Goal: Information Seeking & Learning: Learn about a topic

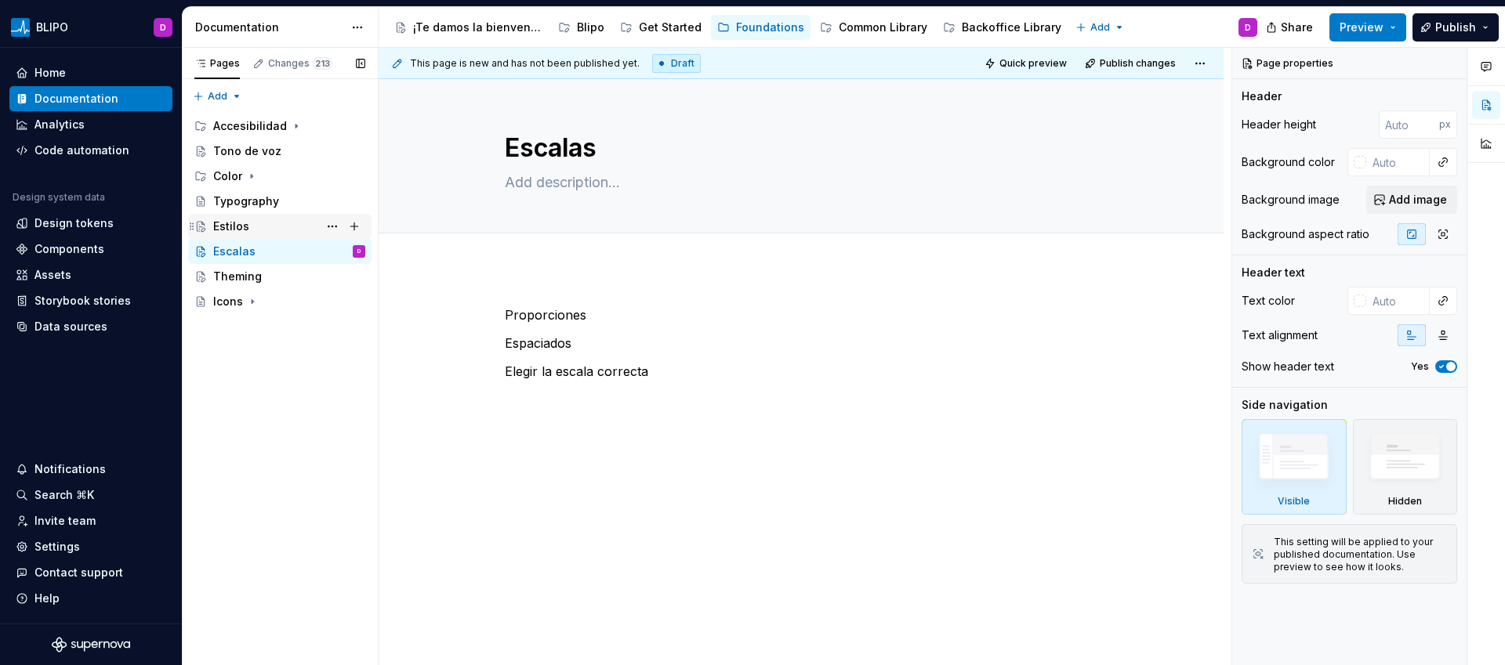
click at [263, 223] on div "Estilos" at bounding box center [289, 227] width 152 height 22
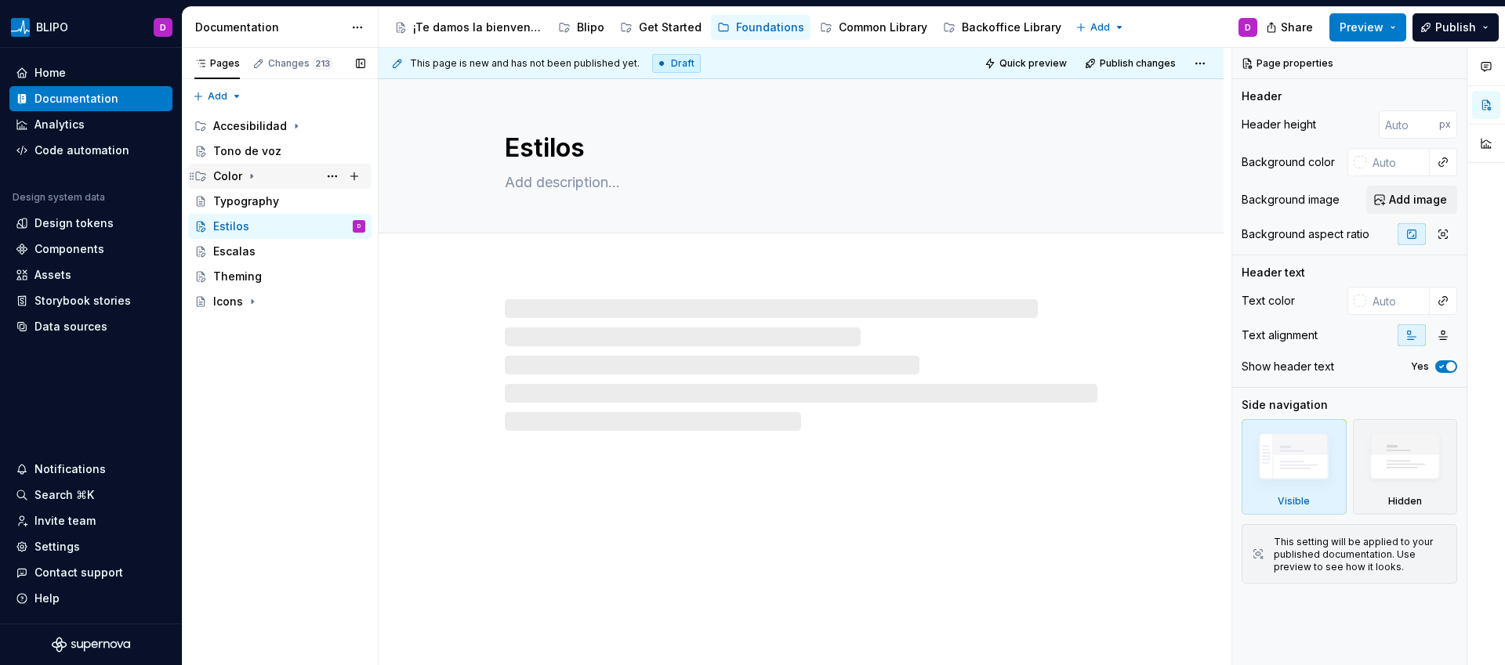
click at [234, 177] on div "Color" at bounding box center [227, 177] width 29 height 16
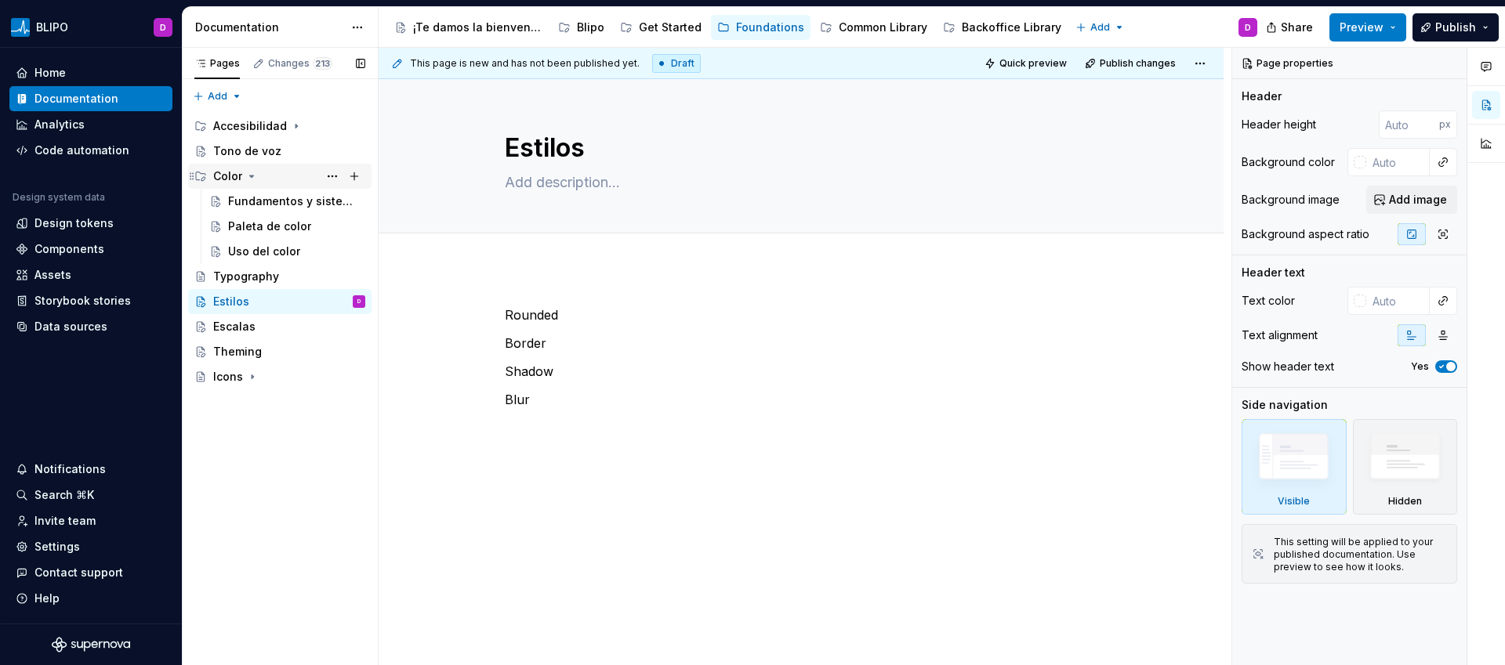
click at [234, 177] on div "Color" at bounding box center [227, 177] width 29 height 16
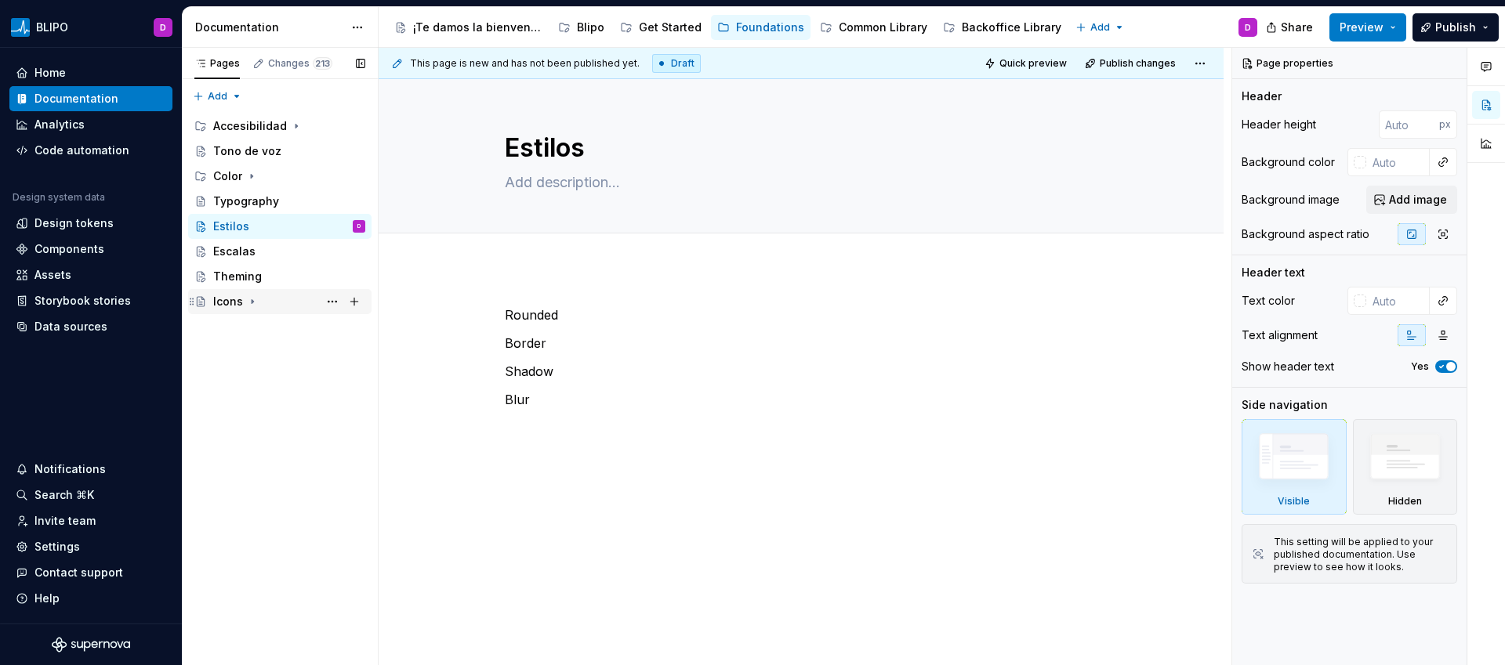
click at [246, 306] on icon "Page tree" at bounding box center [252, 302] width 13 height 13
click at [265, 330] on div "Blipo Icons" at bounding box center [258, 327] width 60 height 16
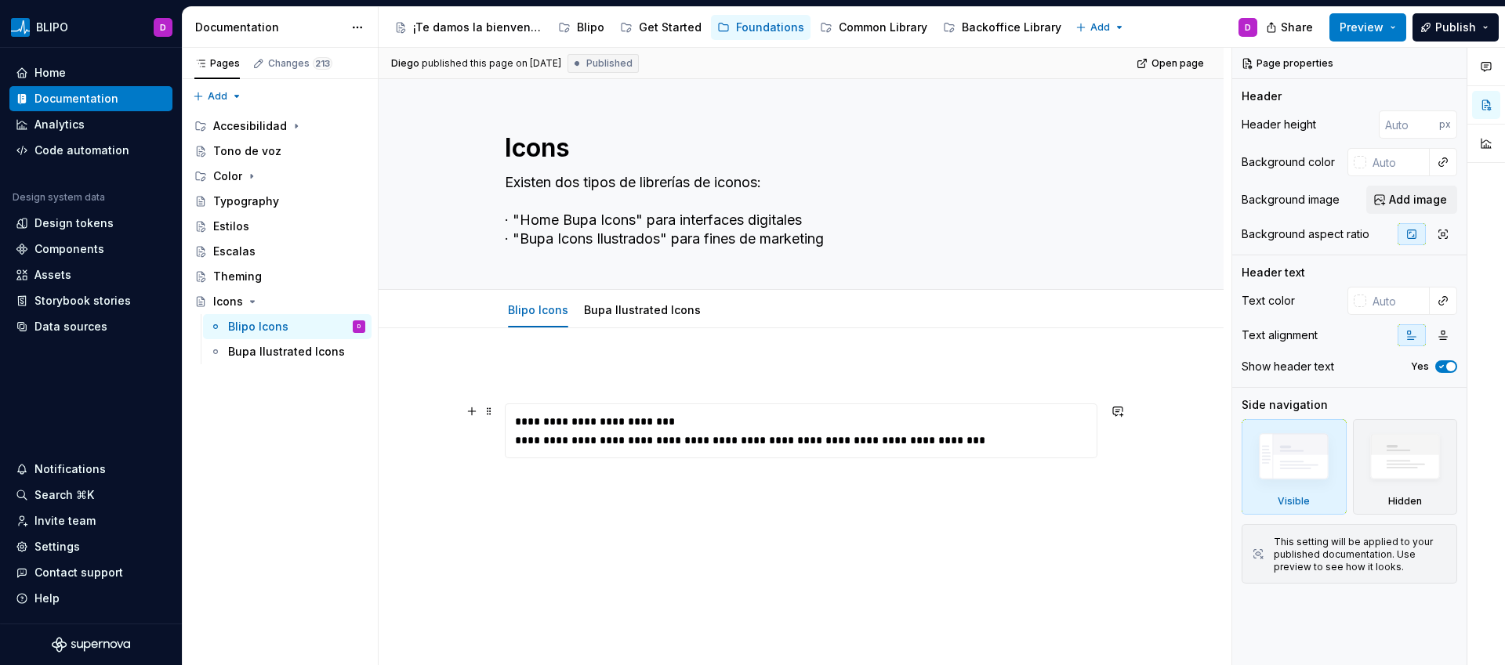
click at [664, 426] on div "**********" at bounding box center [801, 422] width 572 height 16
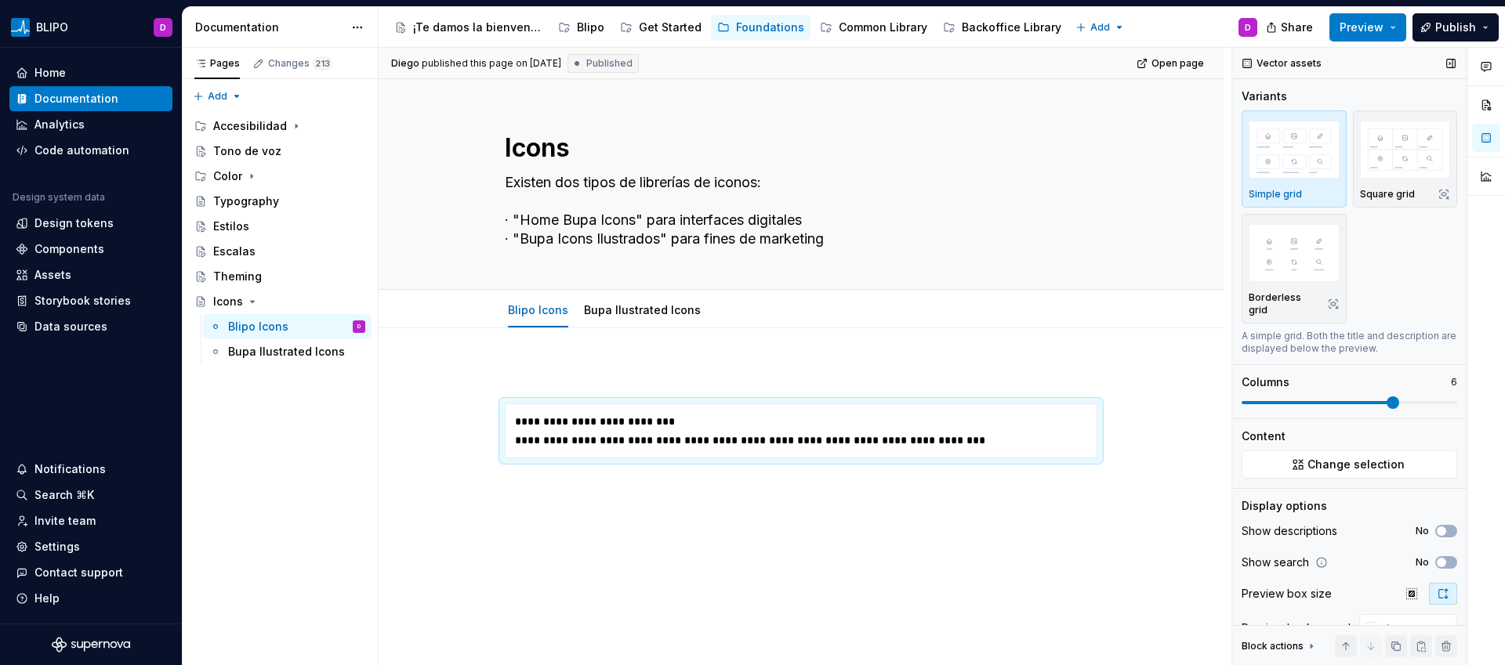
click at [1445, 403] on span at bounding box center [1350, 402] width 216 height 3
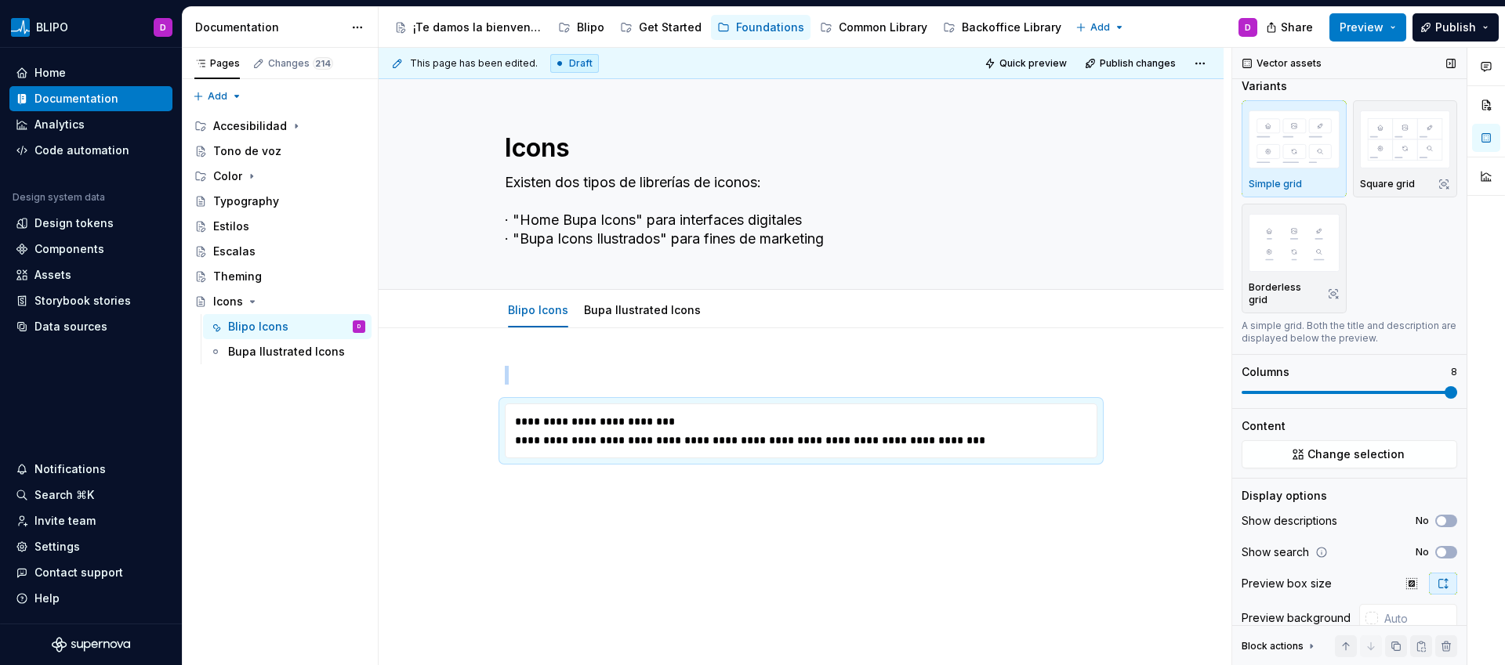
scroll to position [12, 0]
click at [1437, 551] on span "button" at bounding box center [1441, 550] width 9 height 9
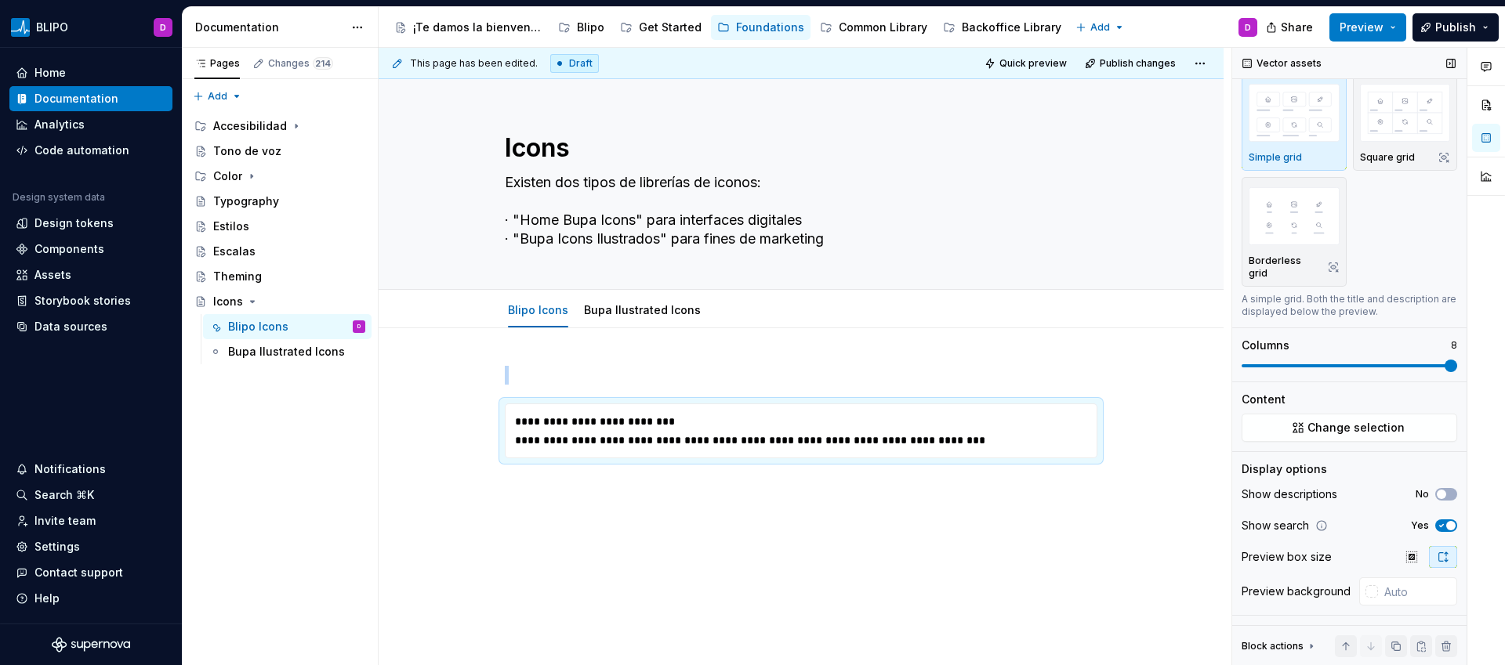
scroll to position [40, 0]
click at [1405, 553] on icon "button" at bounding box center [1411, 557] width 13 height 13
click at [1437, 550] on icon "button" at bounding box center [1443, 554] width 13 height 13
click at [651, 441] on div "**********" at bounding box center [801, 441] width 572 height 16
click at [490, 416] on span at bounding box center [489, 412] width 13 height 22
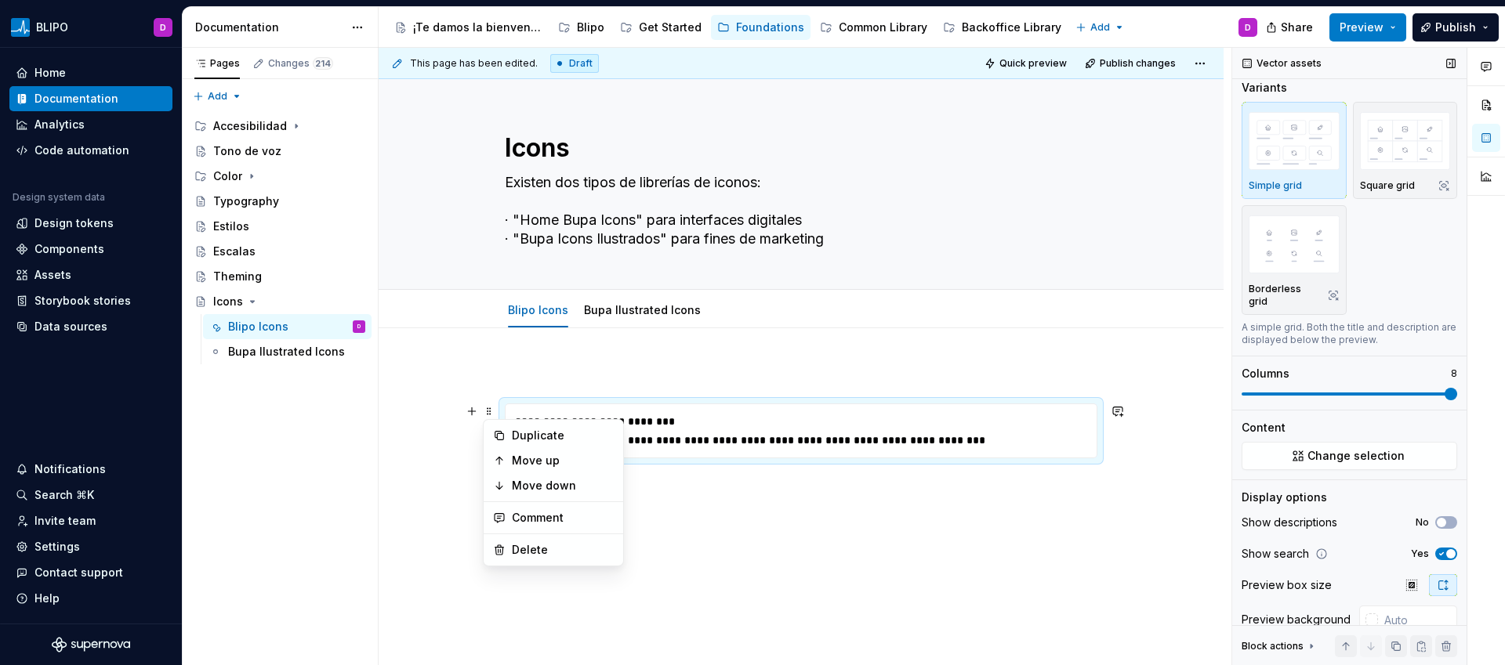
scroll to position [0, 0]
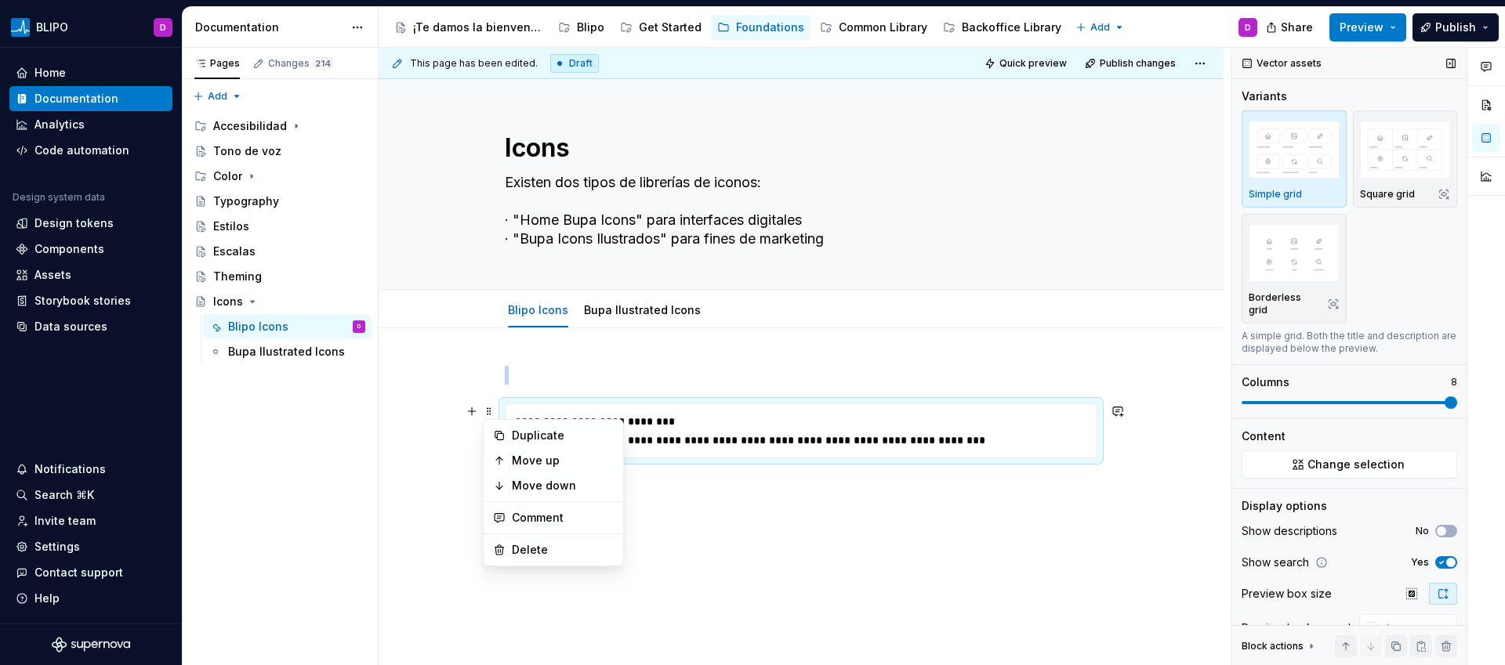
click at [1315, 190] on div "Simple grid" at bounding box center [1294, 194] width 91 height 13
click at [1403, 182] on div "Square grid" at bounding box center [1405, 159] width 91 height 83
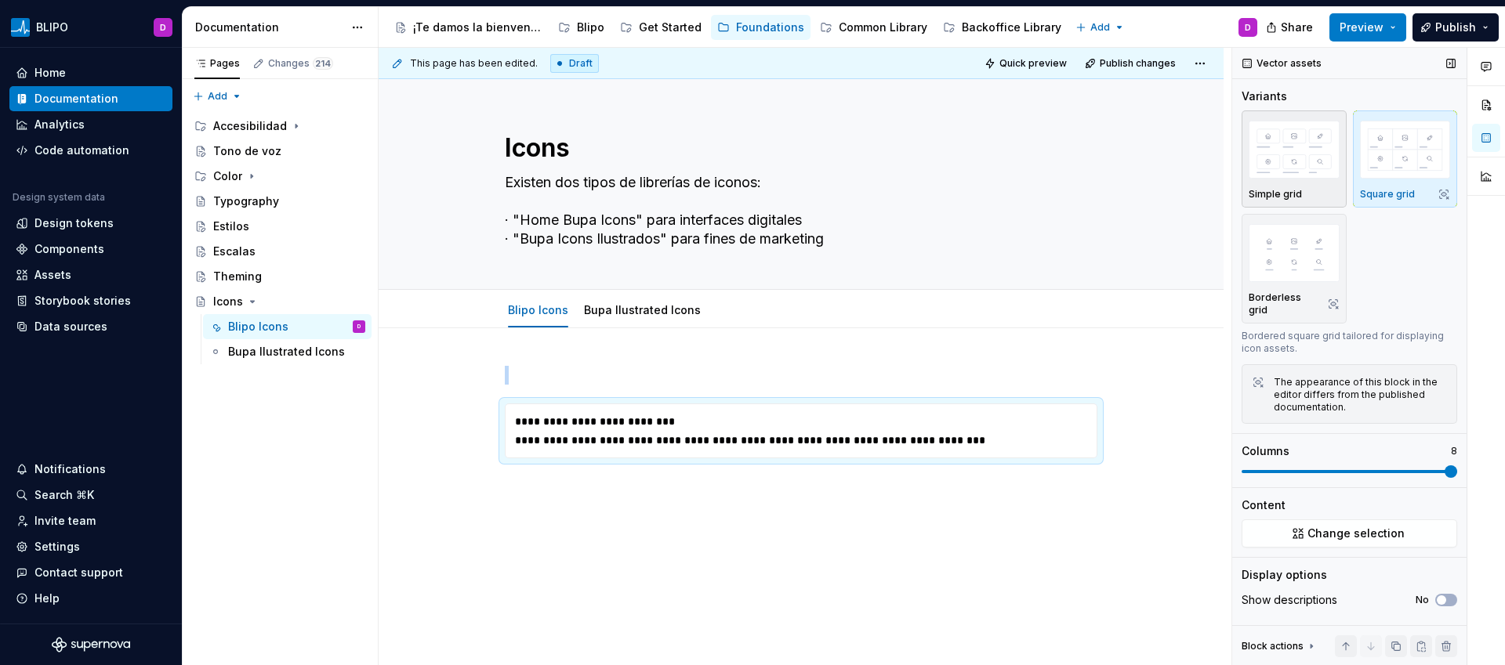
click at [1287, 183] on div "Simple grid" at bounding box center [1294, 159] width 91 height 83
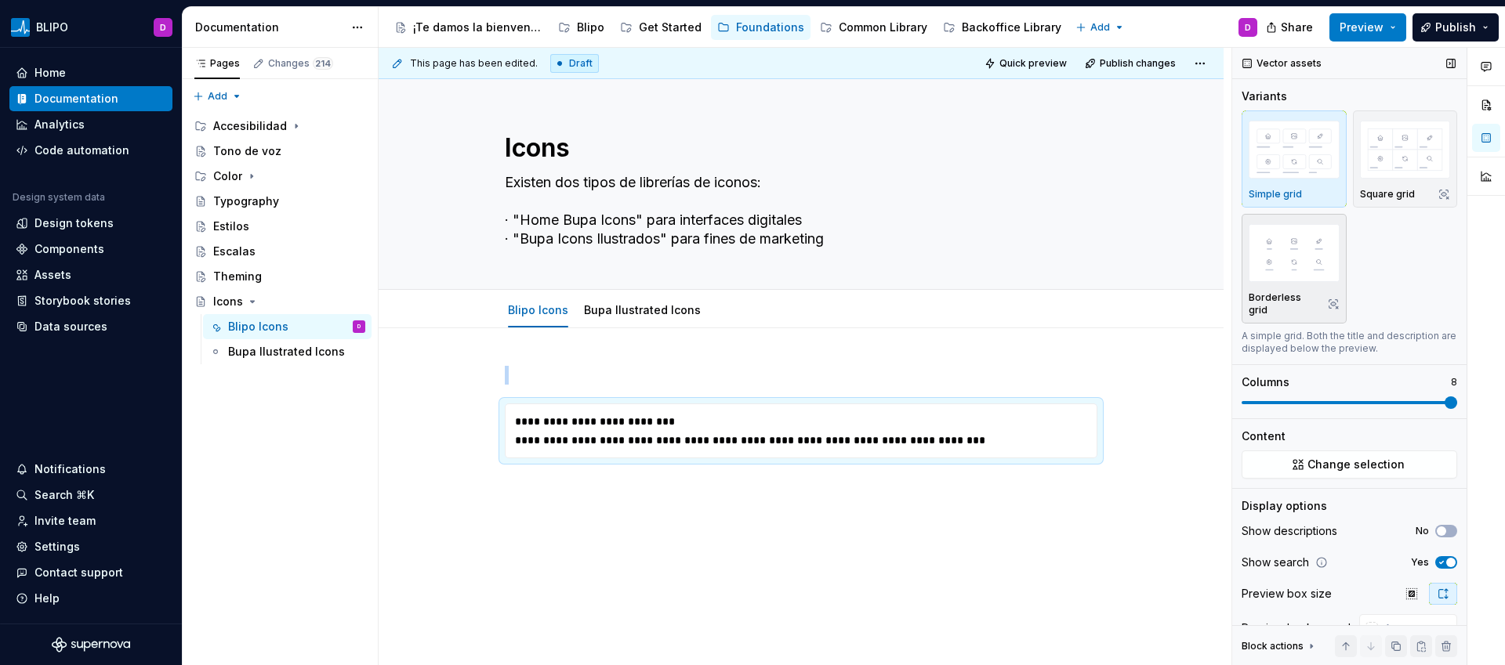
click at [1282, 270] on img "button" at bounding box center [1294, 252] width 91 height 57
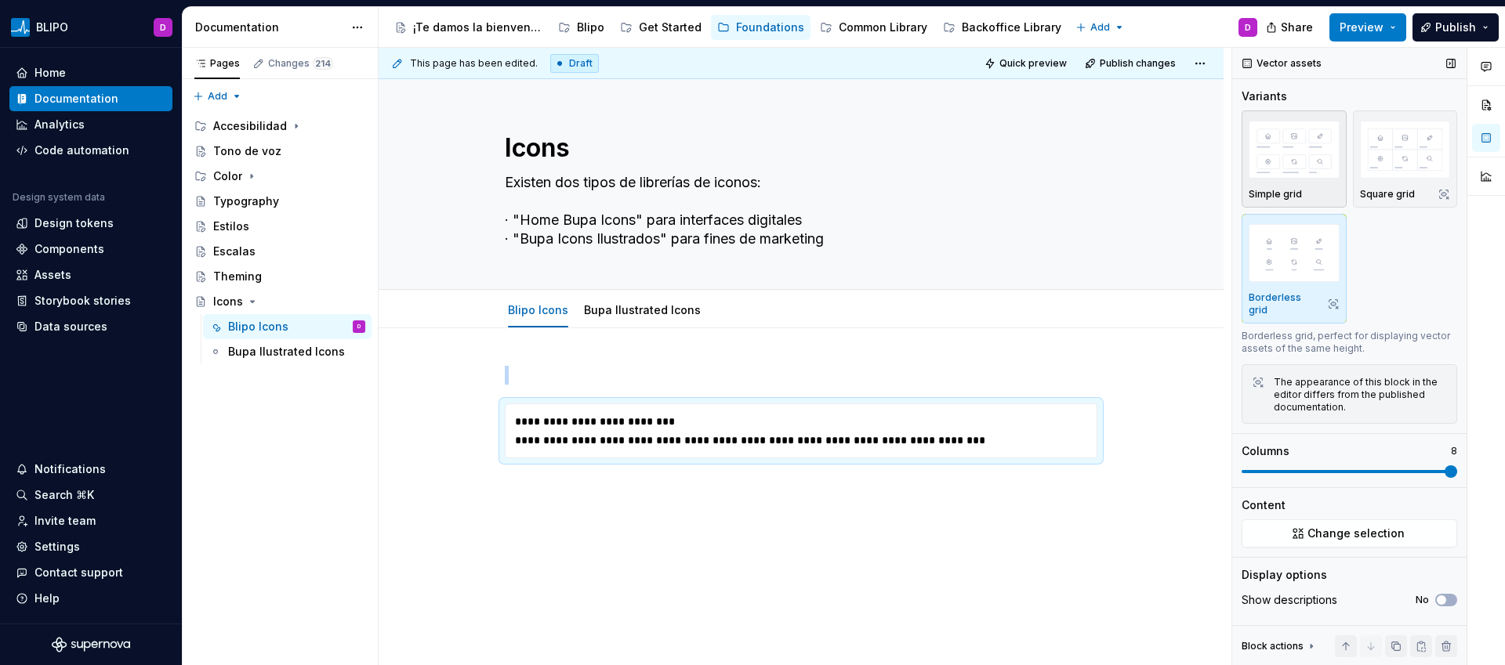
click at [1305, 188] on div "Simple grid" at bounding box center [1294, 194] width 91 height 13
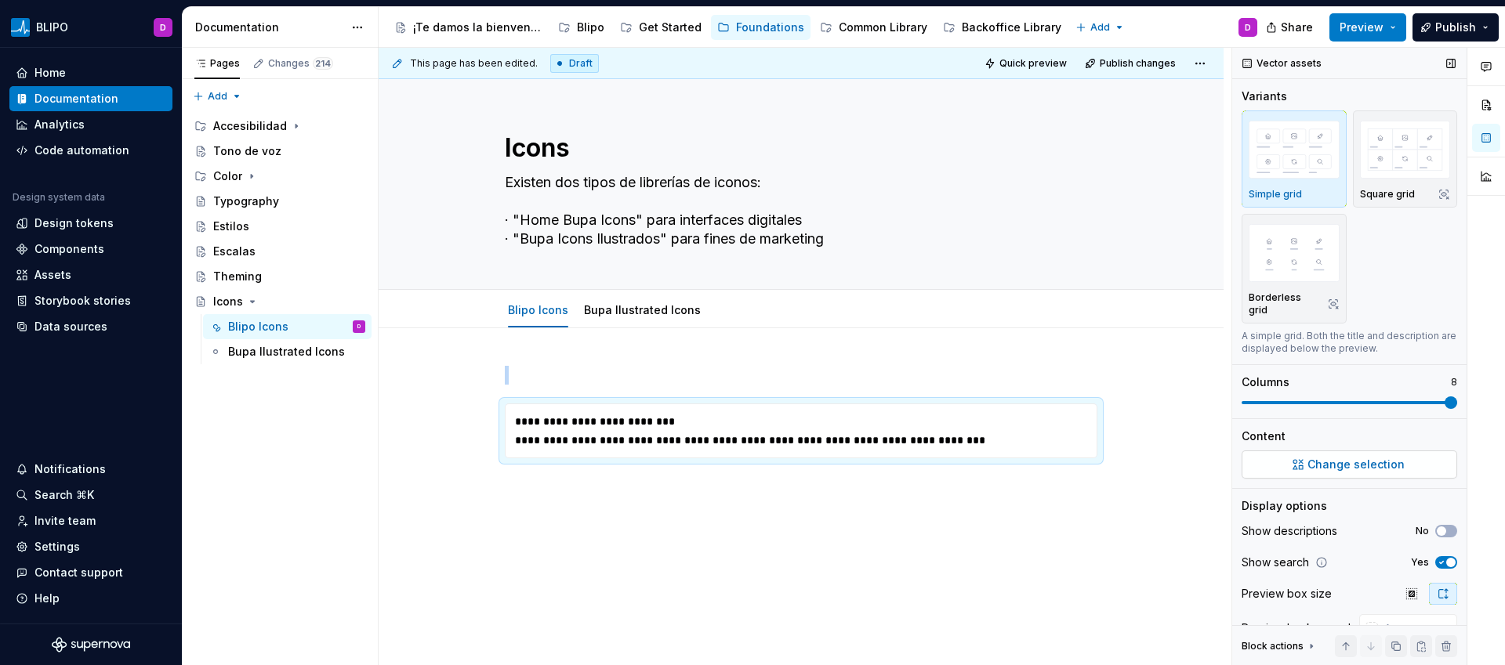
click at [1334, 467] on span "Change selection" at bounding box center [1355, 465] width 97 height 16
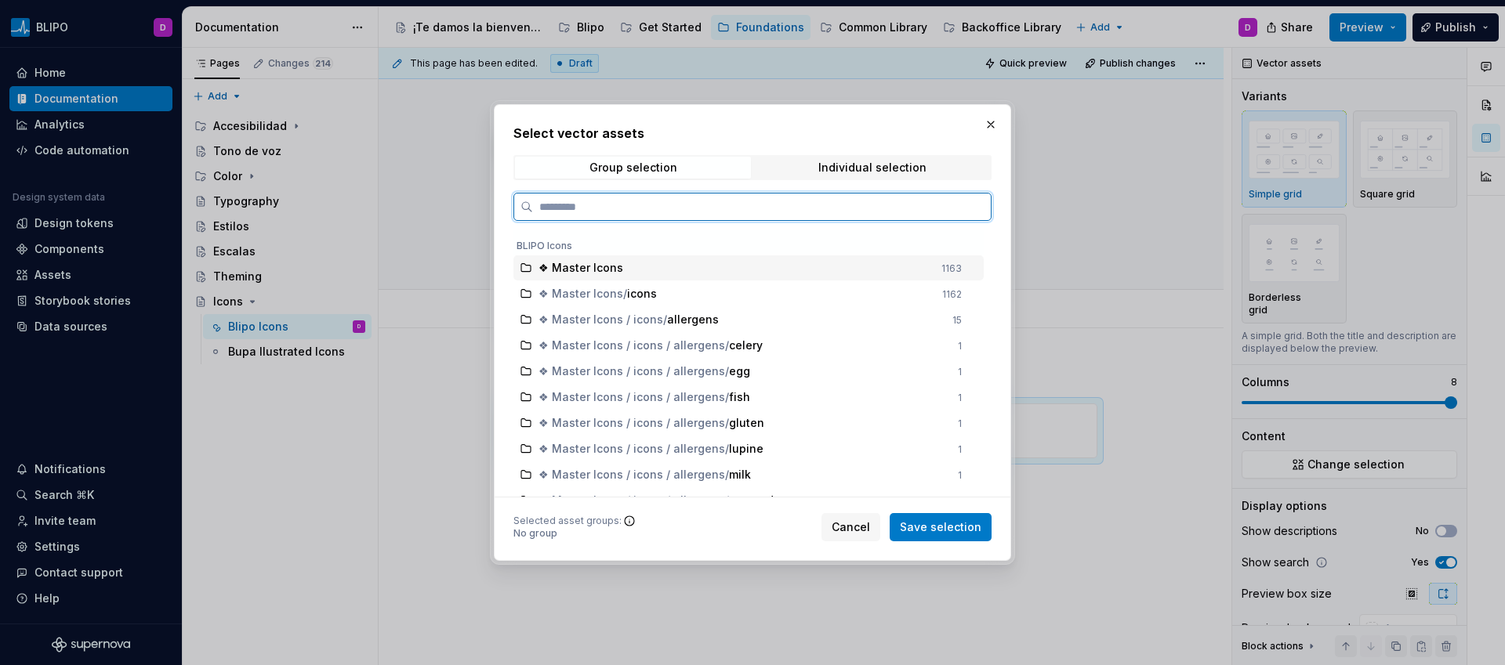
click at [654, 260] on div "❖ Master Icons" at bounding box center [735, 268] width 393 height 16
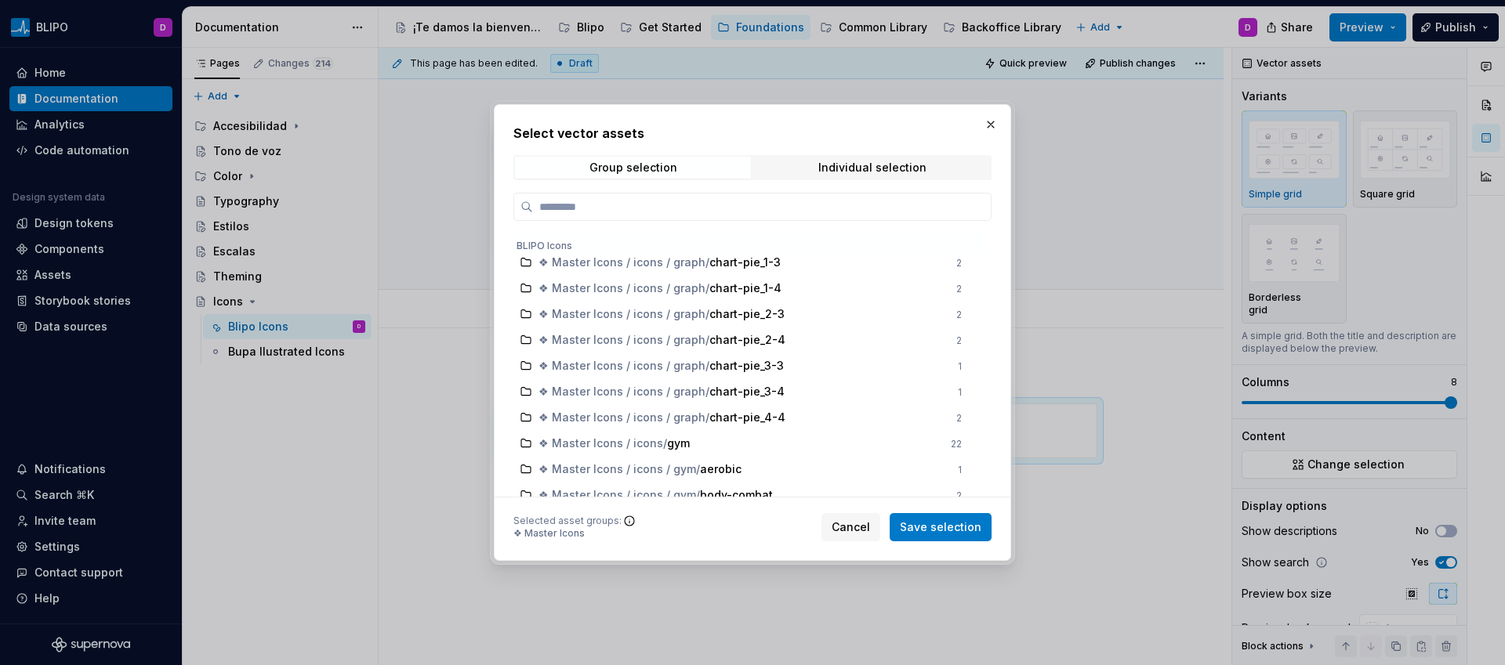
scroll to position [4149, 0]
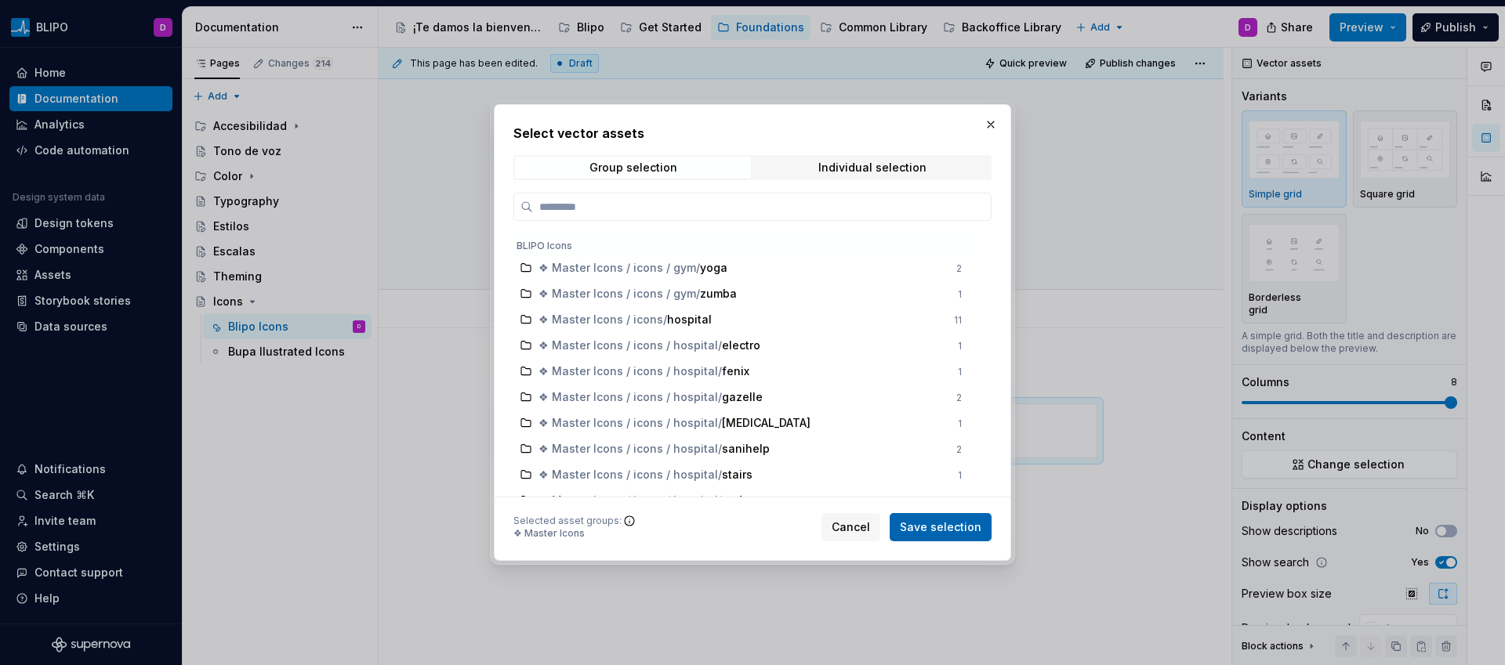
click at [952, 529] on span "Save selection" at bounding box center [941, 528] width 82 height 16
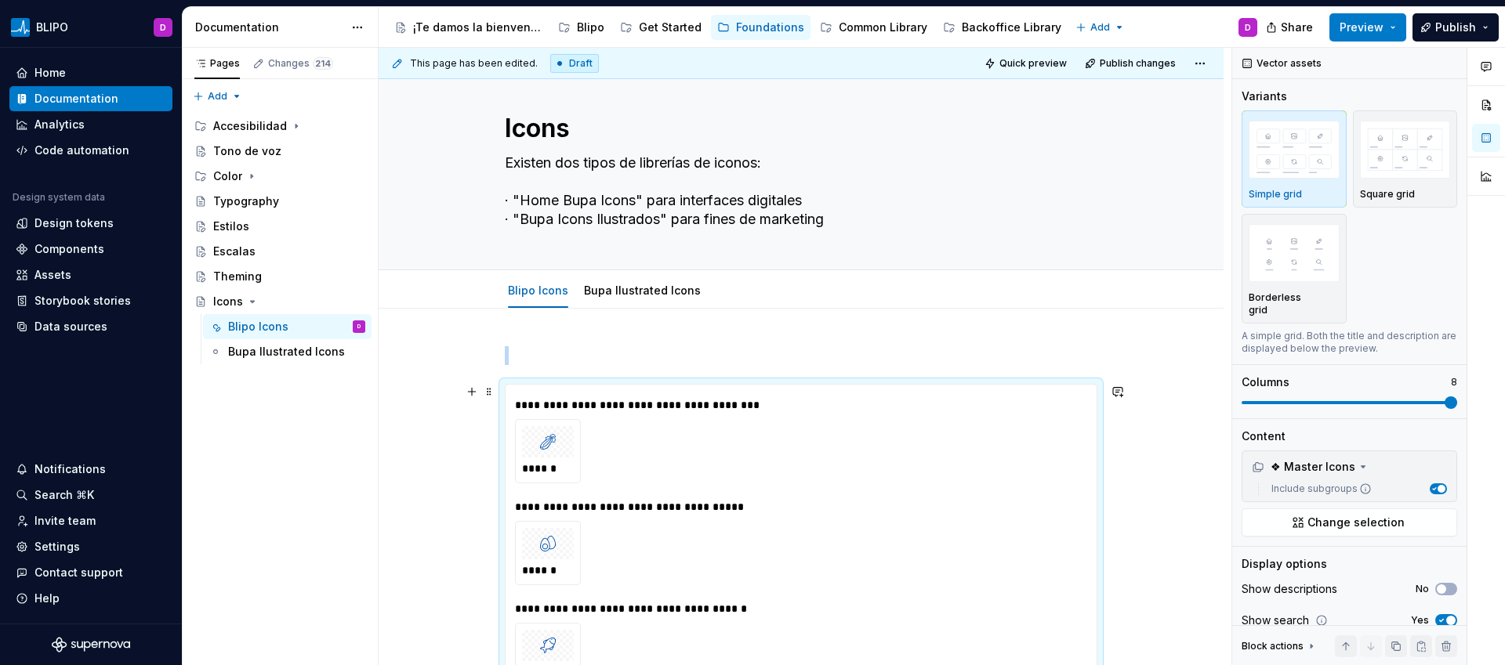
scroll to position [0, 0]
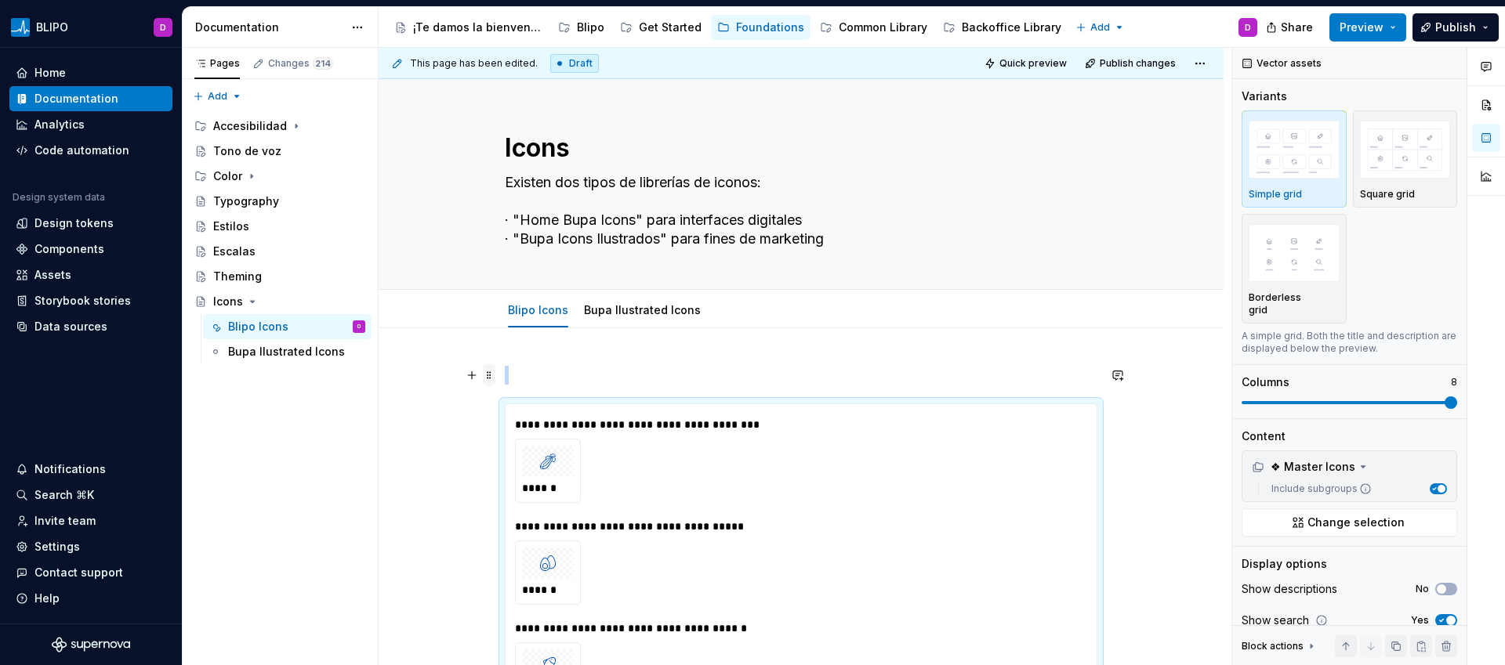
click at [488, 378] on span at bounding box center [489, 375] width 13 height 22
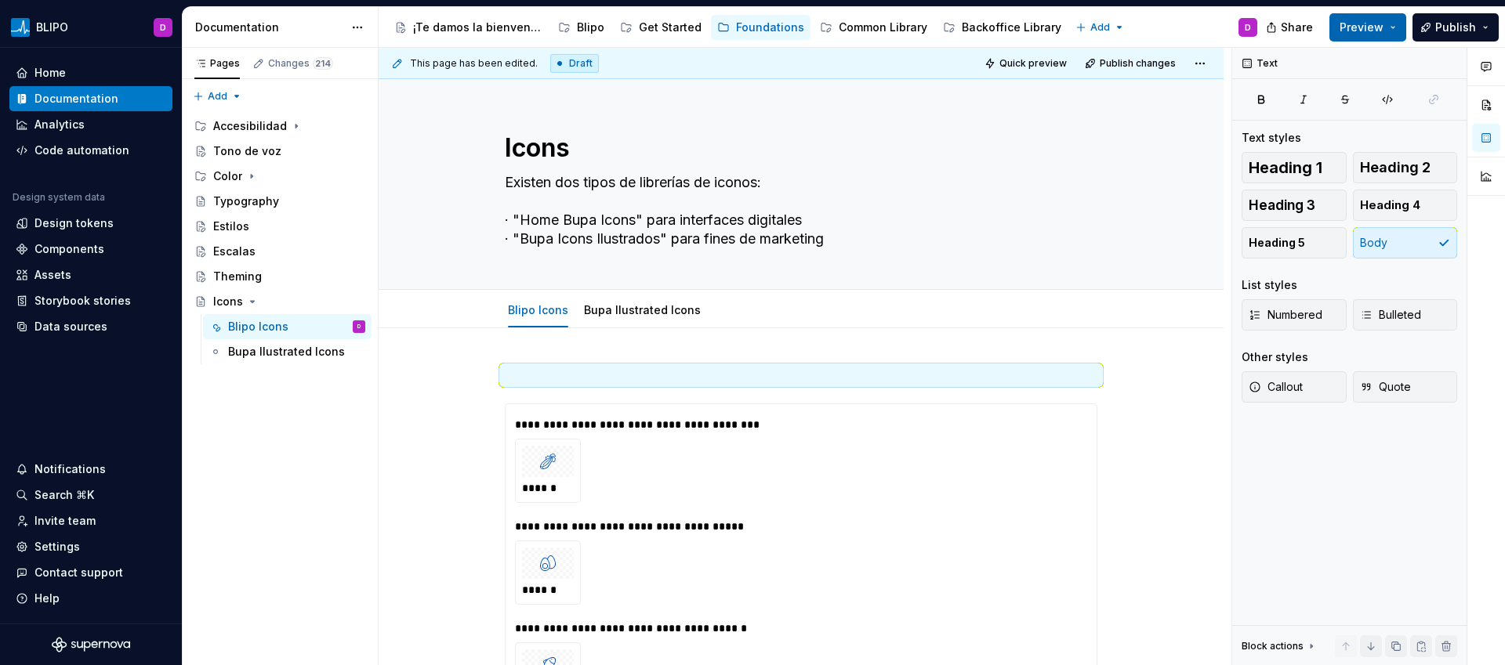
click at [1402, 28] on button "Preview" at bounding box center [1367, 27] width 77 height 28
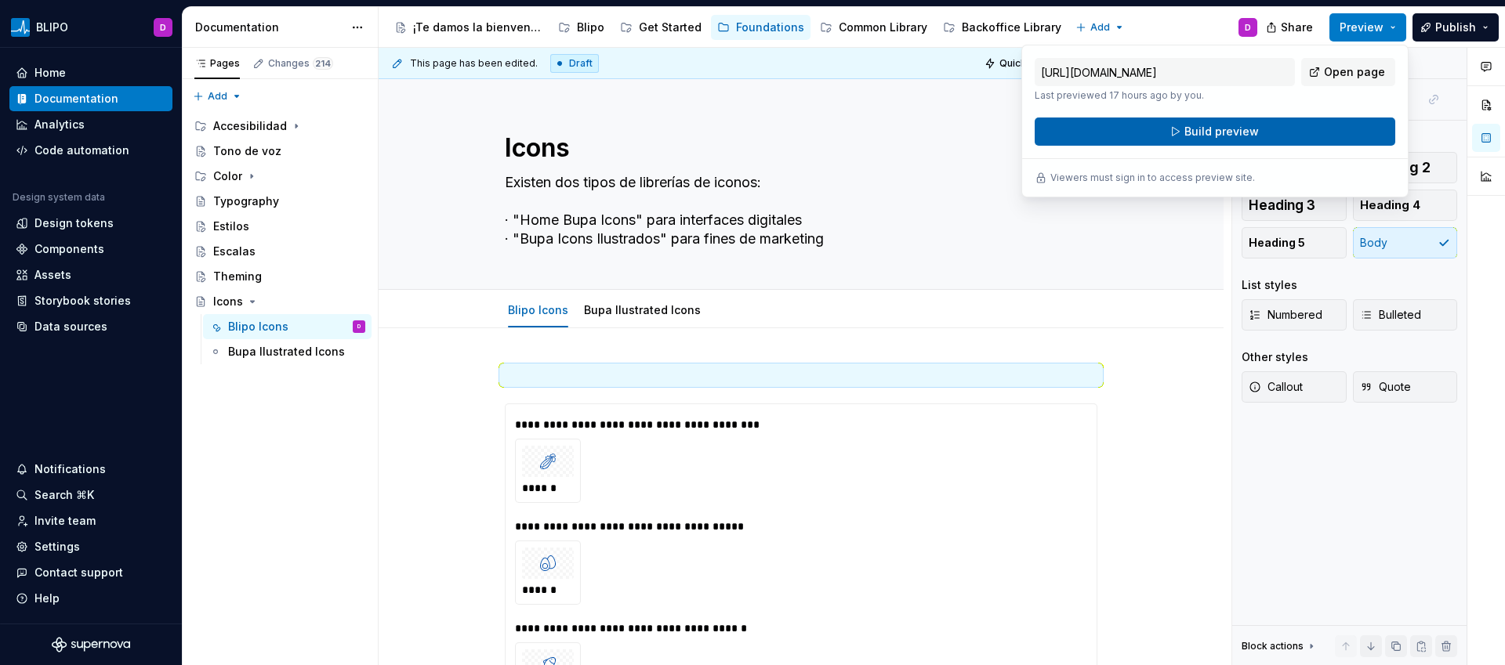
click at [1274, 139] on button "Build preview" at bounding box center [1215, 132] width 361 height 28
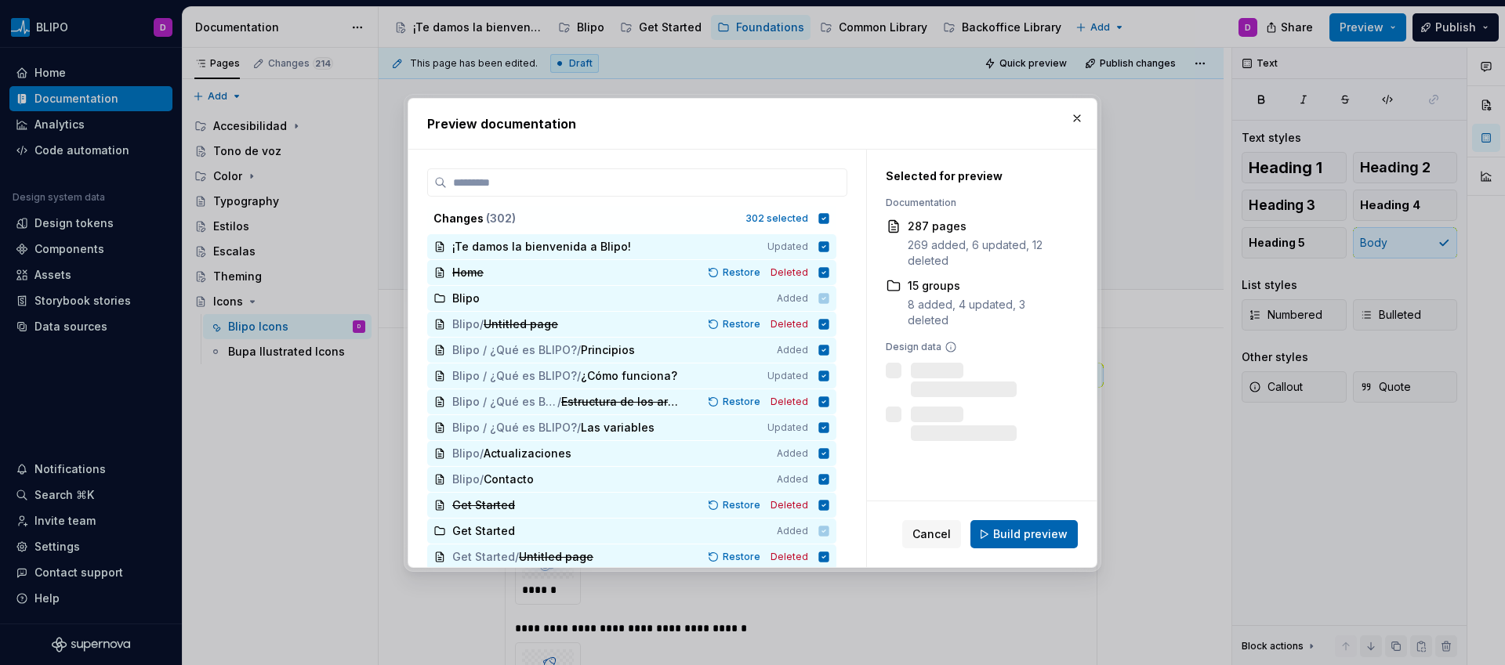
click at [1014, 531] on span "Build preview" at bounding box center [1030, 535] width 74 height 16
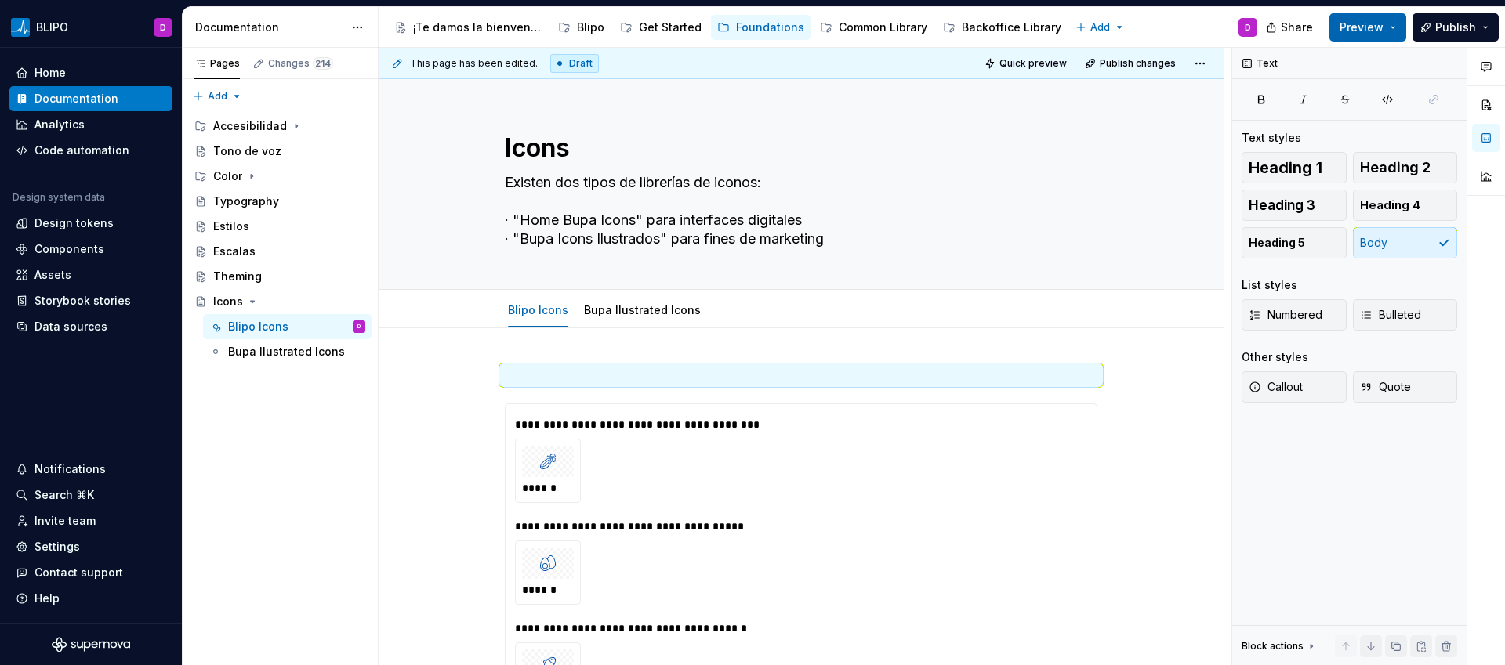
click at [1384, 27] on span "Preview" at bounding box center [1362, 28] width 44 height 16
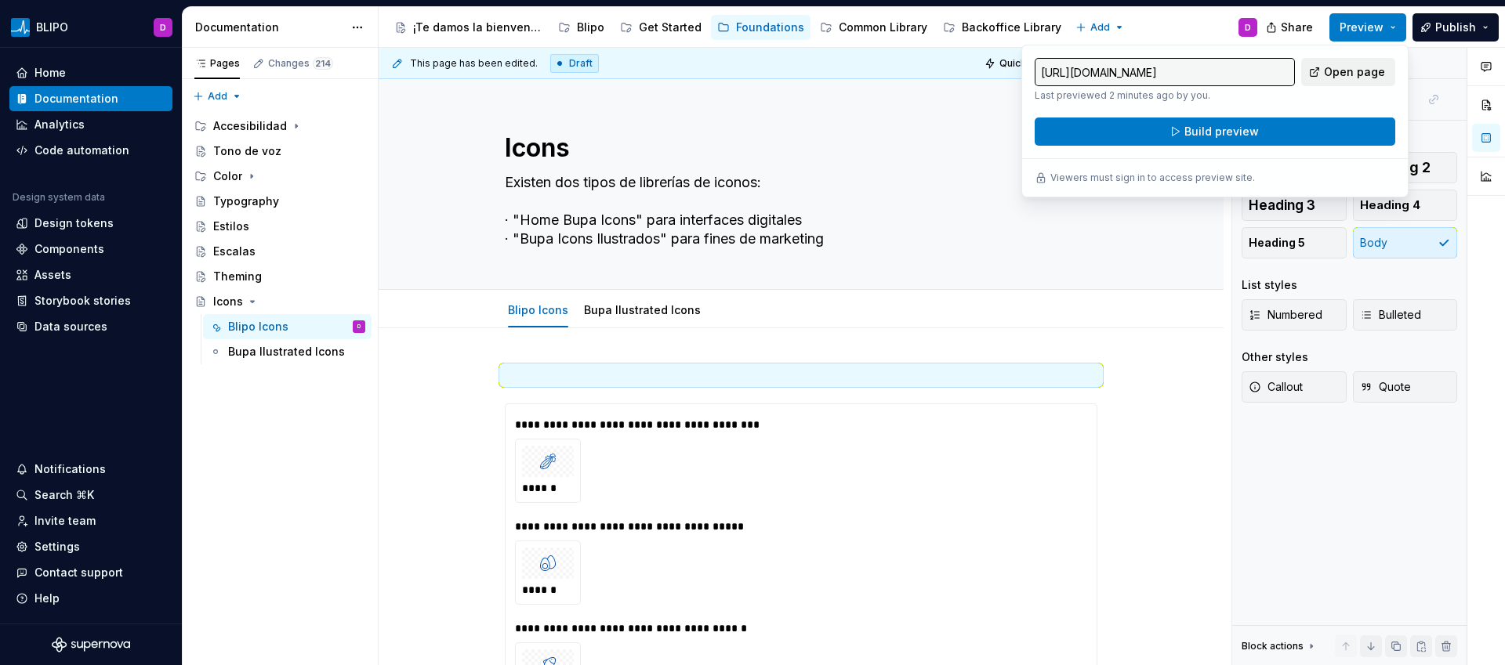
click at [1333, 70] on span "Open page" at bounding box center [1354, 72] width 61 height 16
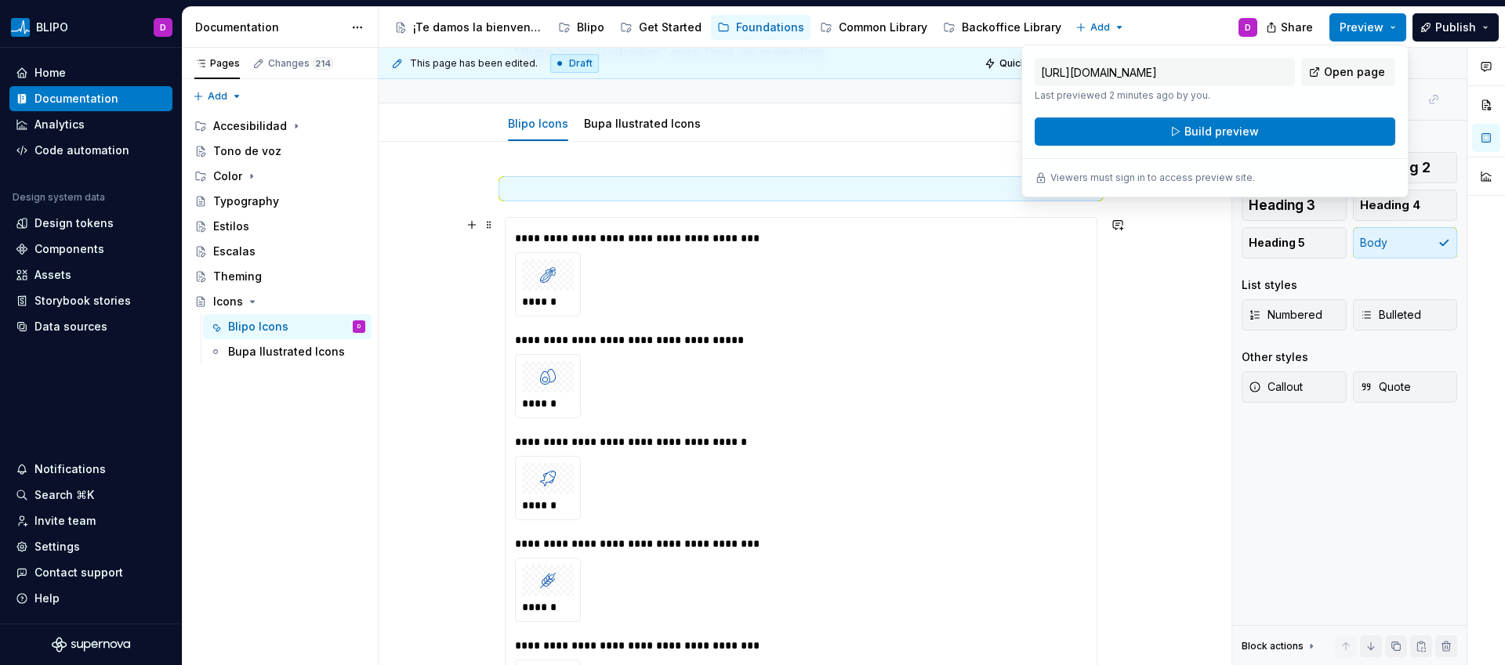
scroll to position [234, 0]
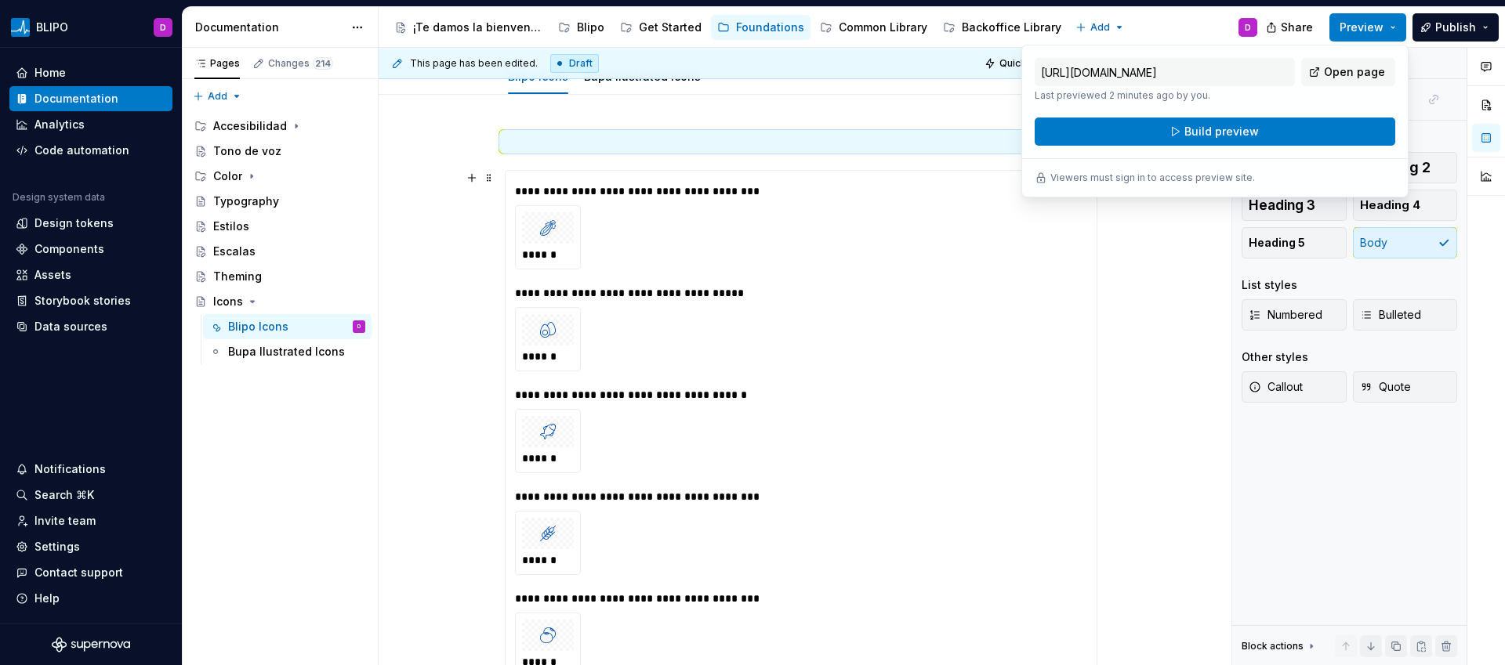
click at [798, 223] on div "******" at bounding box center [801, 237] width 572 height 64
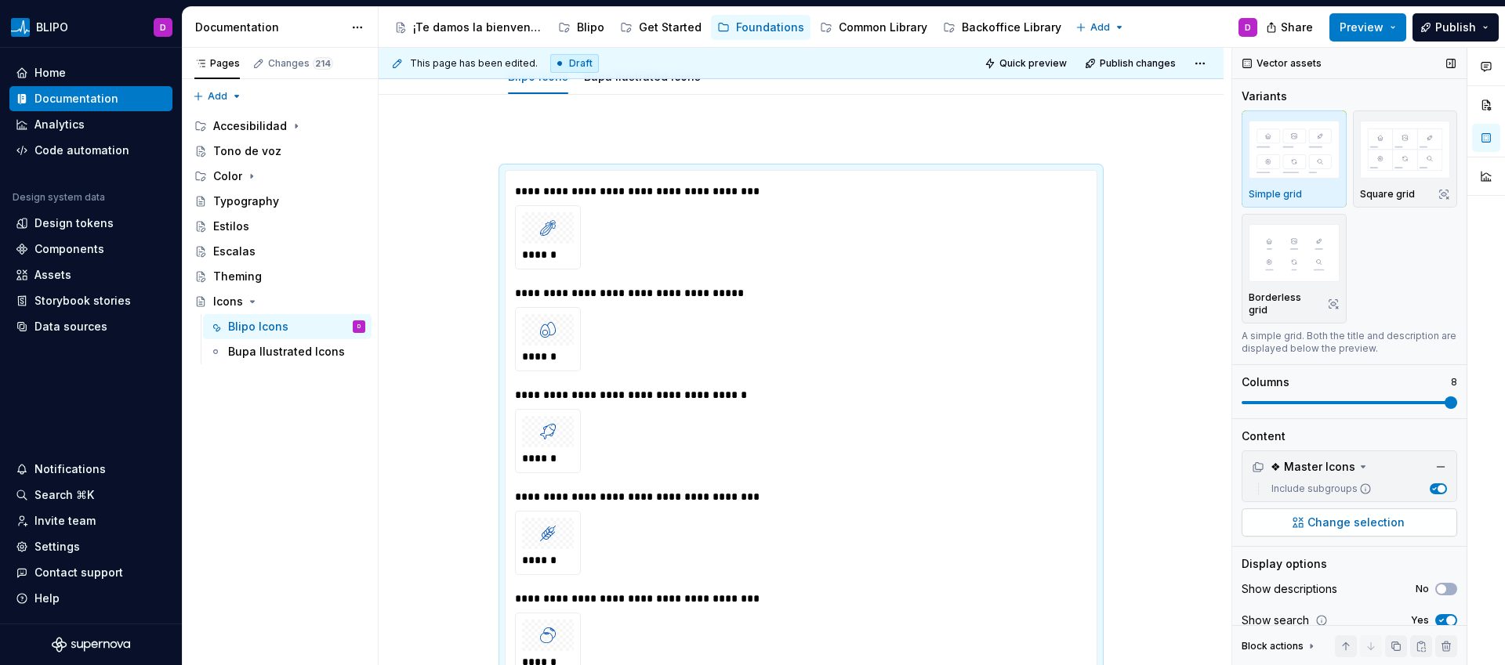
click at [1354, 522] on span "Change selection" at bounding box center [1355, 523] width 97 height 16
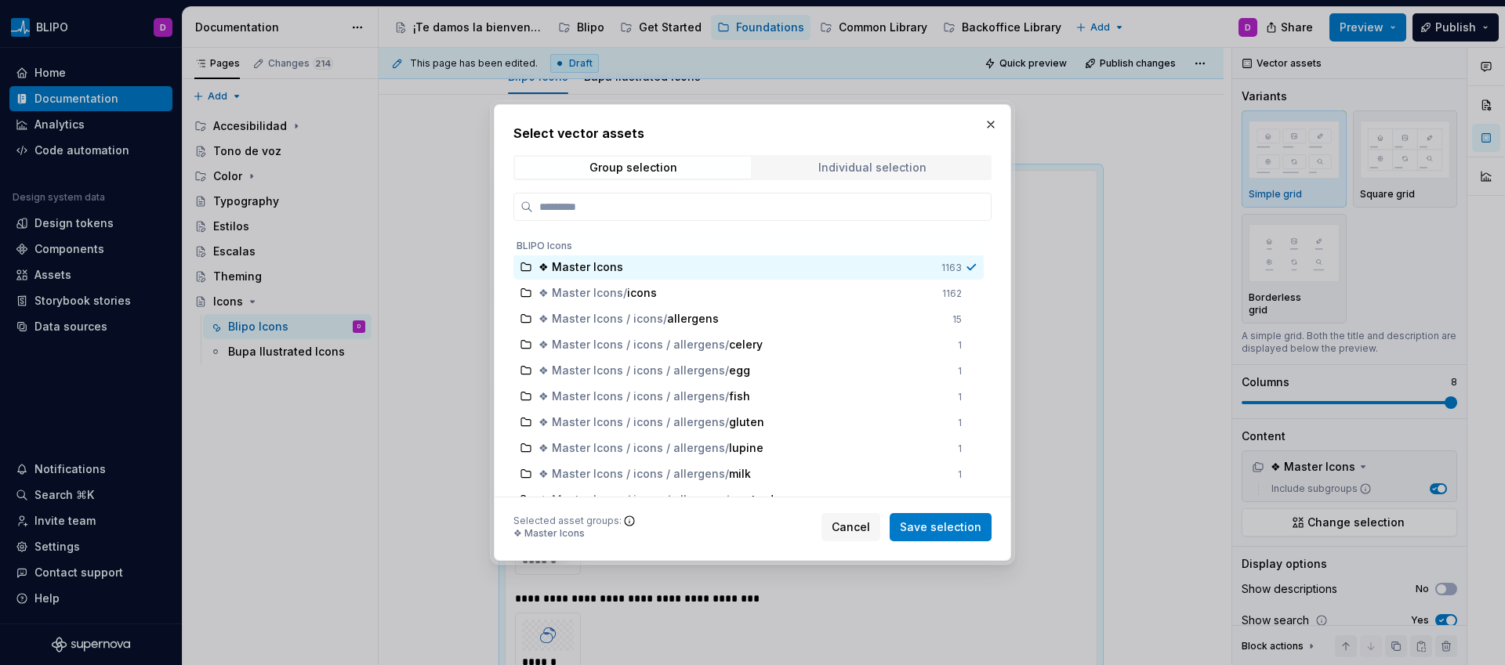
click at [894, 176] on span "Individual selection" at bounding box center [872, 168] width 236 height 22
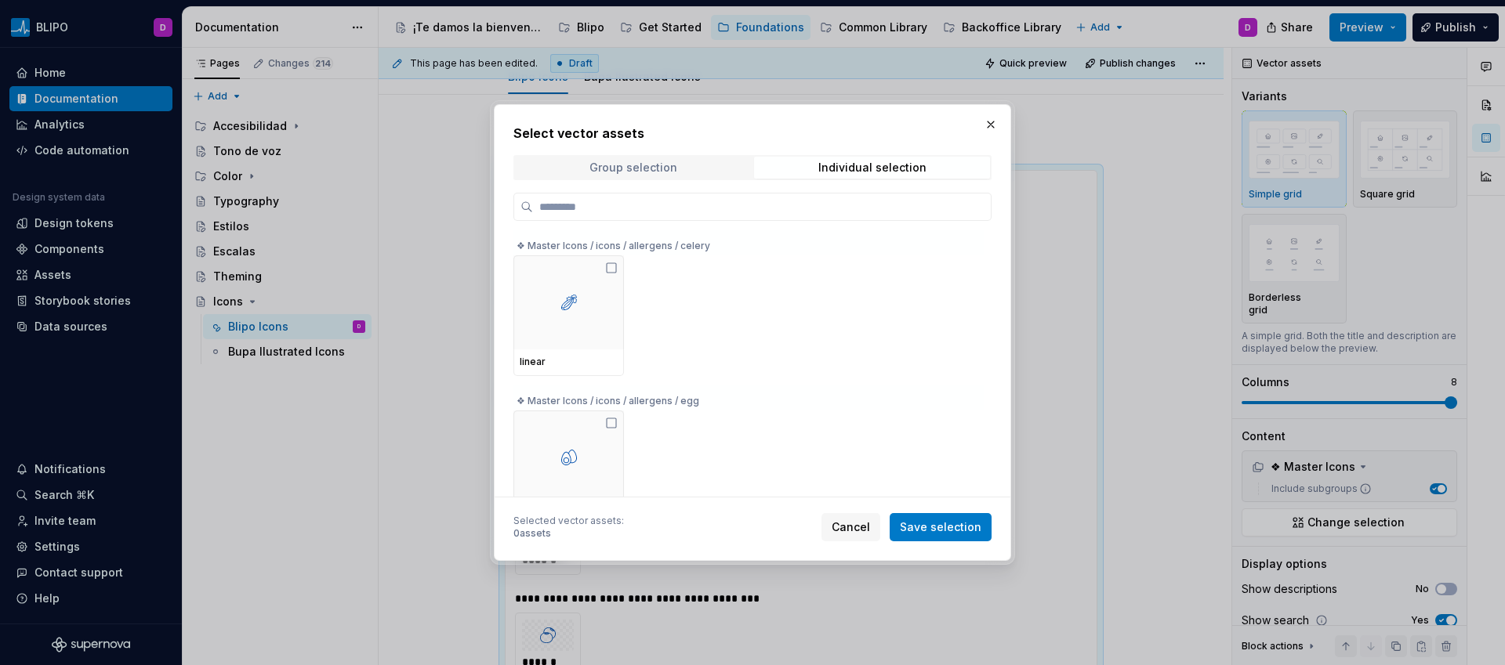
click at [635, 168] on div "Group selection" at bounding box center [633, 167] width 88 height 13
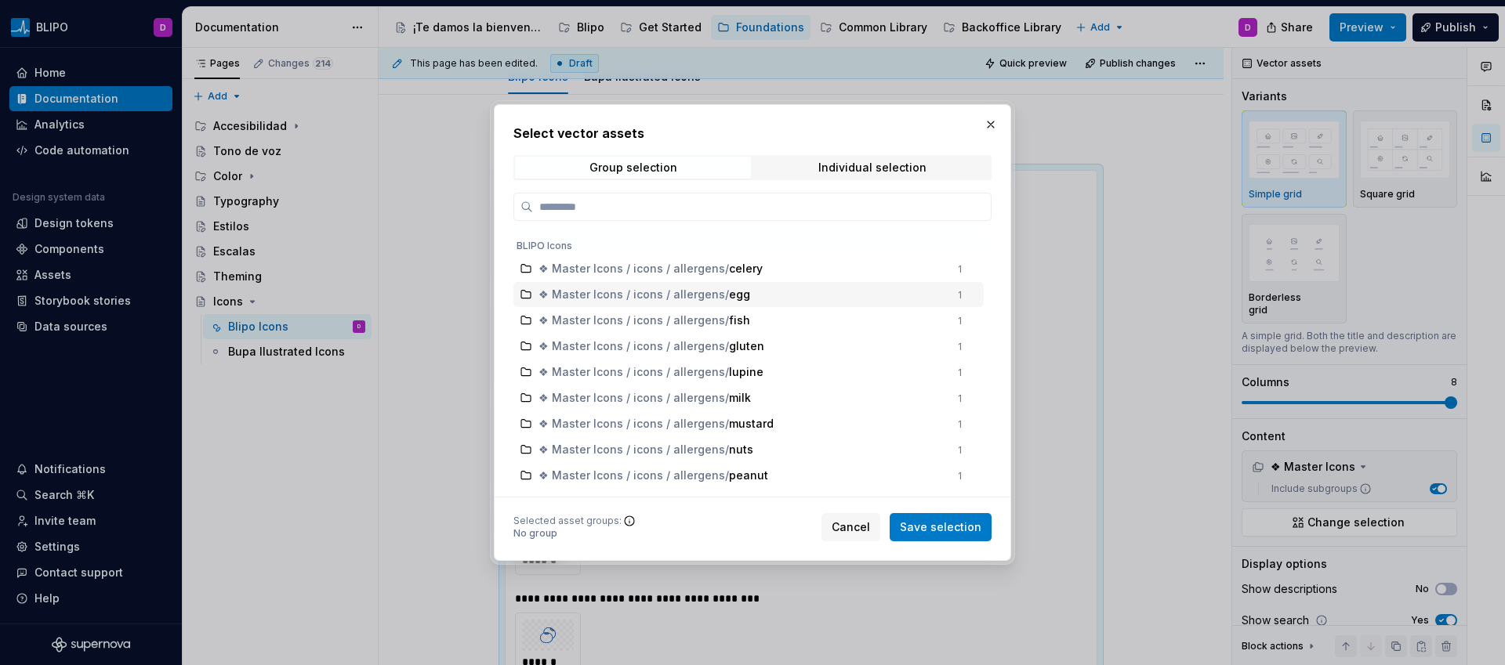
scroll to position [28, 0]
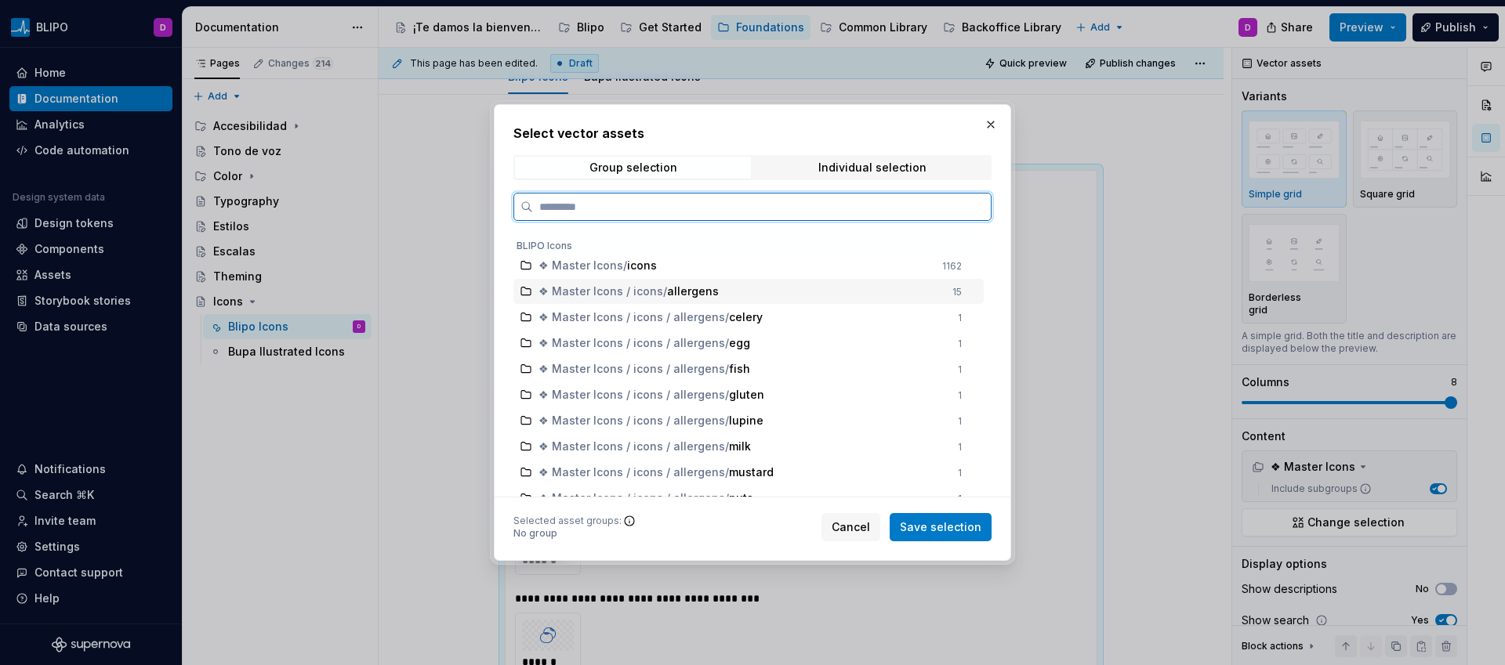
click at [930, 295] on div "❖ Master Icons / icons / allergens" at bounding box center [741, 292] width 404 height 16
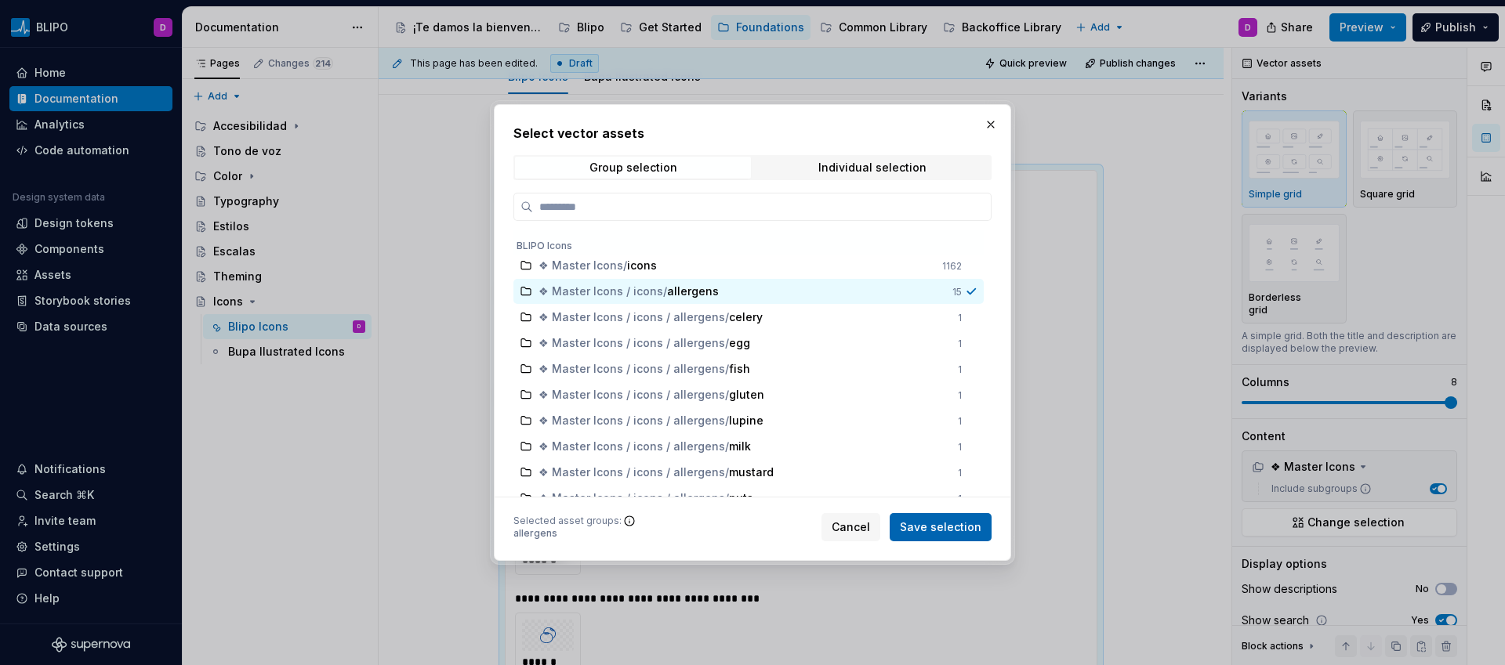
click at [974, 532] on span "Save selection" at bounding box center [941, 528] width 82 height 16
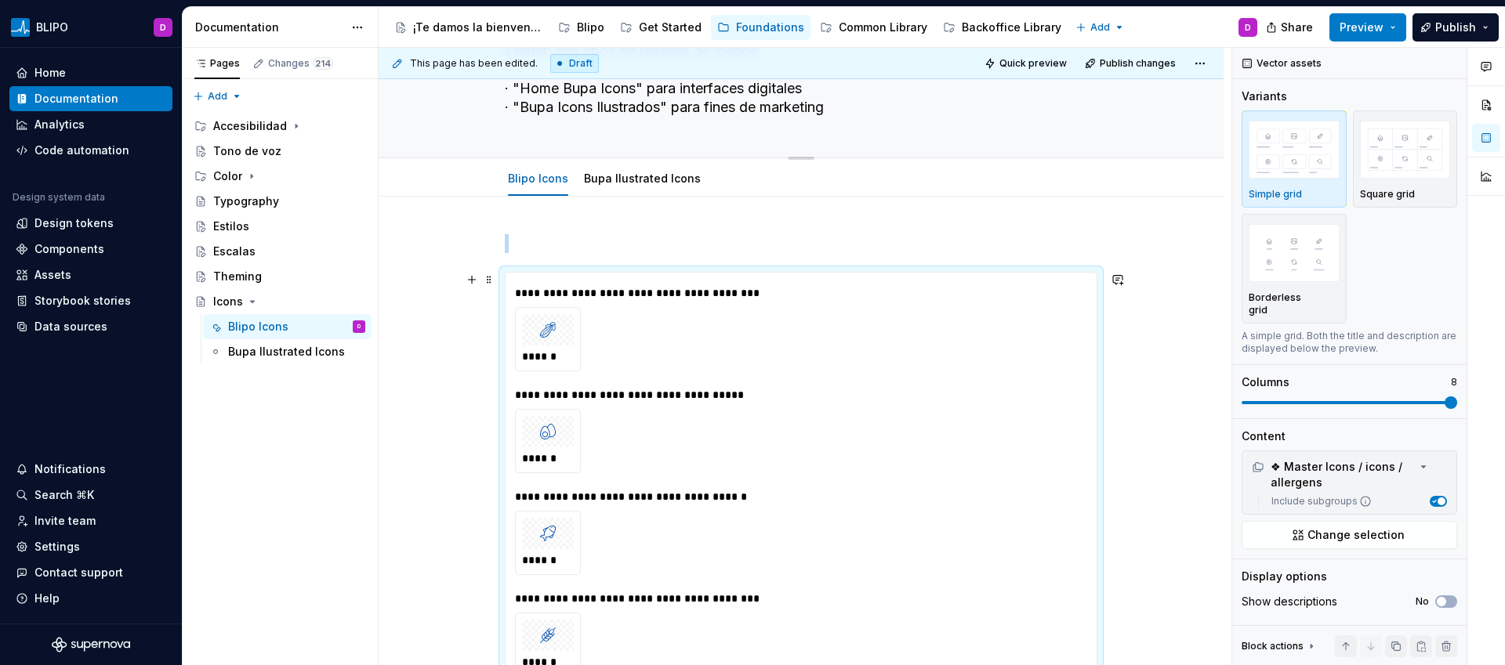
scroll to position [118, 0]
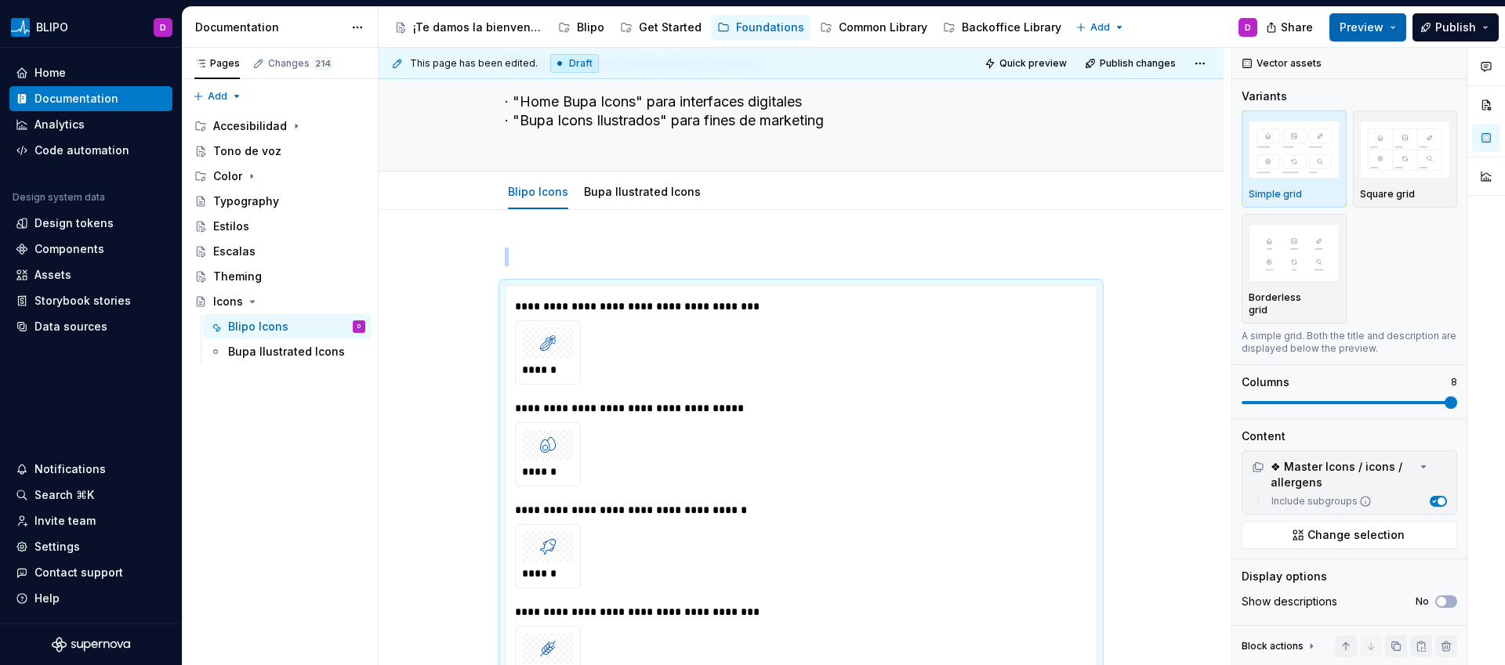
click at [1384, 28] on span "Preview" at bounding box center [1362, 28] width 44 height 16
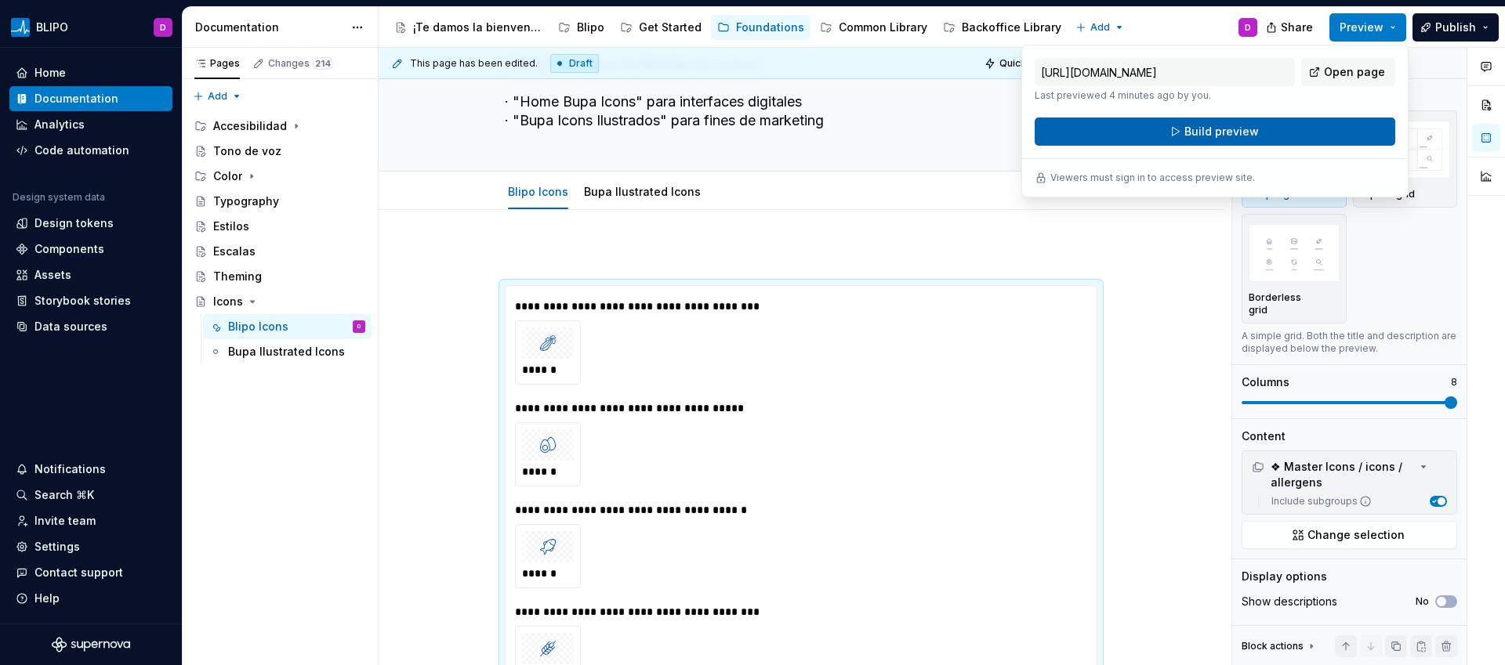
click at [1224, 129] on span "Build preview" at bounding box center [1221, 132] width 74 height 16
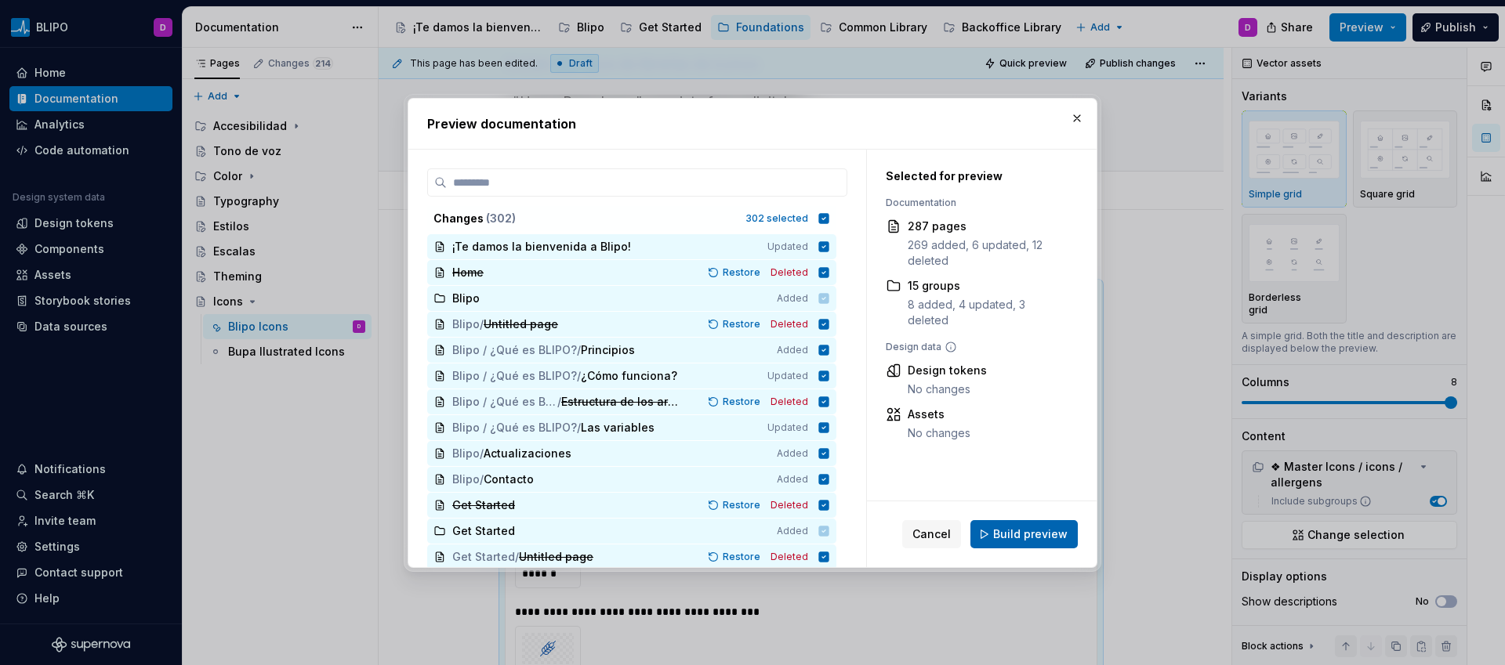
click at [1034, 539] on span "Build preview" at bounding box center [1030, 535] width 74 height 16
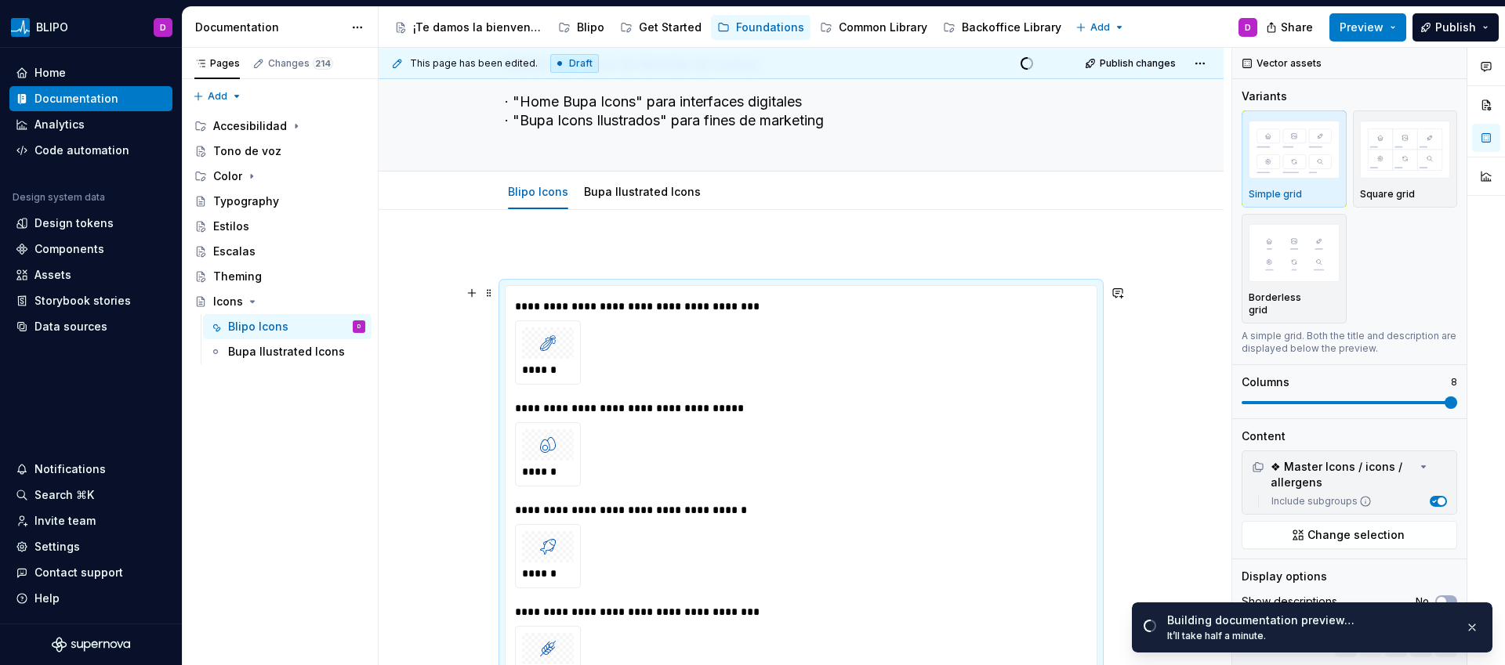
click at [623, 313] on div "**********" at bounding box center [801, 307] width 572 height 16
click at [568, 377] on div "******" at bounding box center [548, 370] width 52 height 16
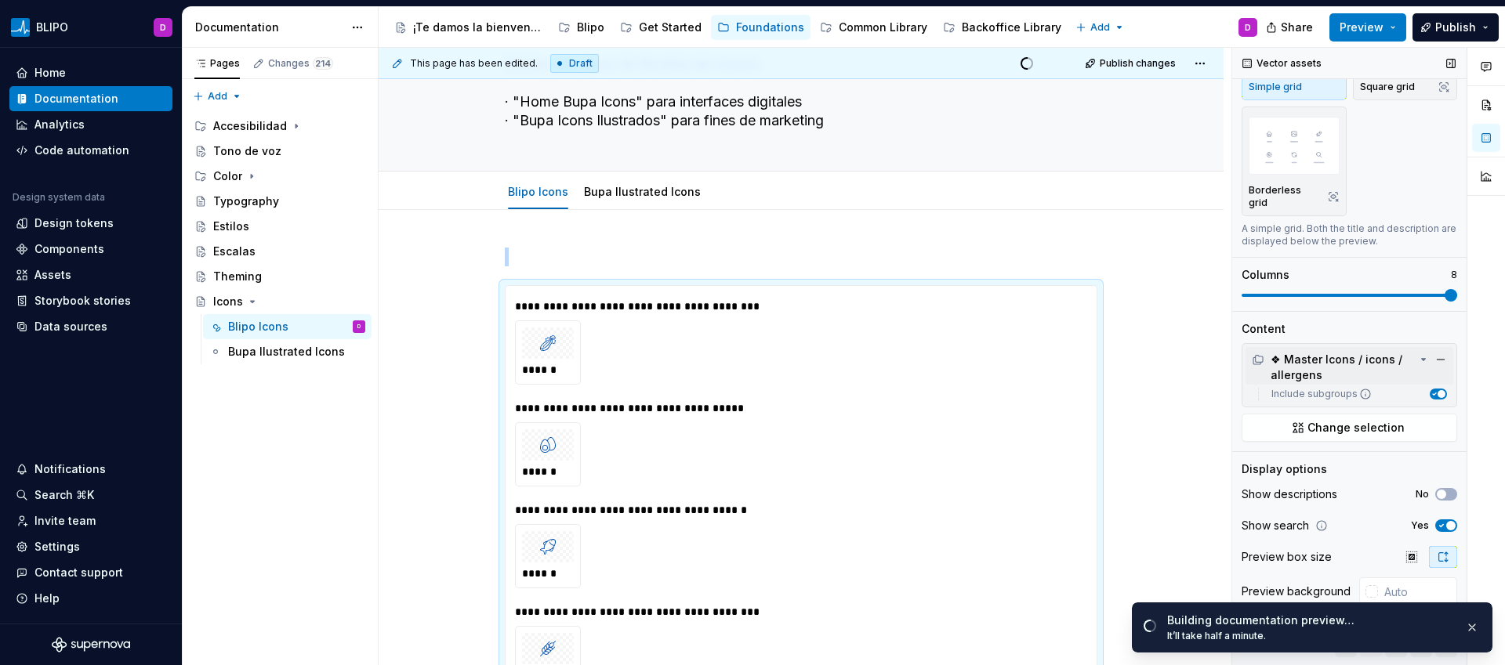
scroll to position [111, 0]
click at [1438, 391] on span "button" at bounding box center [1442, 394] width 8 height 8
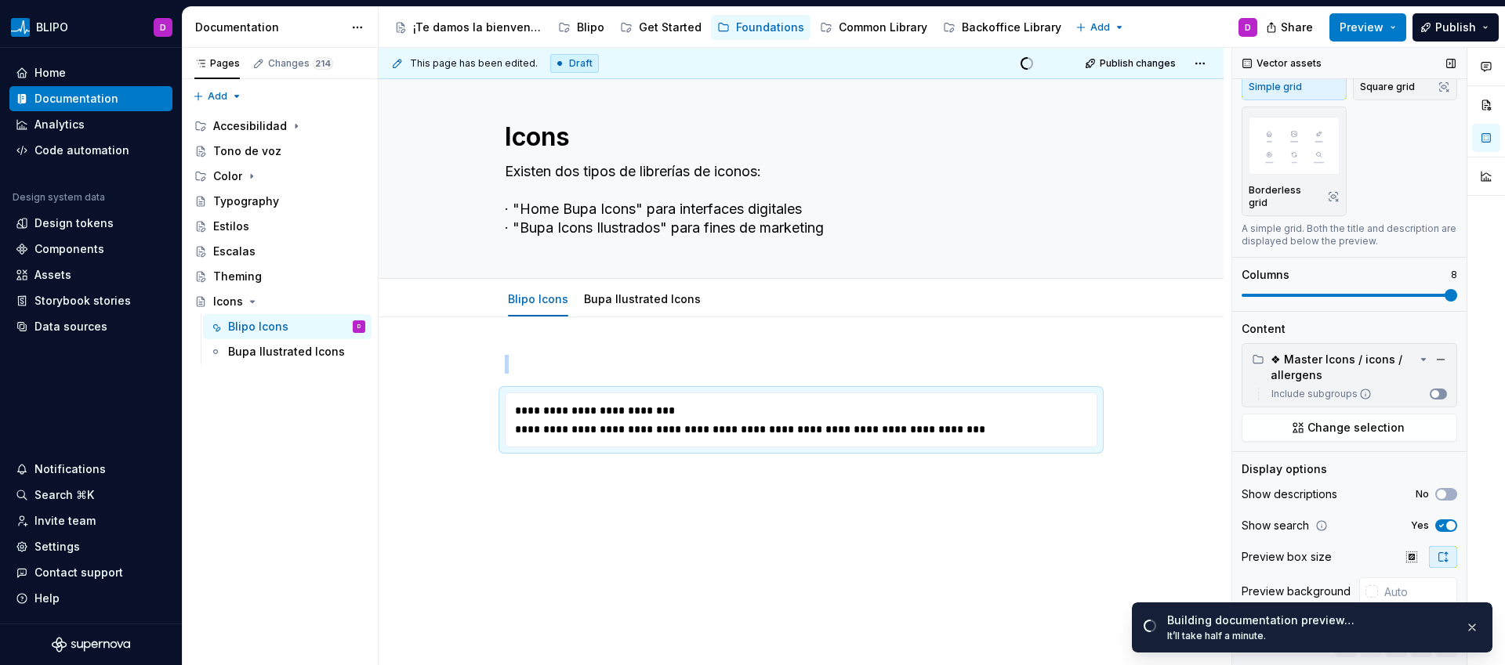
click at [1431, 391] on span "button" at bounding box center [1435, 394] width 8 height 8
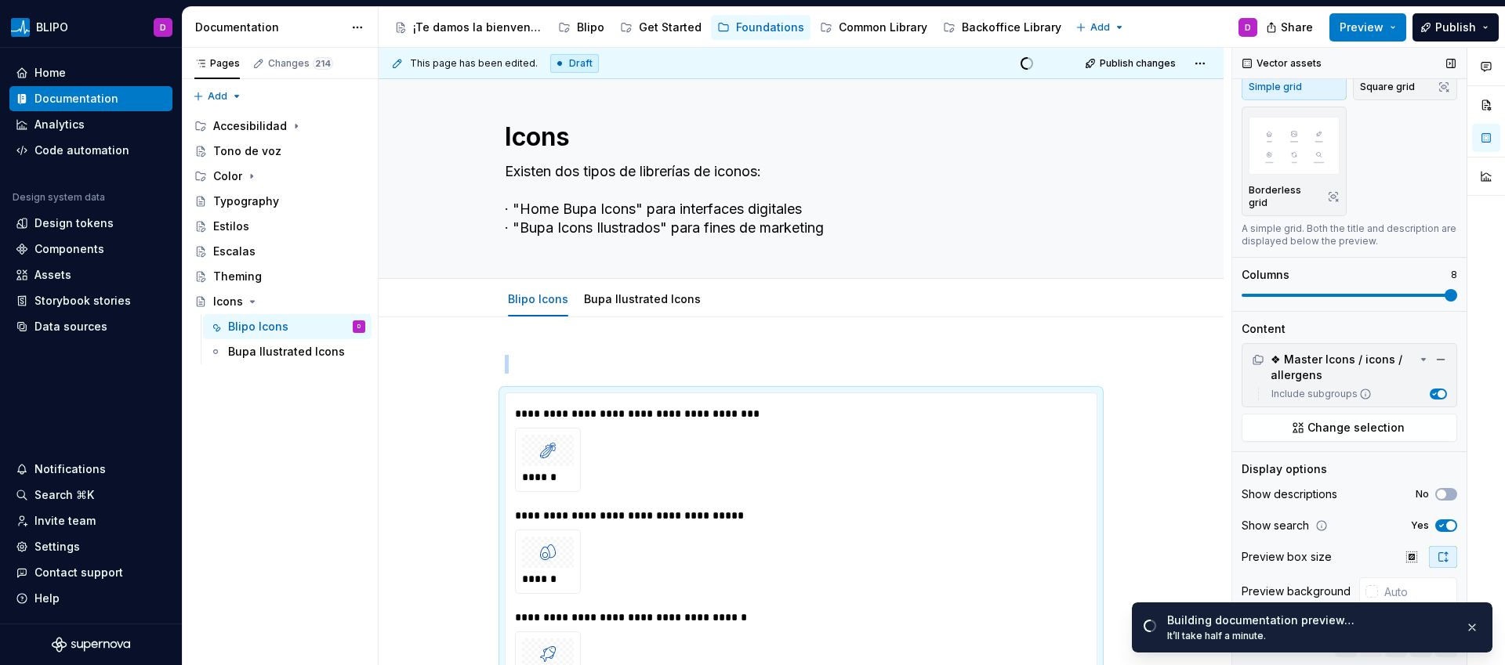
scroll to position [356, 0]
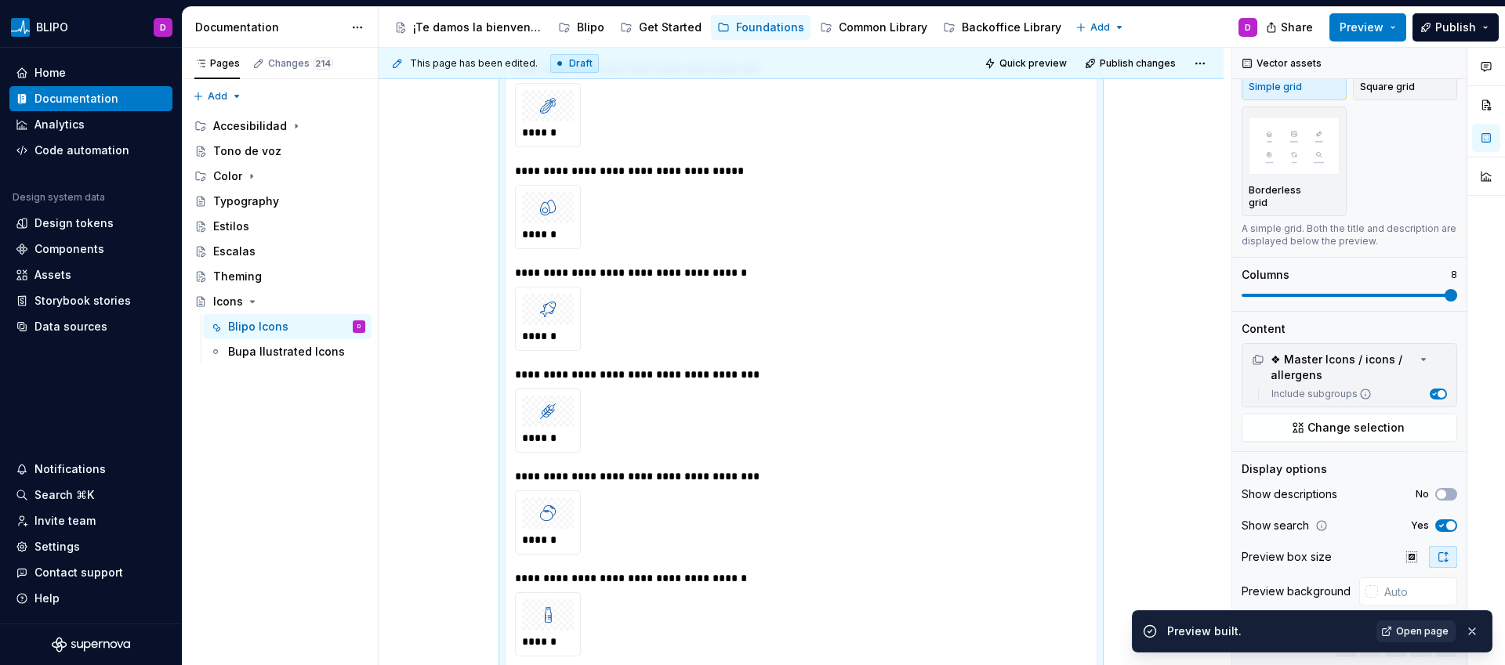
click at [1428, 640] on link "Open page" at bounding box center [1415, 632] width 79 height 22
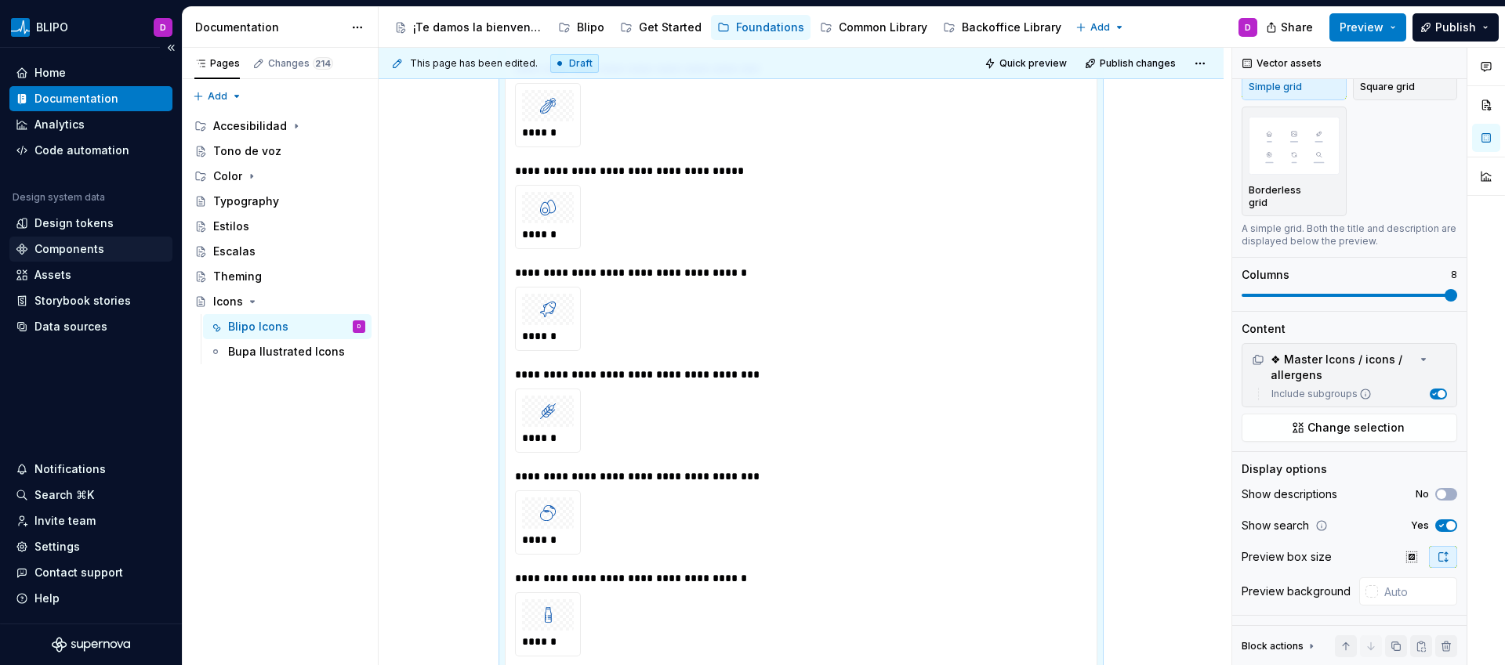
click at [70, 248] on div "Components" at bounding box center [69, 249] width 70 height 16
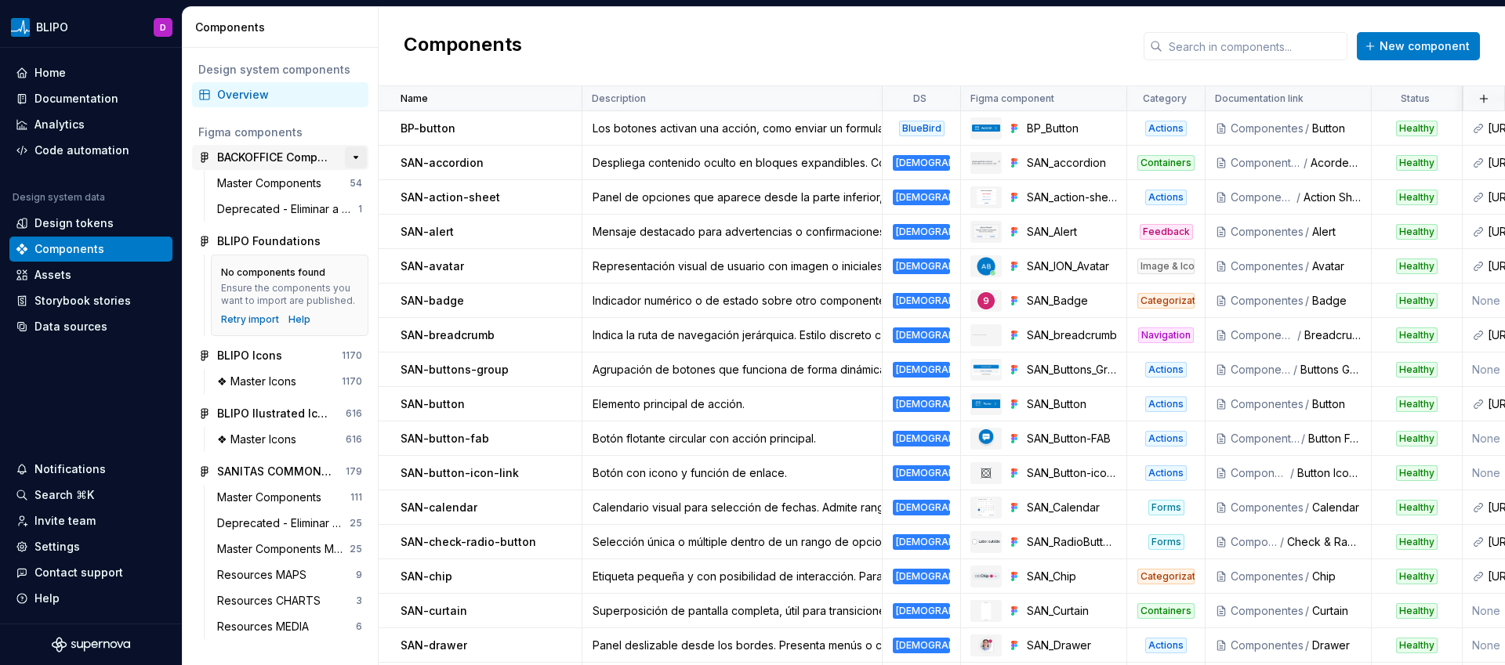
click at [353, 156] on button "button" at bounding box center [356, 158] width 22 height 22
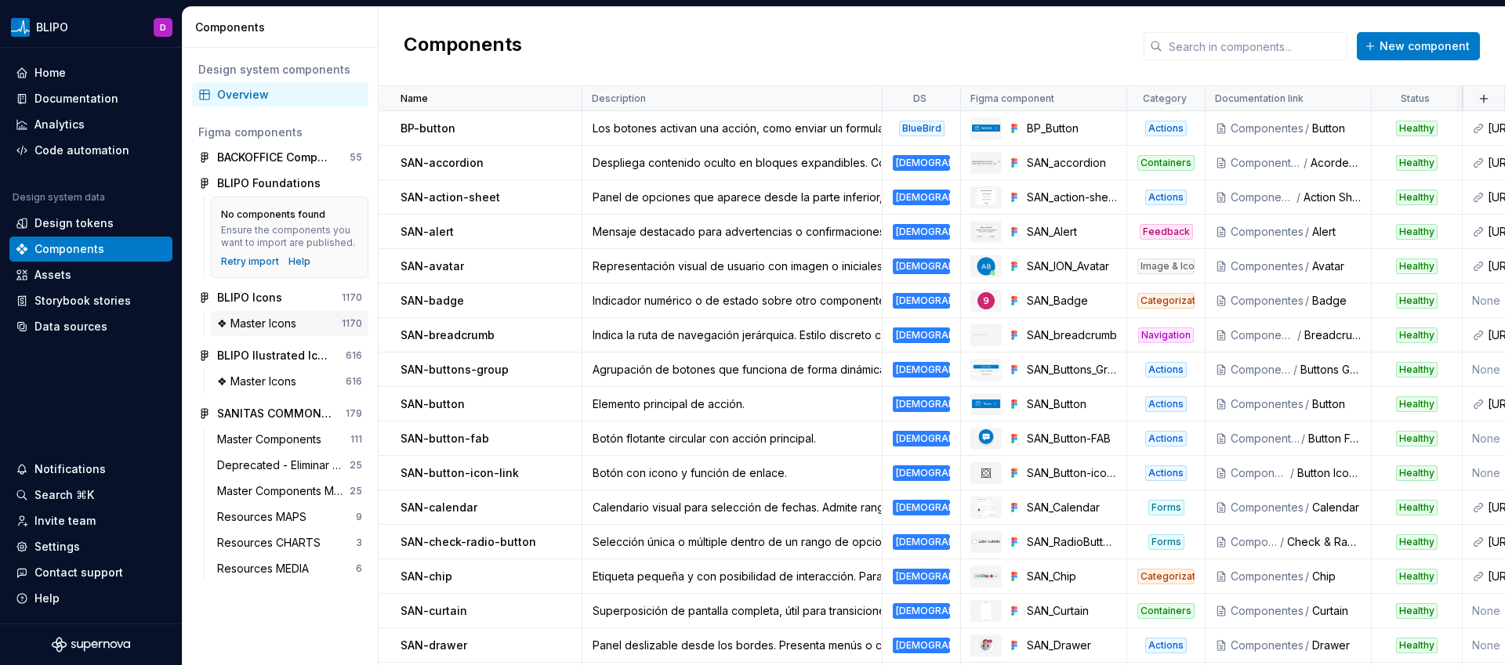
click at [292, 322] on div "❖ Master Icons" at bounding box center [259, 324] width 85 height 16
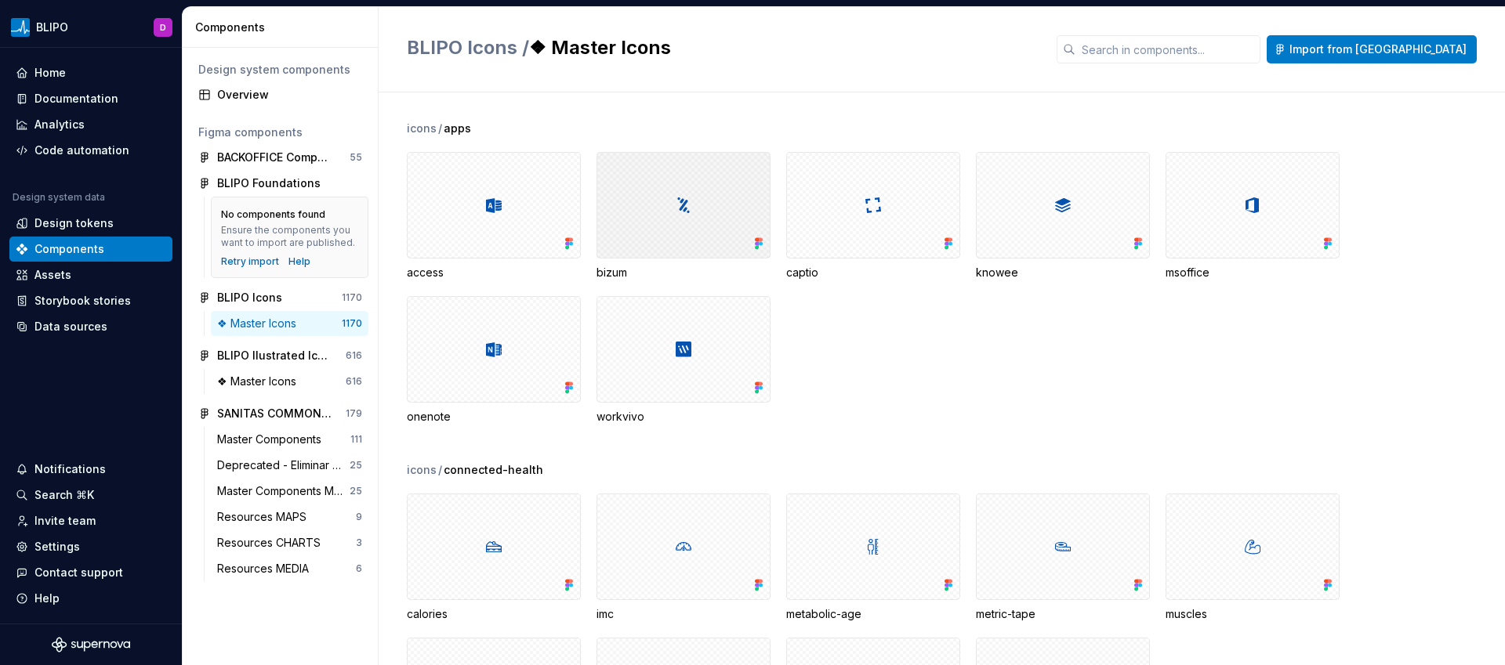
click at [644, 233] on div at bounding box center [684, 205] width 174 height 107
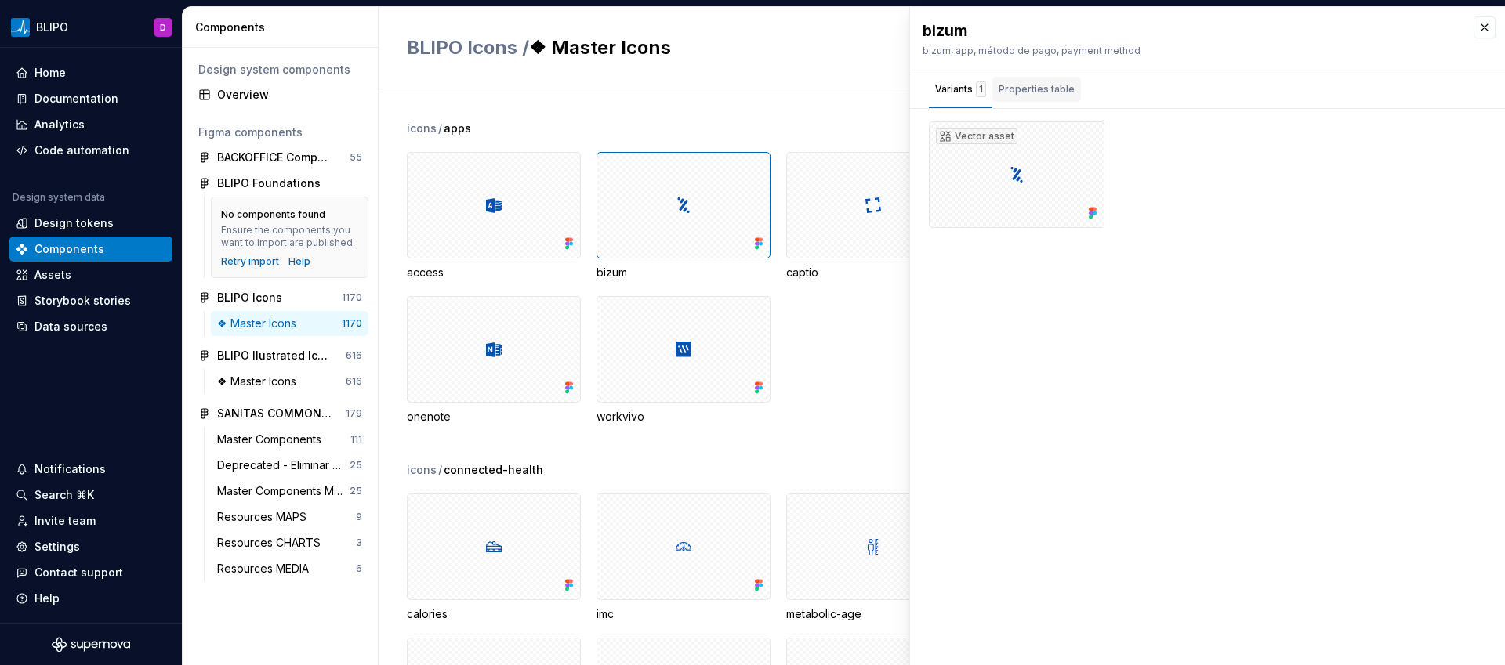
click at [1030, 96] on div "Properties table" at bounding box center [1037, 90] width 76 height 16
click at [962, 89] on div "Variants 1" at bounding box center [960, 90] width 51 height 16
click at [823, 130] on div "icons / apps" at bounding box center [956, 129] width 1098 height 16
click at [1483, 31] on button "button" at bounding box center [1485, 27] width 22 height 22
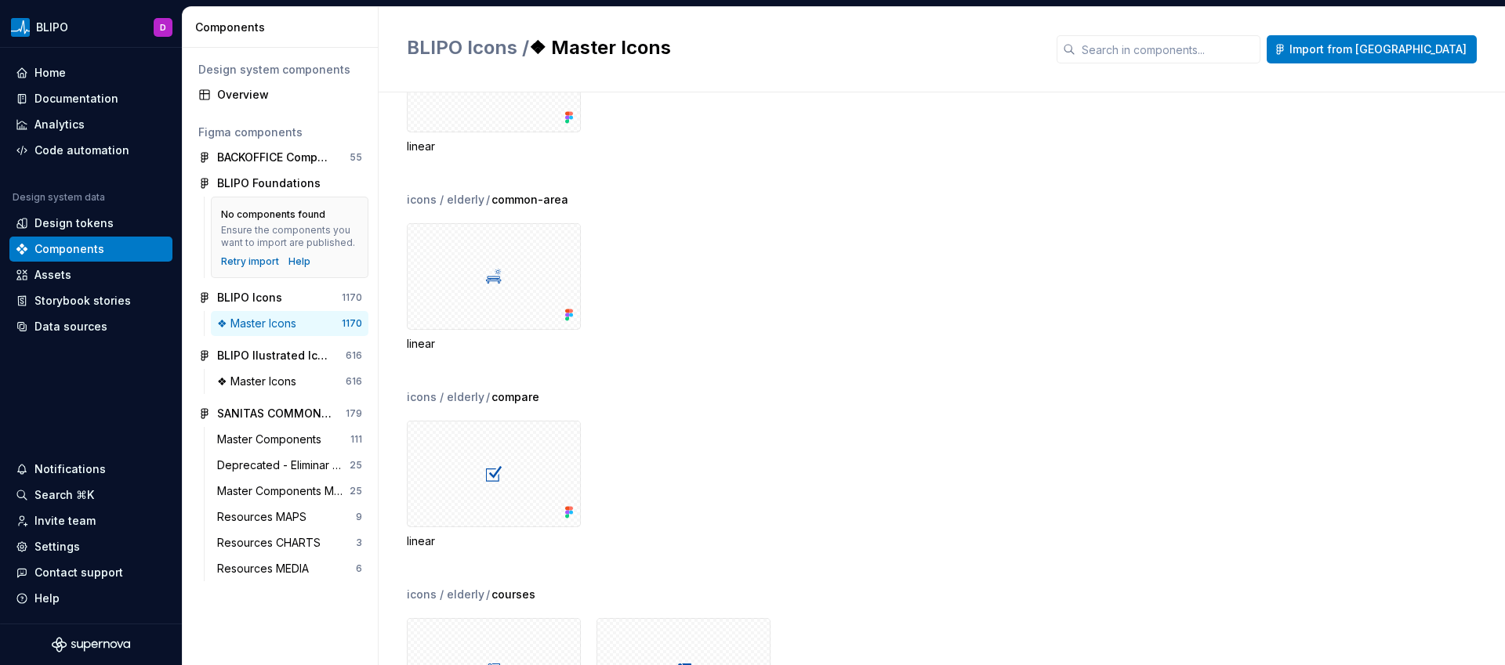
scroll to position [22707, 0]
click at [59, 99] on div "Documentation" at bounding box center [76, 99] width 84 height 16
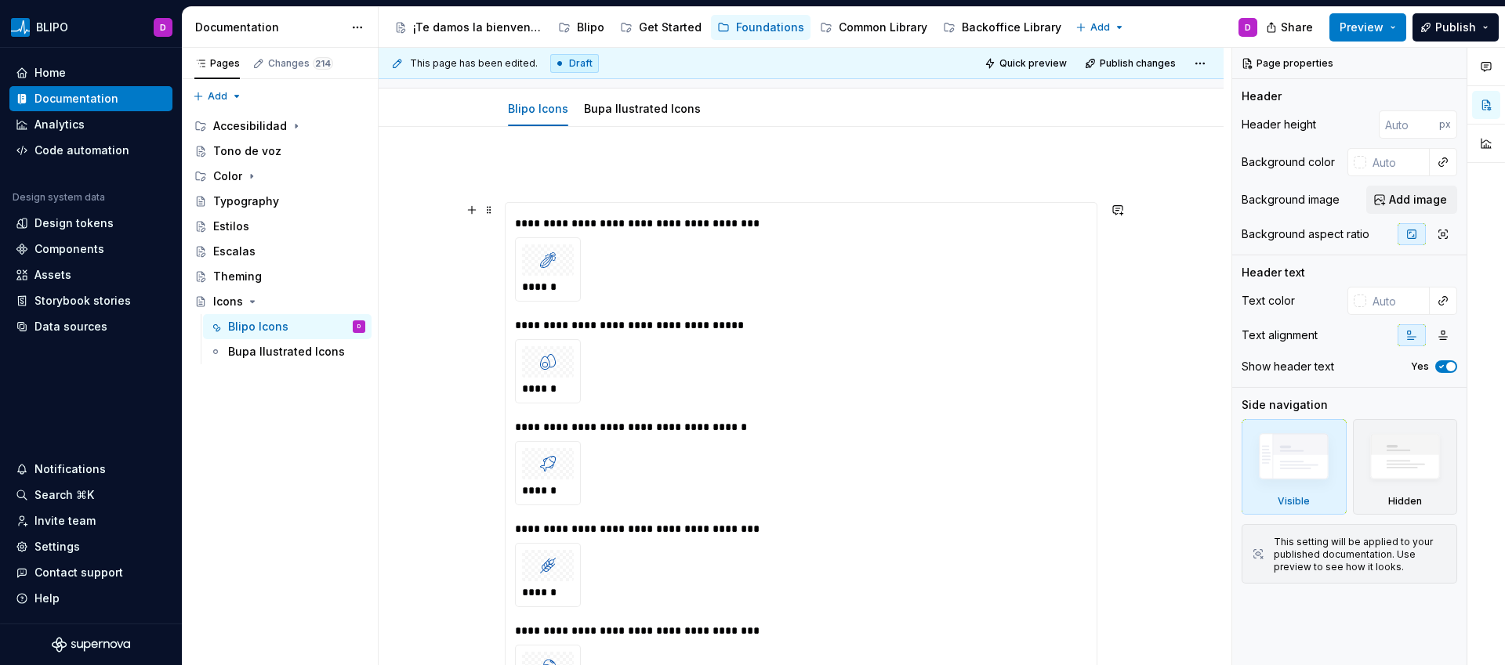
scroll to position [198, 0]
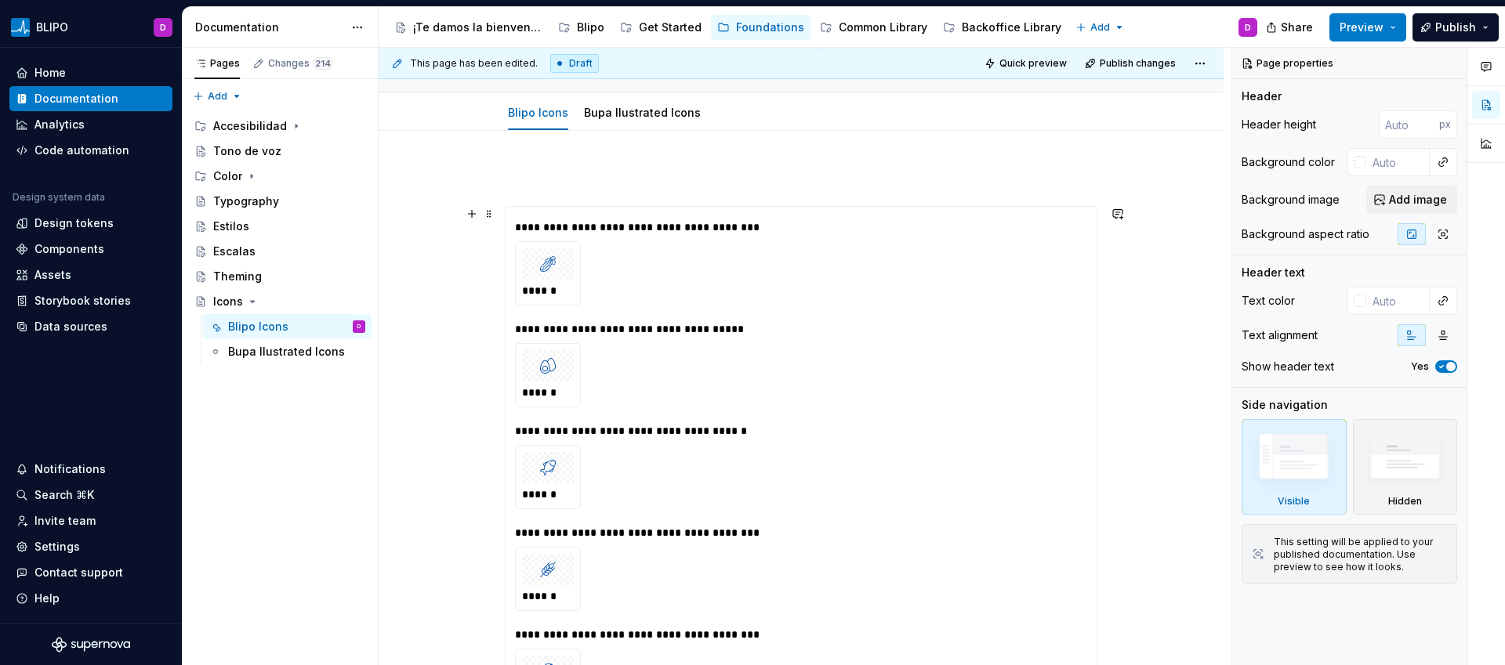
click at [819, 237] on div "**********" at bounding box center [801, 260] width 572 height 89
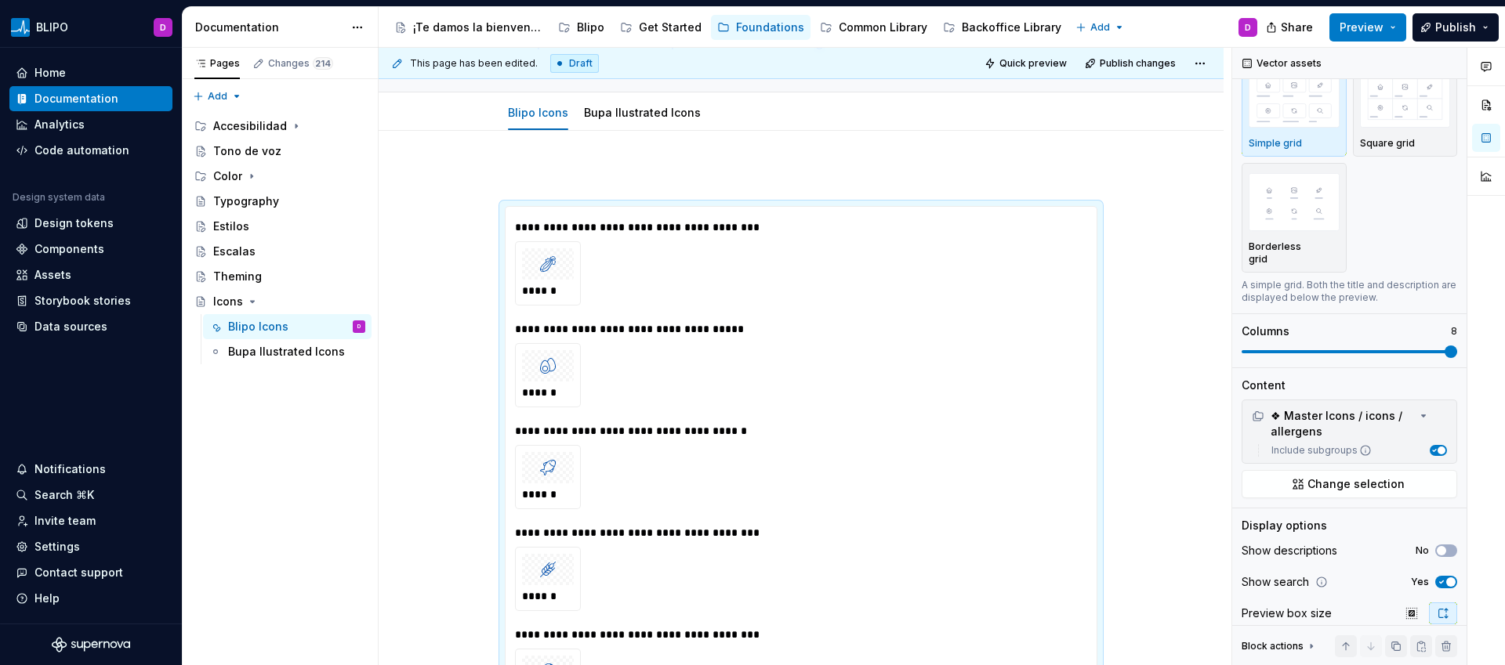
scroll to position [83, 0]
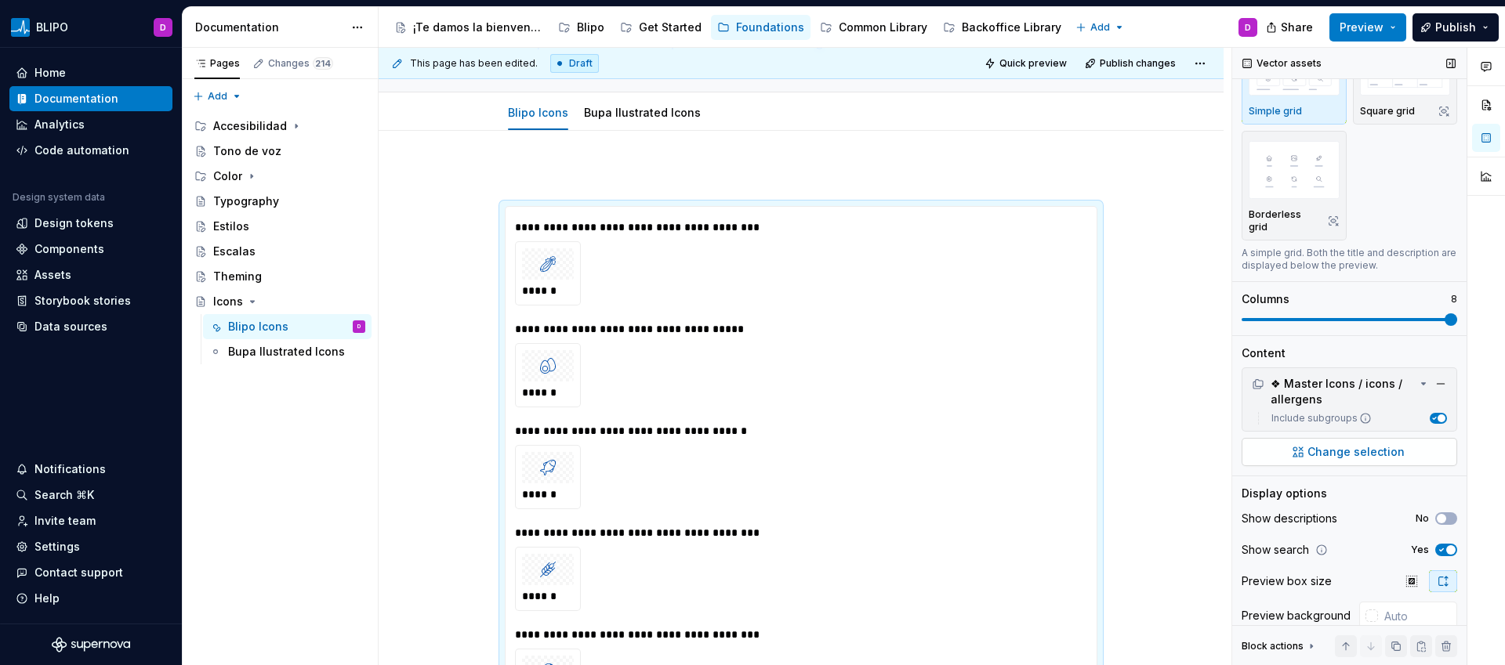
click at [1336, 455] on span "Change selection" at bounding box center [1355, 452] width 97 height 16
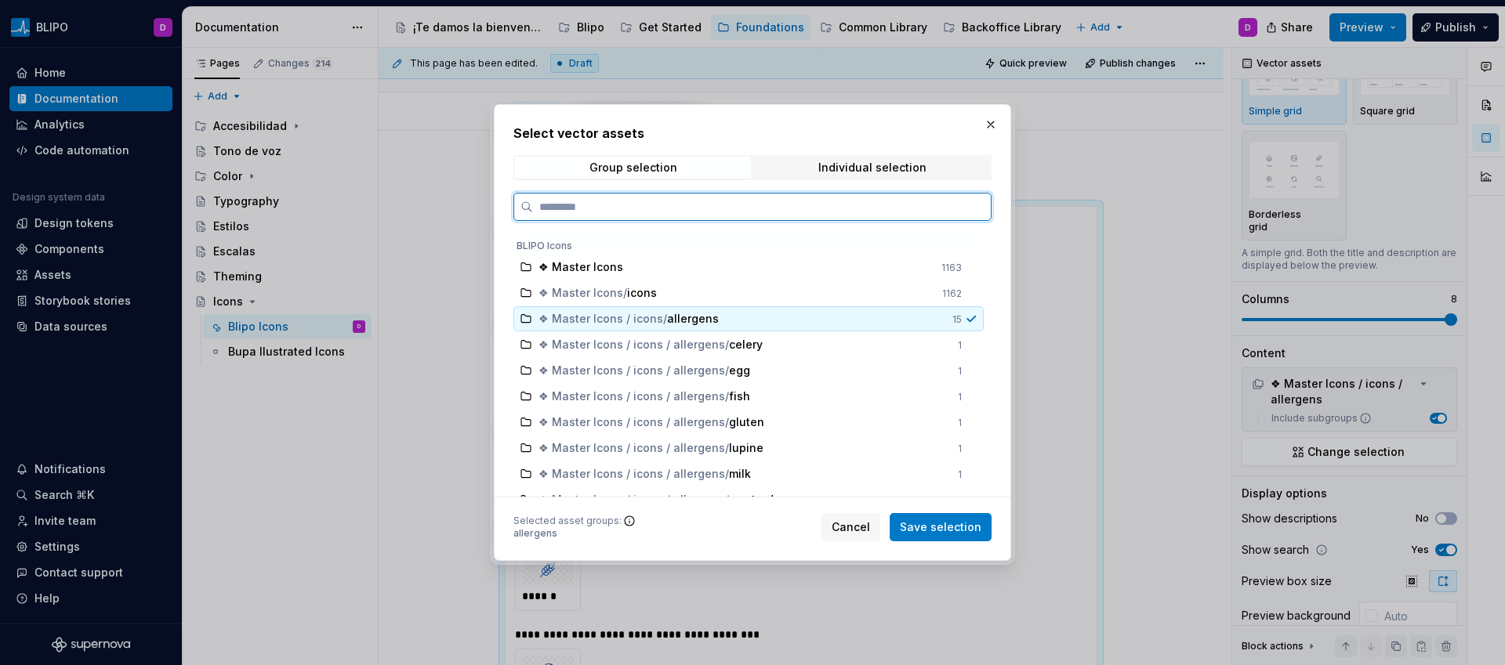
click at [525, 321] on icon at bounding box center [526, 319] width 13 height 13
click at [523, 320] on icon at bounding box center [526, 319] width 13 height 13
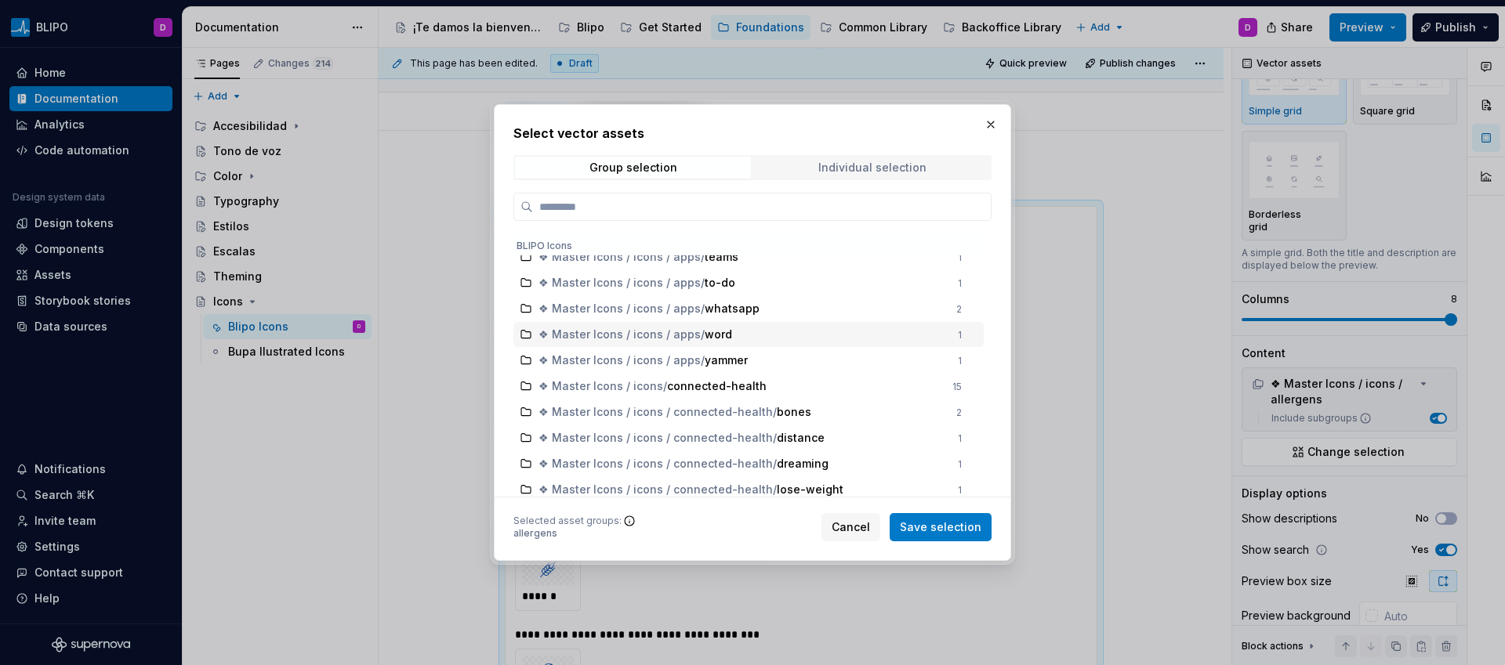
scroll to position [774, 0]
click at [854, 166] on div "Individual selection" at bounding box center [872, 167] width 108 height 13
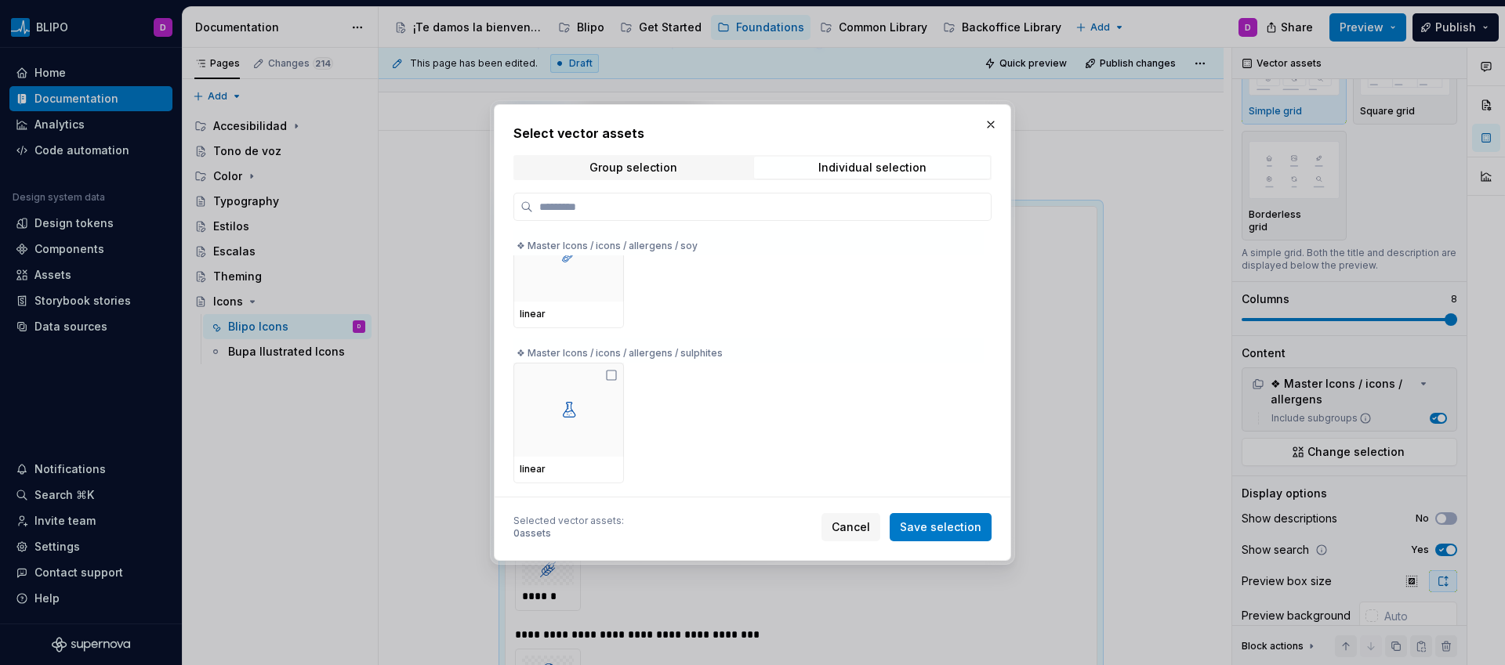
scroll to position [1629, 0]
click at [680, 168] on span "Group selection" at bounding box center [633, 168] width 236 height 22
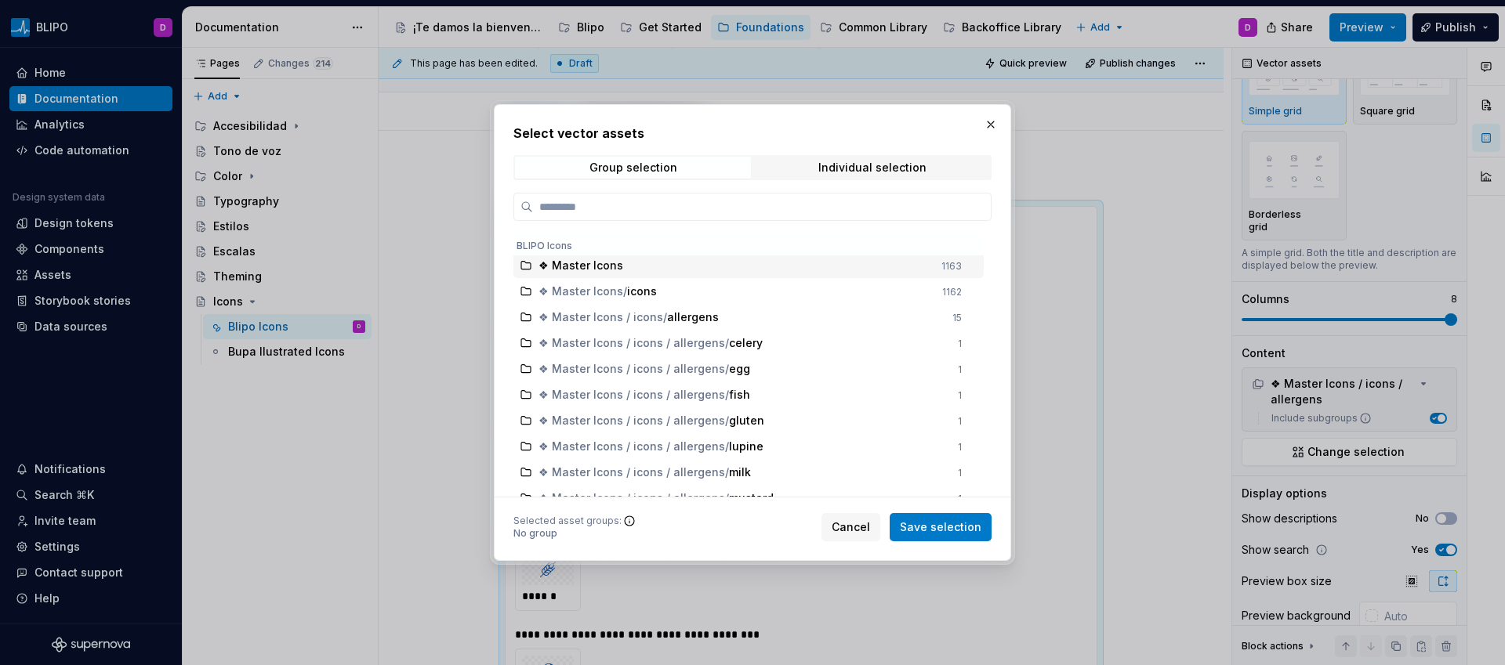
scroll to position [0, 0]
click at [903, 171] on div "Individual selection" at bounding box center [872, 167] width 108 height 13
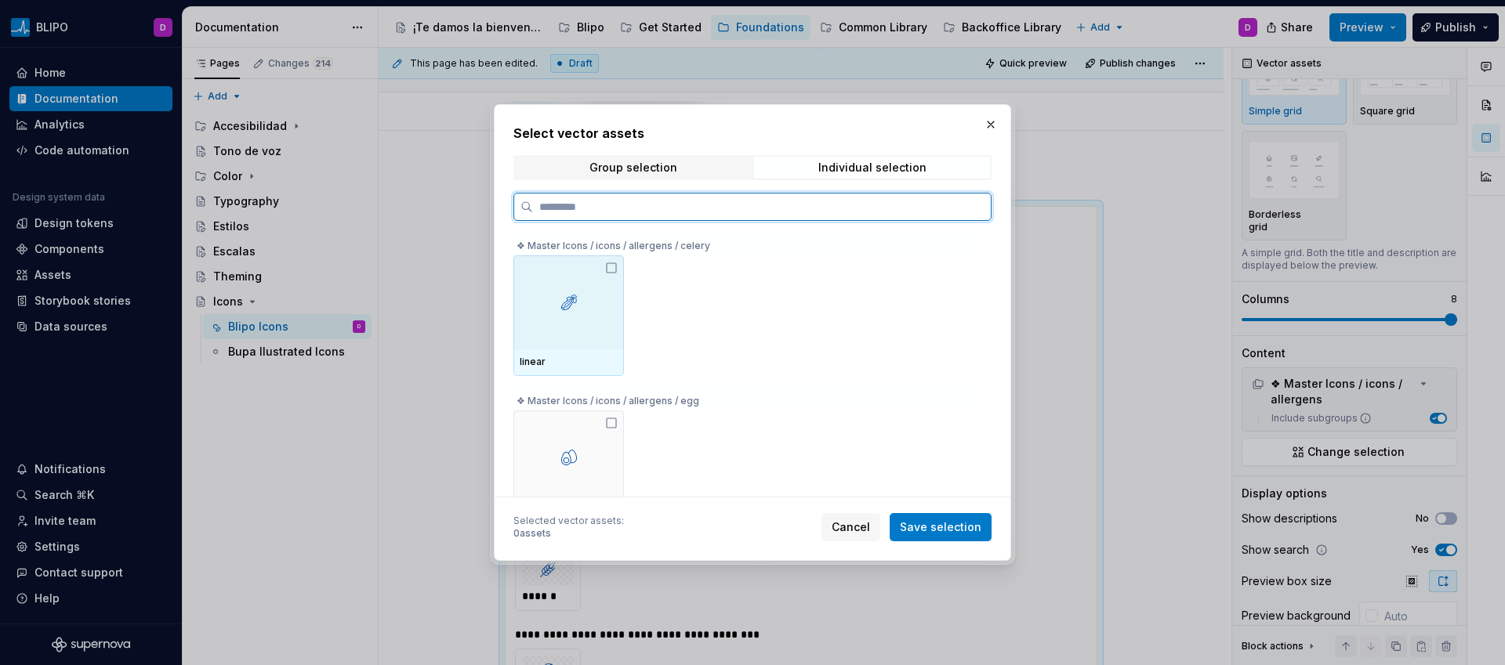
click at [612, 268] on icon at bounding box center [611, 268] width 13 height 13
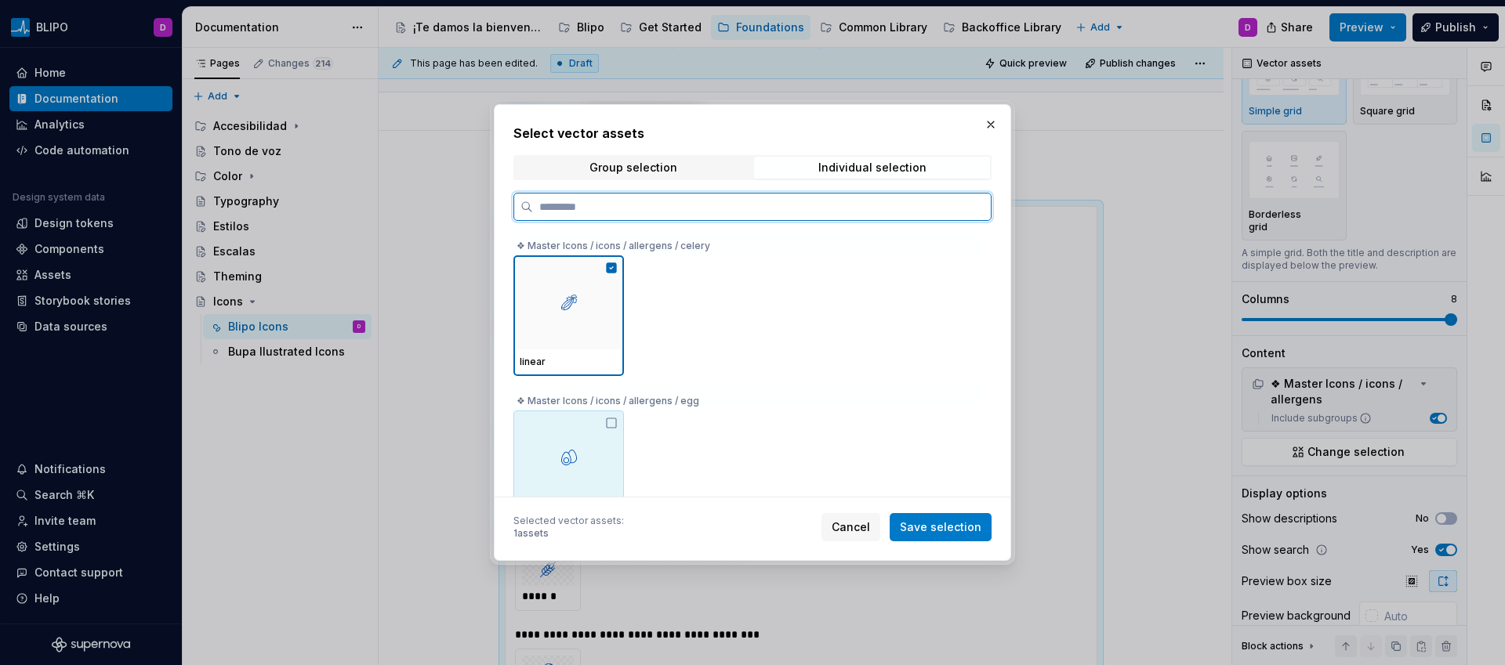
click at [615, 424] on icon at bounding box center [611, 423] width 13 height 13
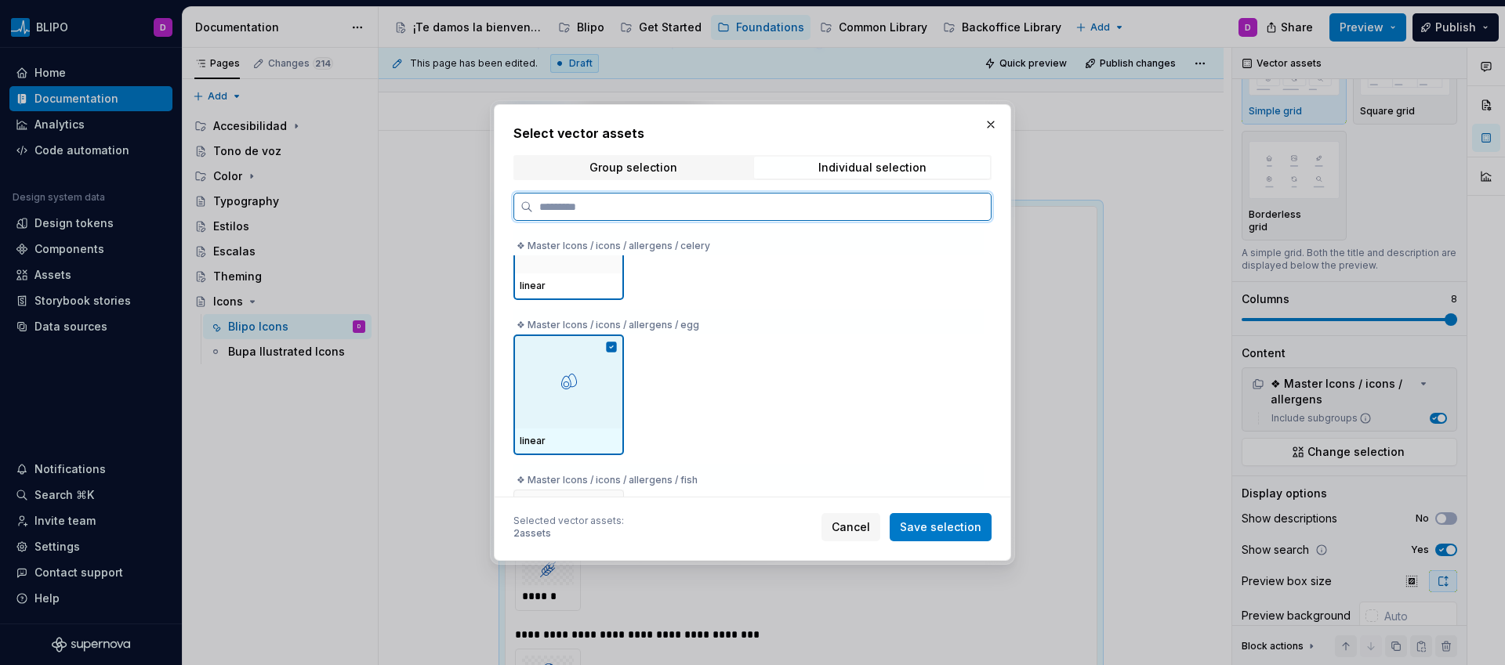
scroll to position [116, 0]
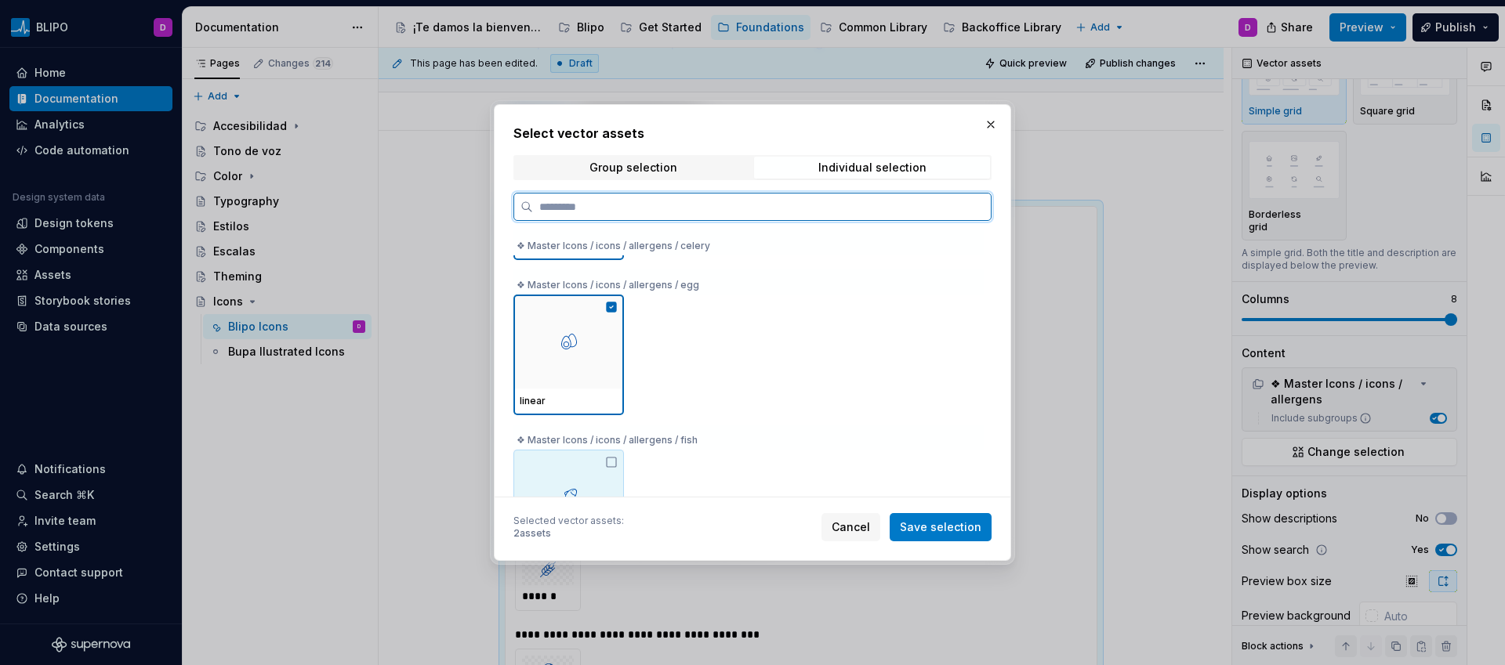
click at [616, 462] on icon at bounding box center [611, 462] width 13 height 13
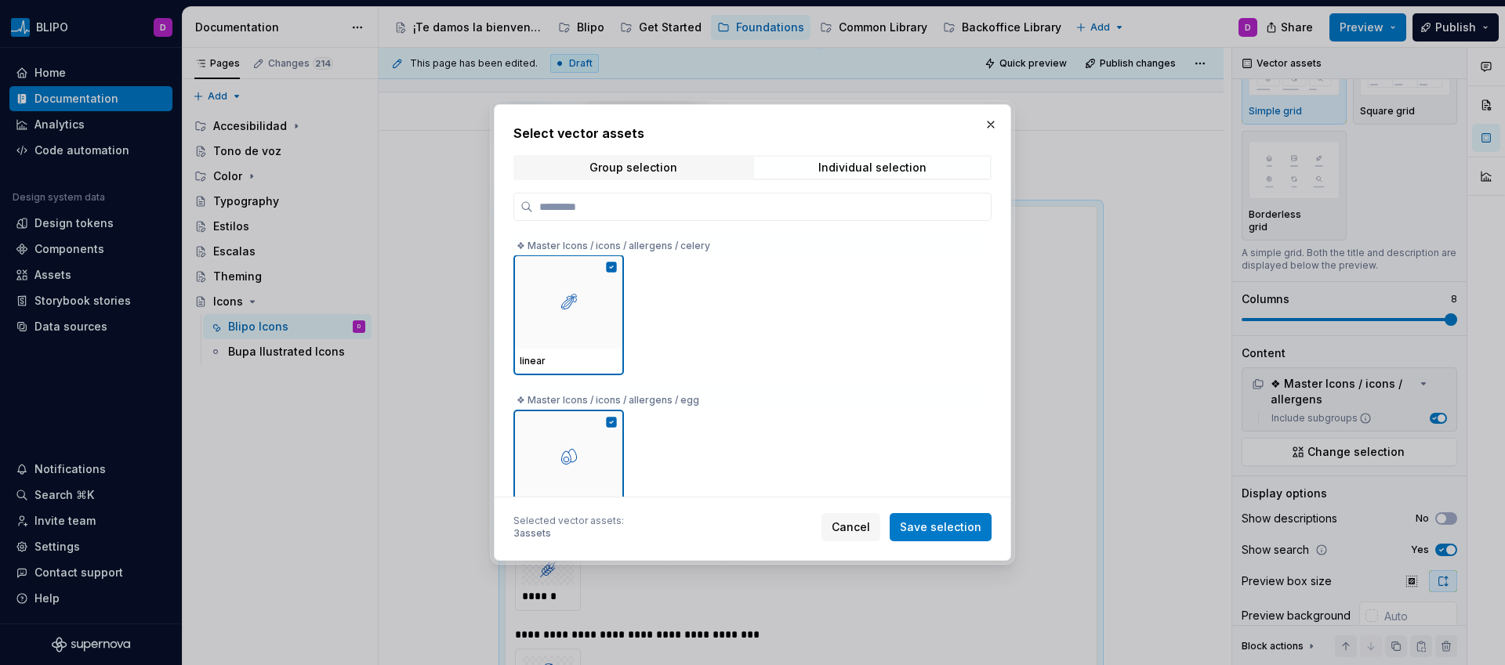
scroll to position [0, 0]
click at [934, 524] on span "Save selection" at bounding box center [941, 528] width 82 height 16
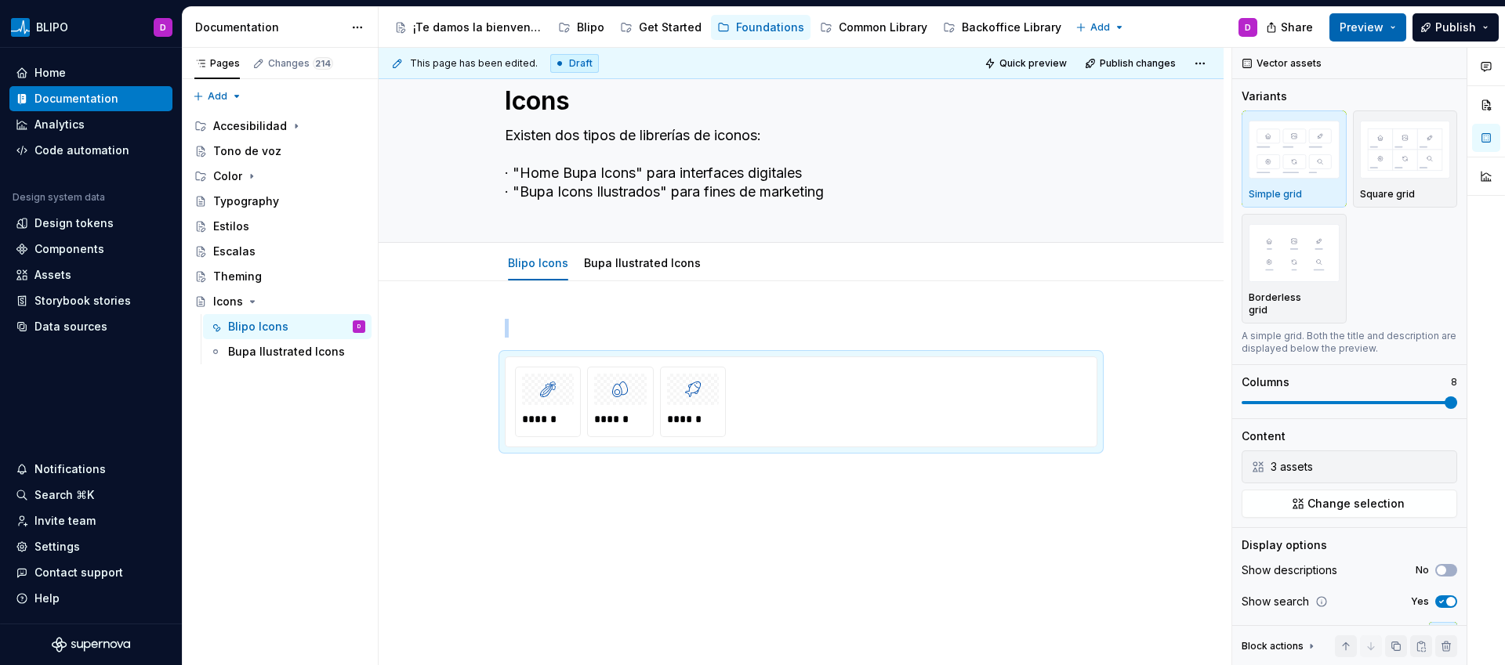
click at [1365, 33] on span "Preview" at bounding box center [1362, 28] width 44 height 16
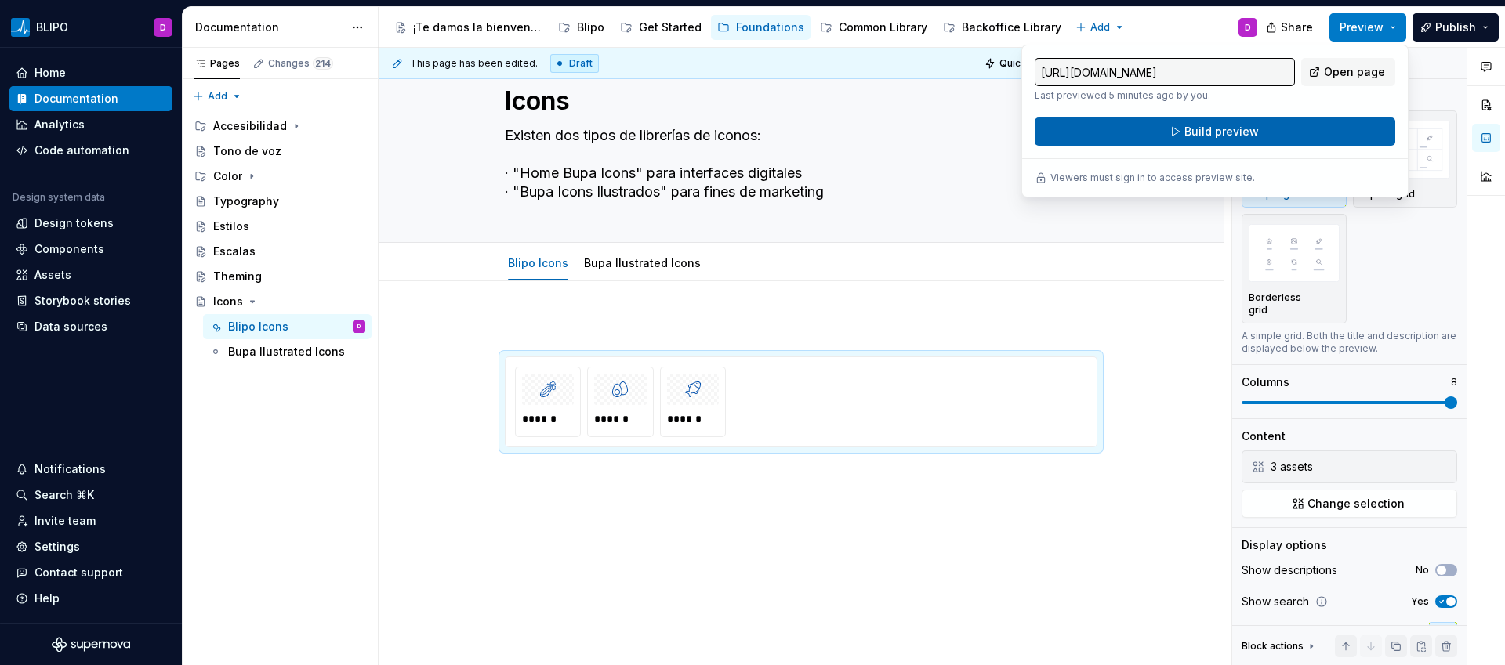
click at [1257, 134] on button "Build preview" at bounding box center [1215, 132] width 361 height 28
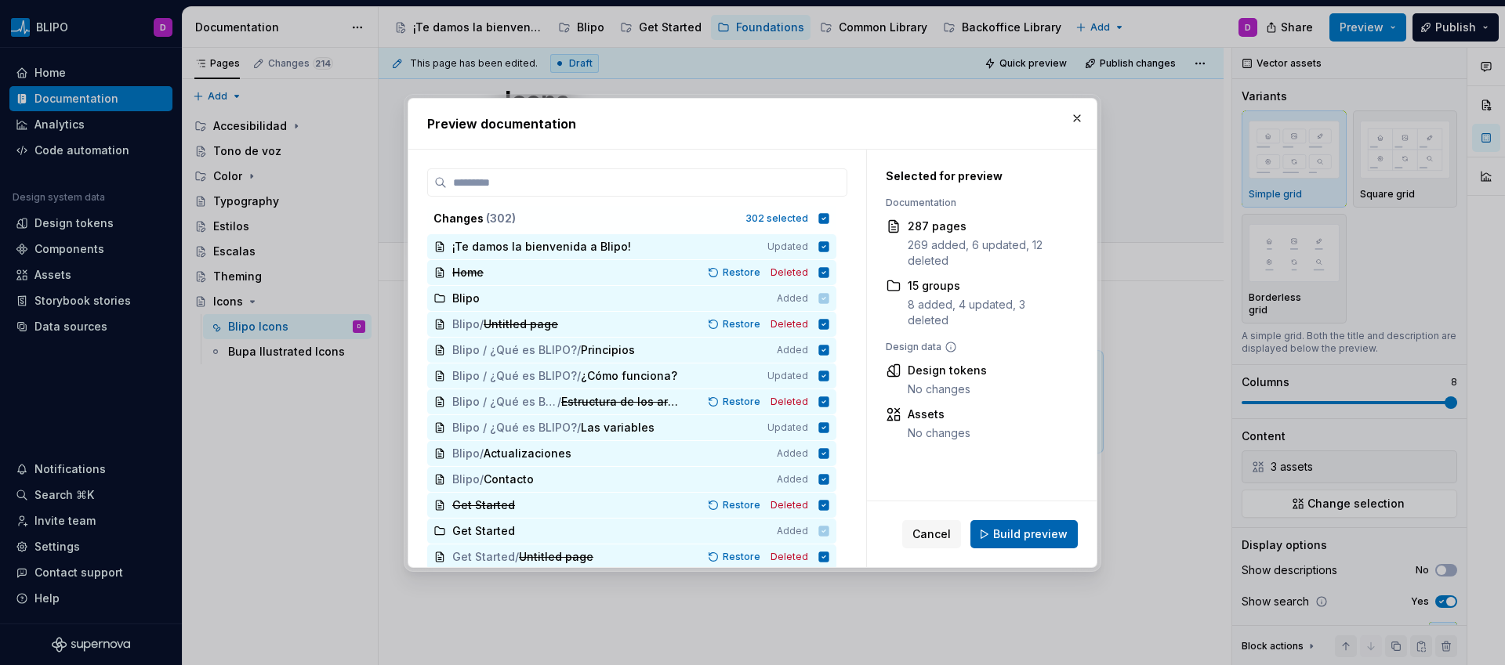
click at [1026, 540] on span "Build preview" at bounding box center [1030, 535] width 74 height 16
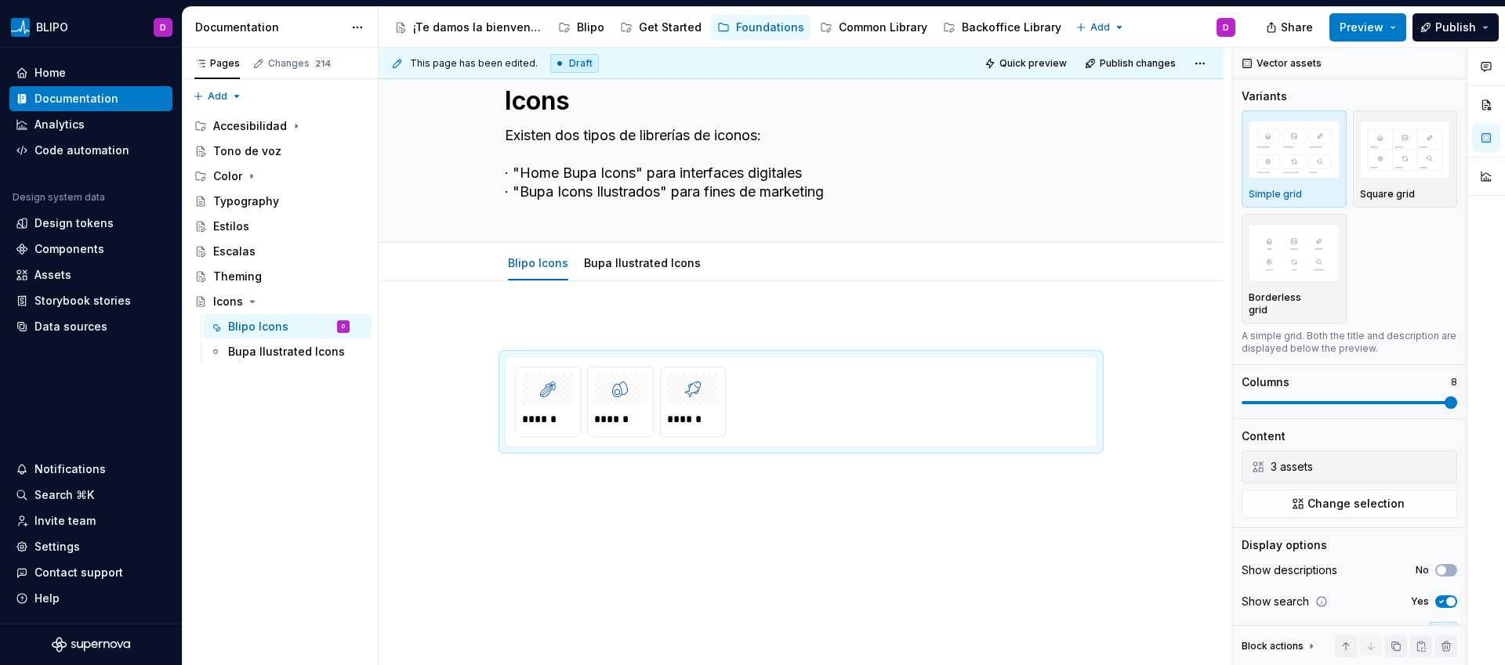
scroll to position [47, 0]
click at [1390, 34] on button "Preview" at bounding box center [1367, 27] width 77 height 28
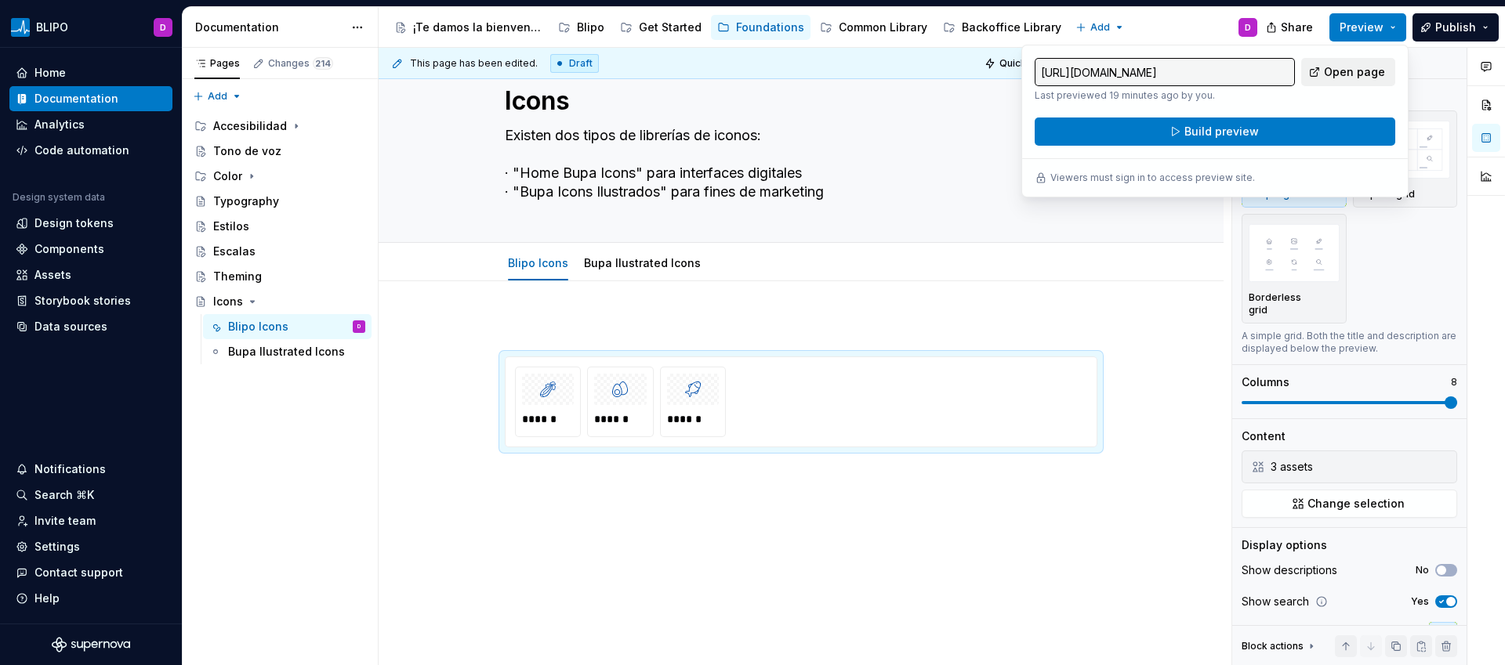
click at [1356, 76] on span "Open page" at bounding box center [1354, 72] width 61 height 16
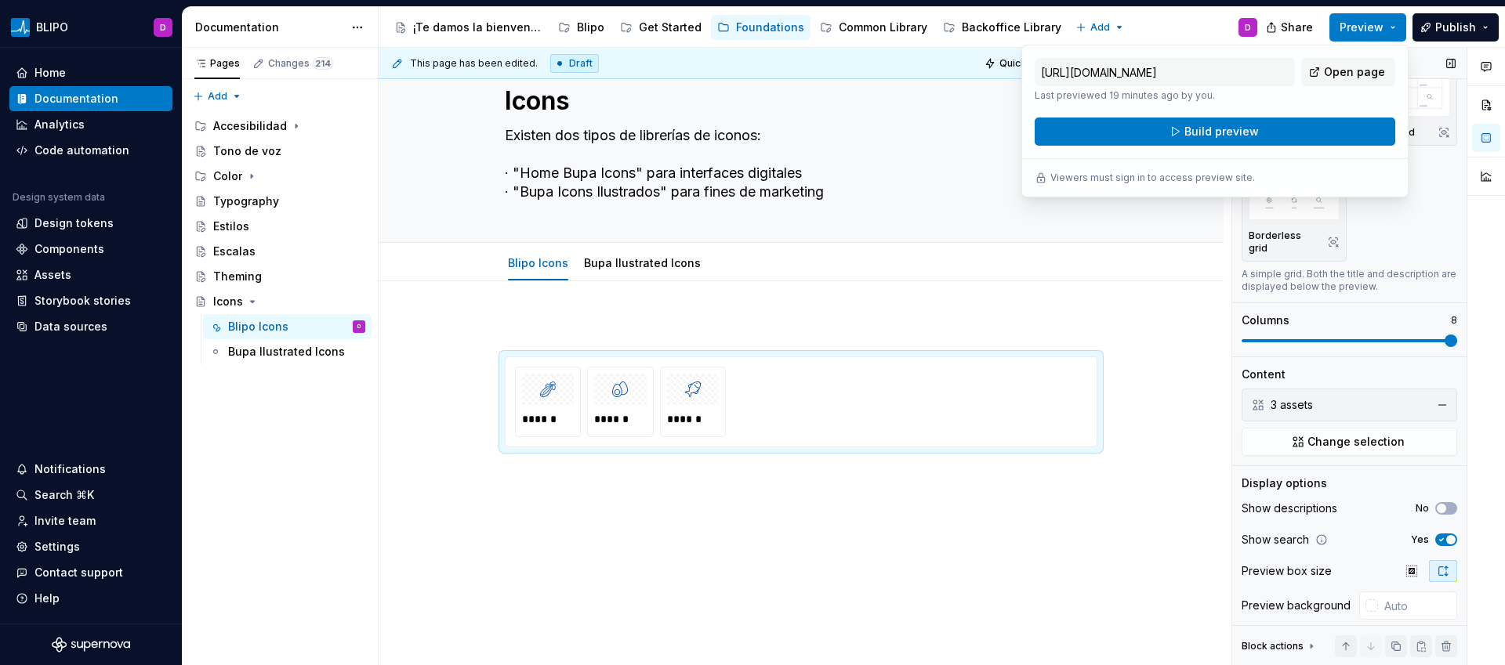
scroll to position [79, 0]
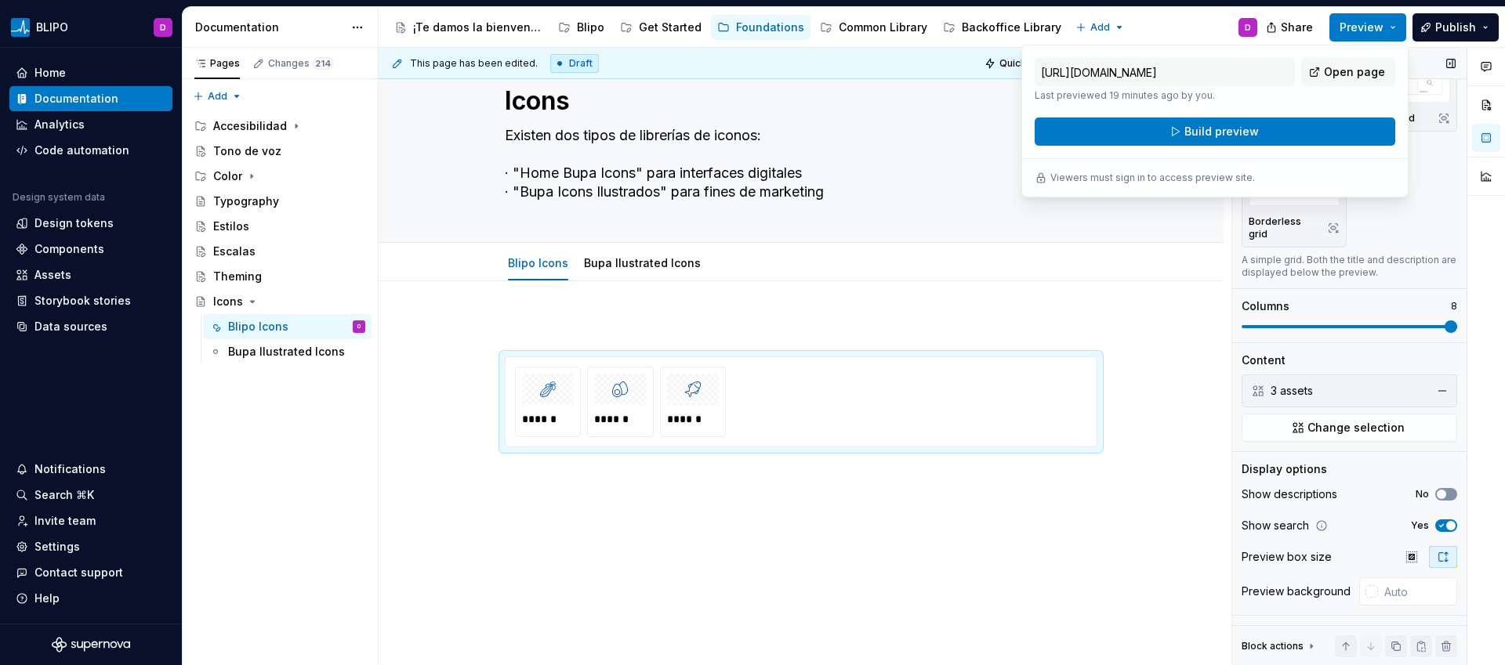
click at [1437, 490] on span "button" at bounding box center [1441, 494] width 9 height 9
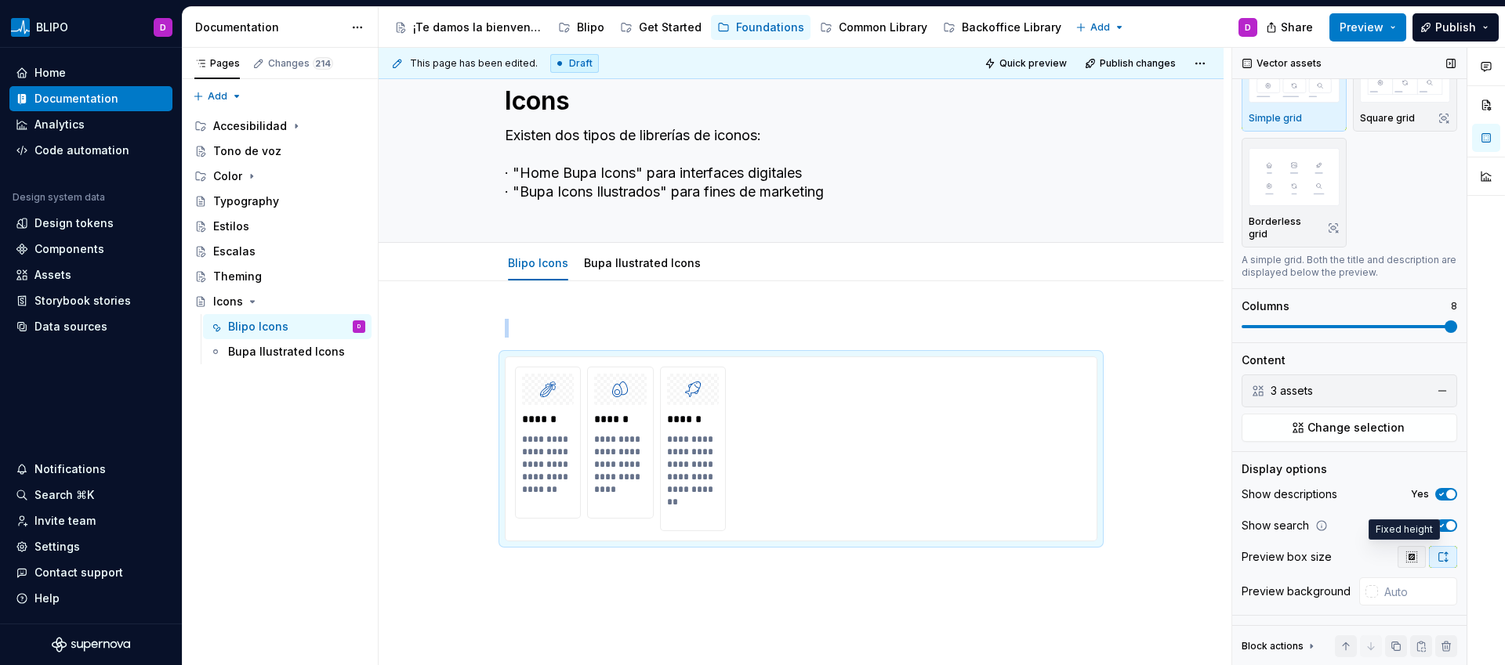
click at [1405, 559] on icon "button" at bounding box center [1411, 557] width 13 height 13
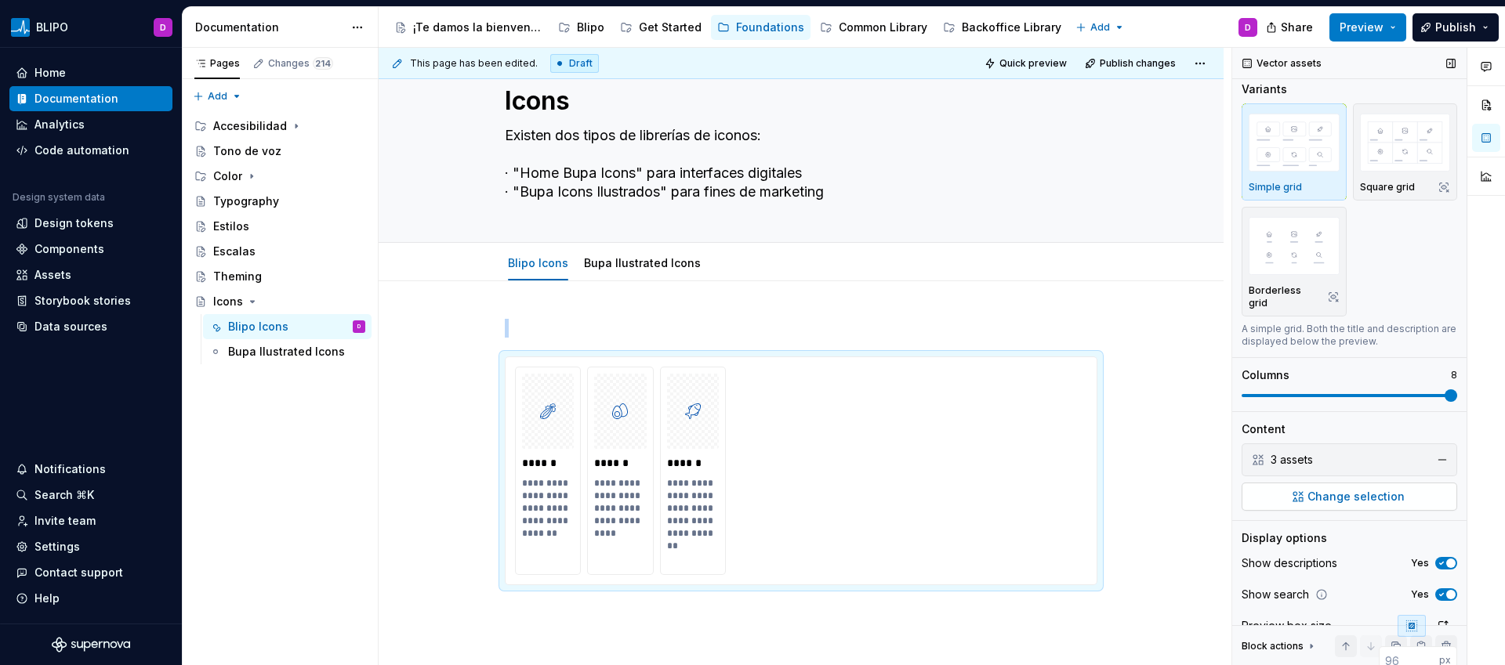
scroll to position [0, 0]
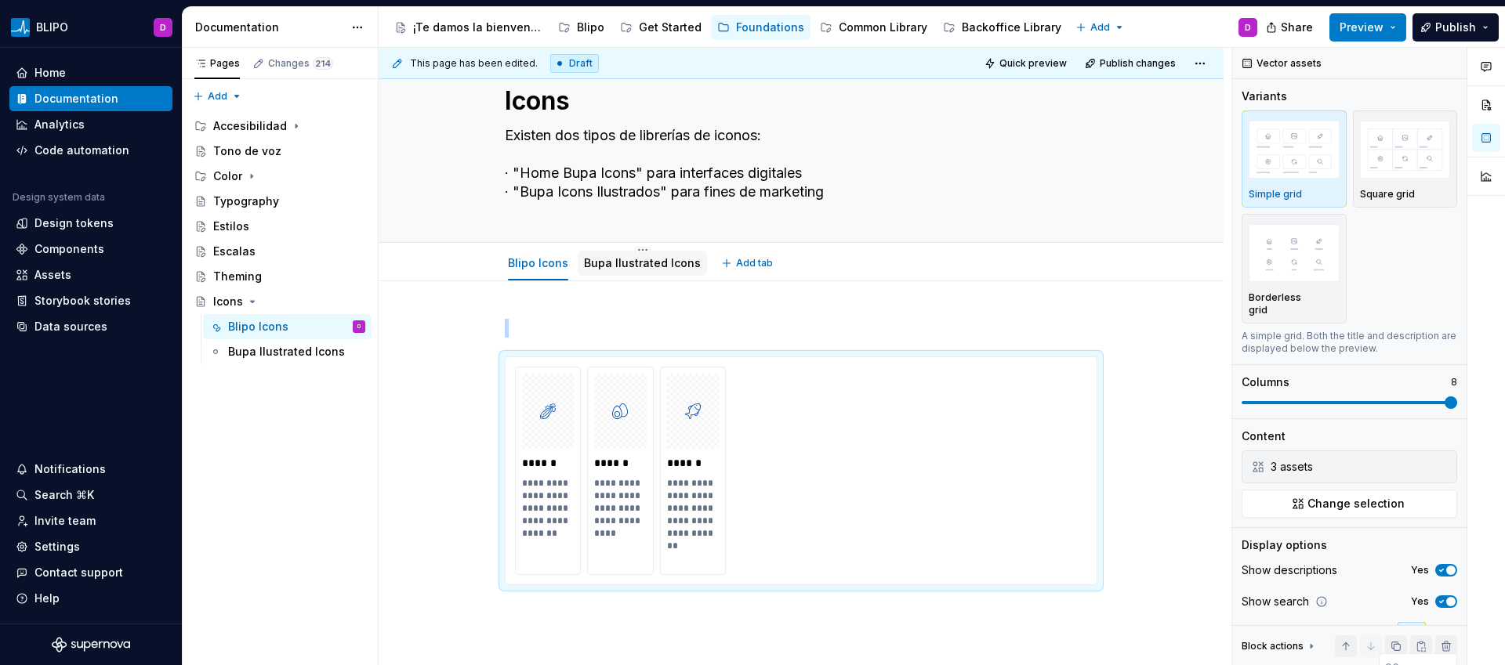
click at [660, 267] on link "Bupa Ilustrated Icons" at bounding box center [642, 262] width 117 height 13
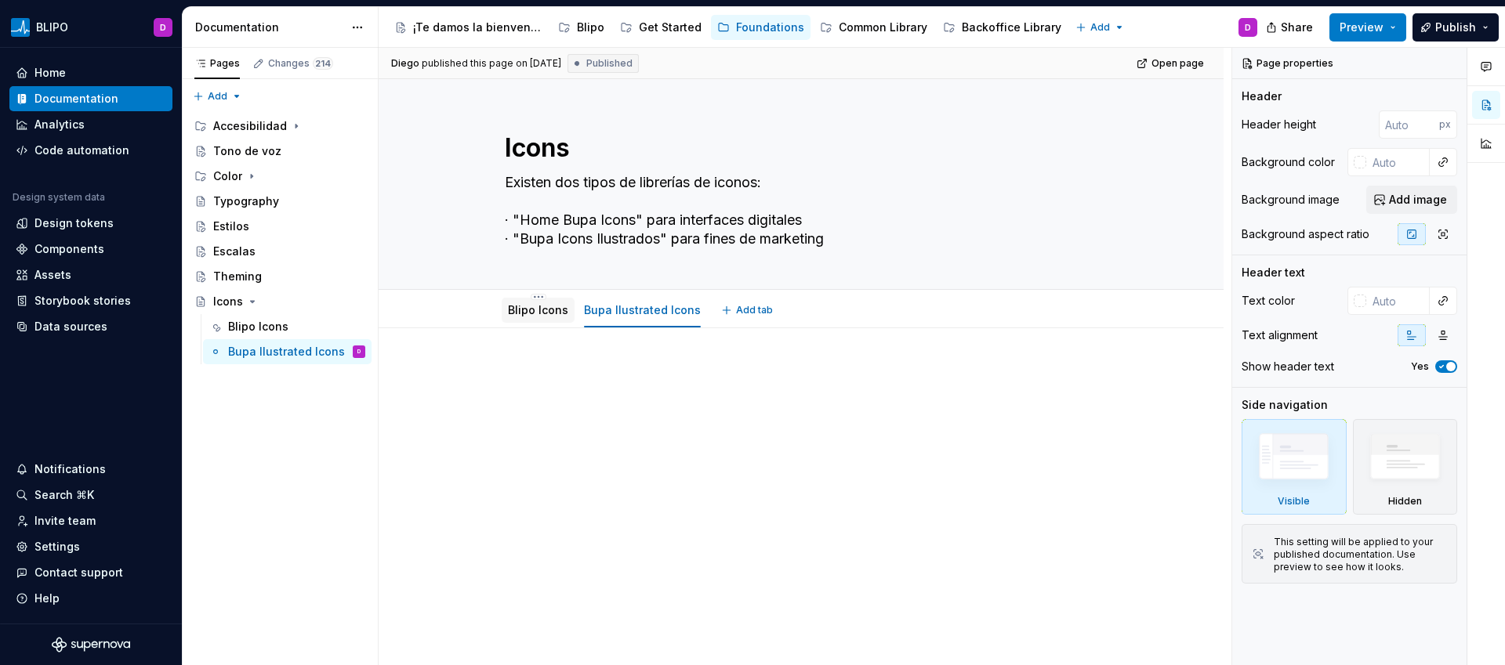
click at [548, 317] on div "Blipo Icons" at bounding box center [538, 311] width 60 height 16
click at [551, 322] on div "Blipo Icons" at bounding box center [538, 310] width 73 height 25
click at [337, 348] on button "Page tree" at bounding box center [332, 352] width 22 height 22
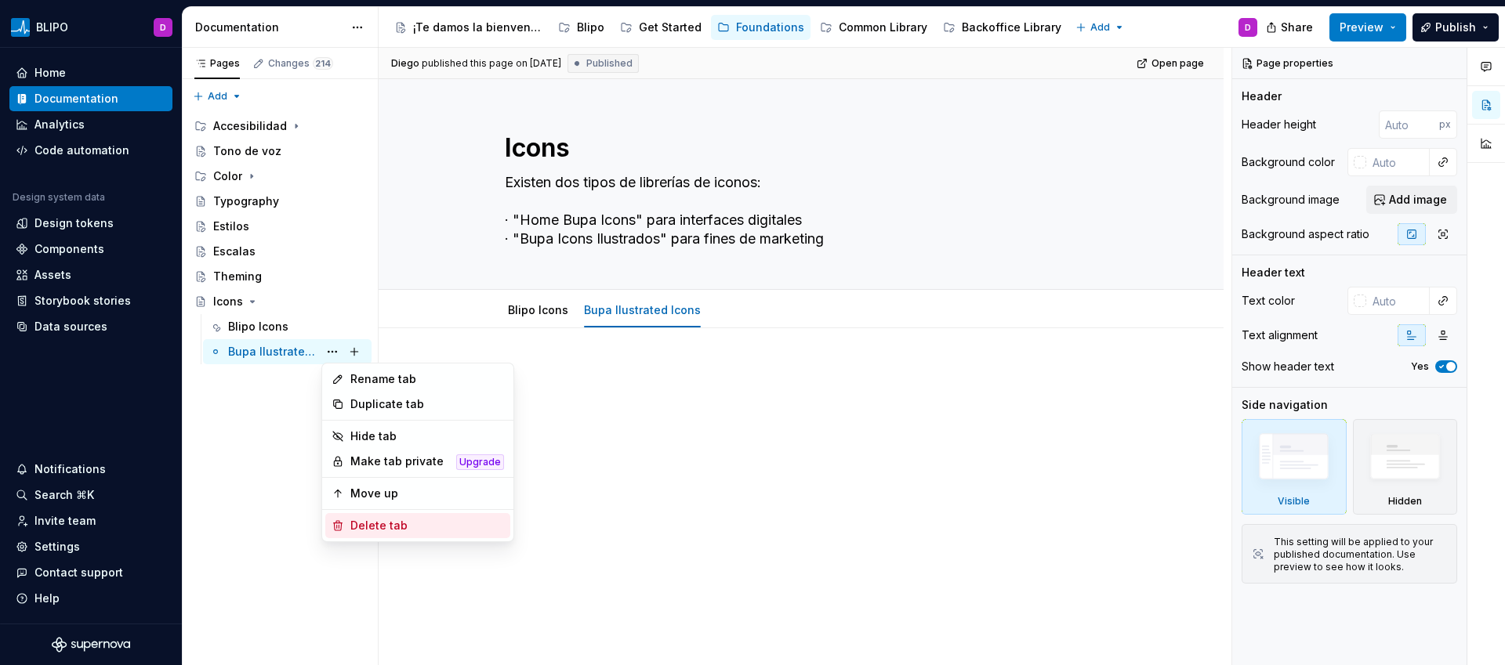
click at [378, 521] on div "Delete tab" at bounding box center [427, 526] width 154 height 16
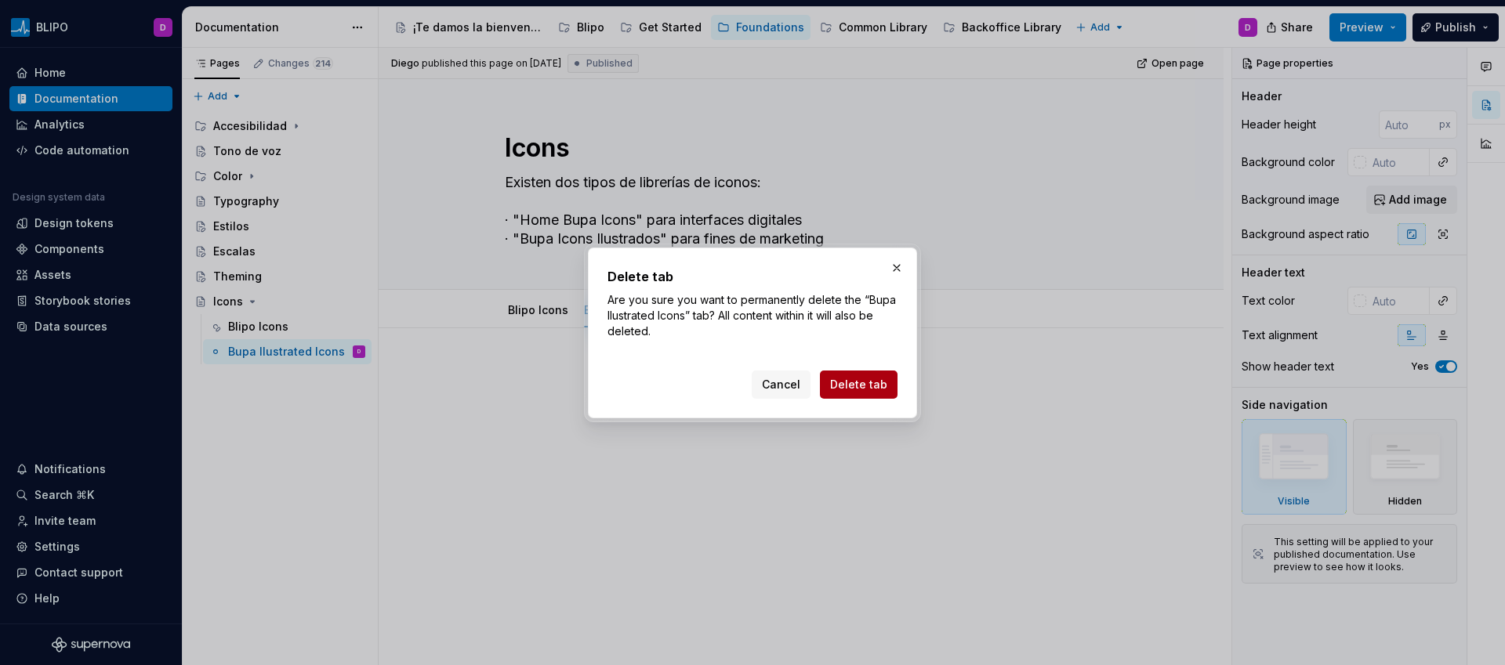
click at [858, 386] on span "Delete tab" at bounding box center [858, 385] width 57 height 16
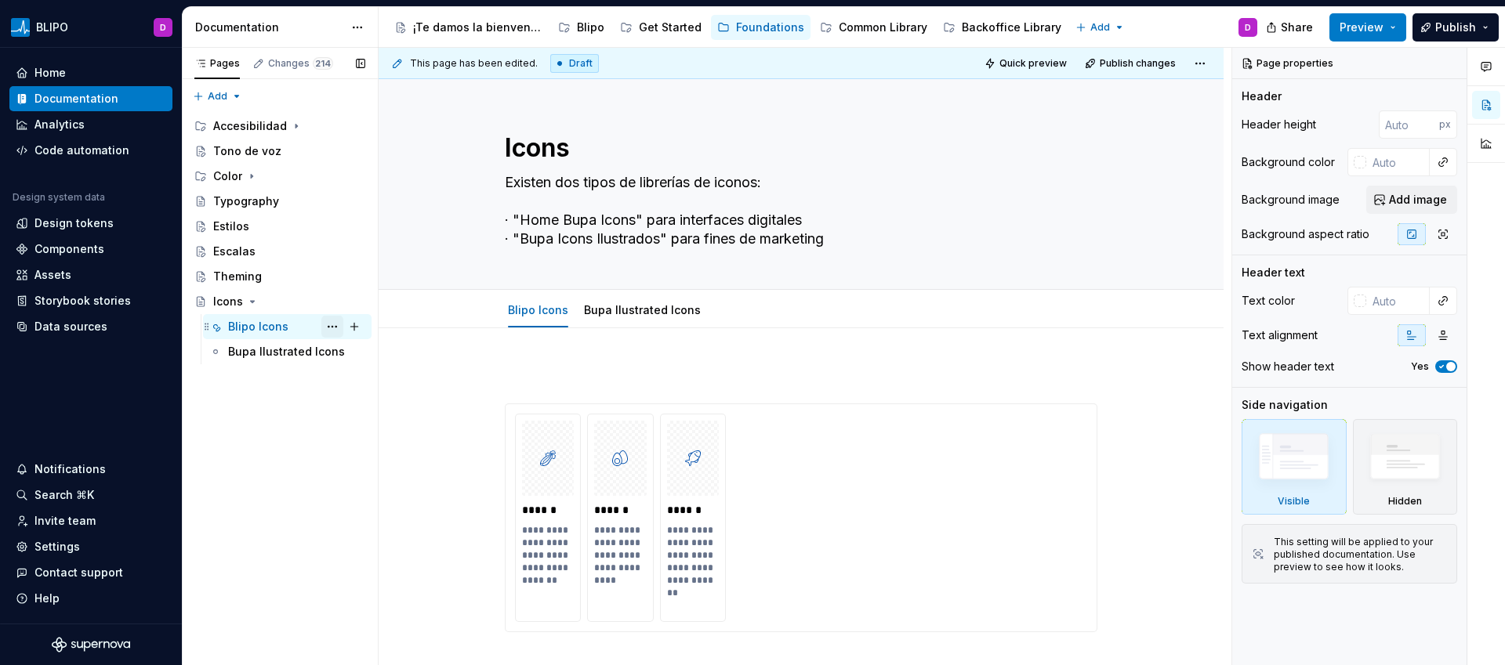
click at [335, 327] on button "Page tree" at bounding box center [332, 327] width 22 height 22
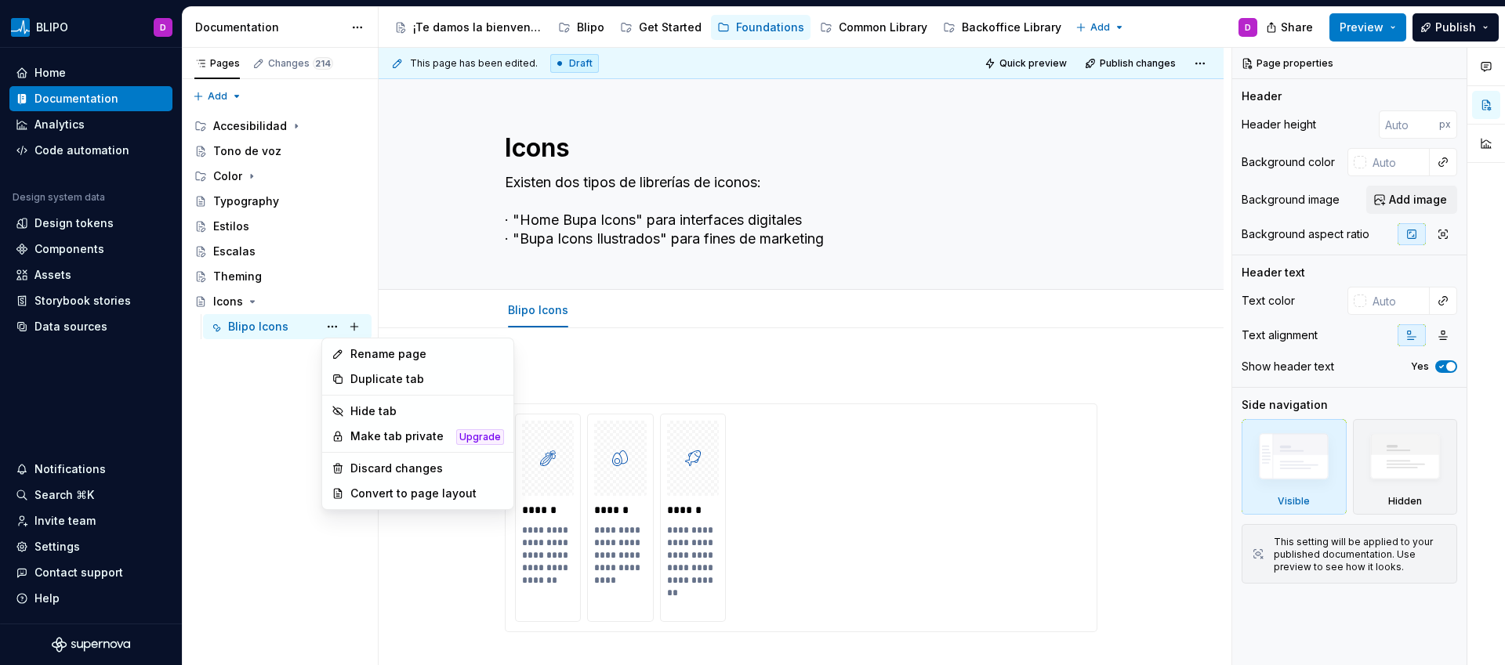
click at [744, 324] on html "BLIPO D Home Documentation Analytics Code automation Design system data Design …" at bounding box center [752, 332] width 1505 height 665
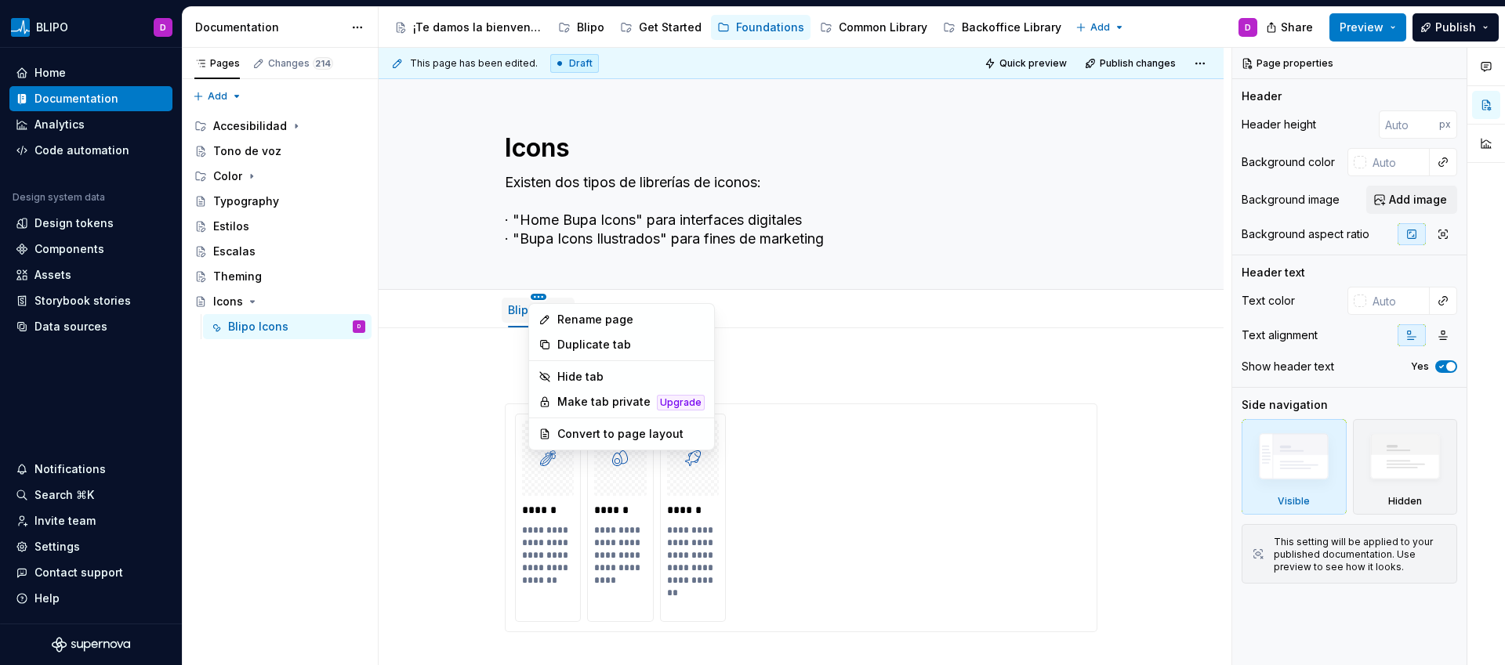
click at [534, 296] on html "BLIPO D Home Documentation Analytics Code automation Design system data Design …" at bounding box center [752, 332] width 1505 height 665
click at [622, 437] on div "Convert to page layout" at bounding box center [630, 434] width 147 height 16
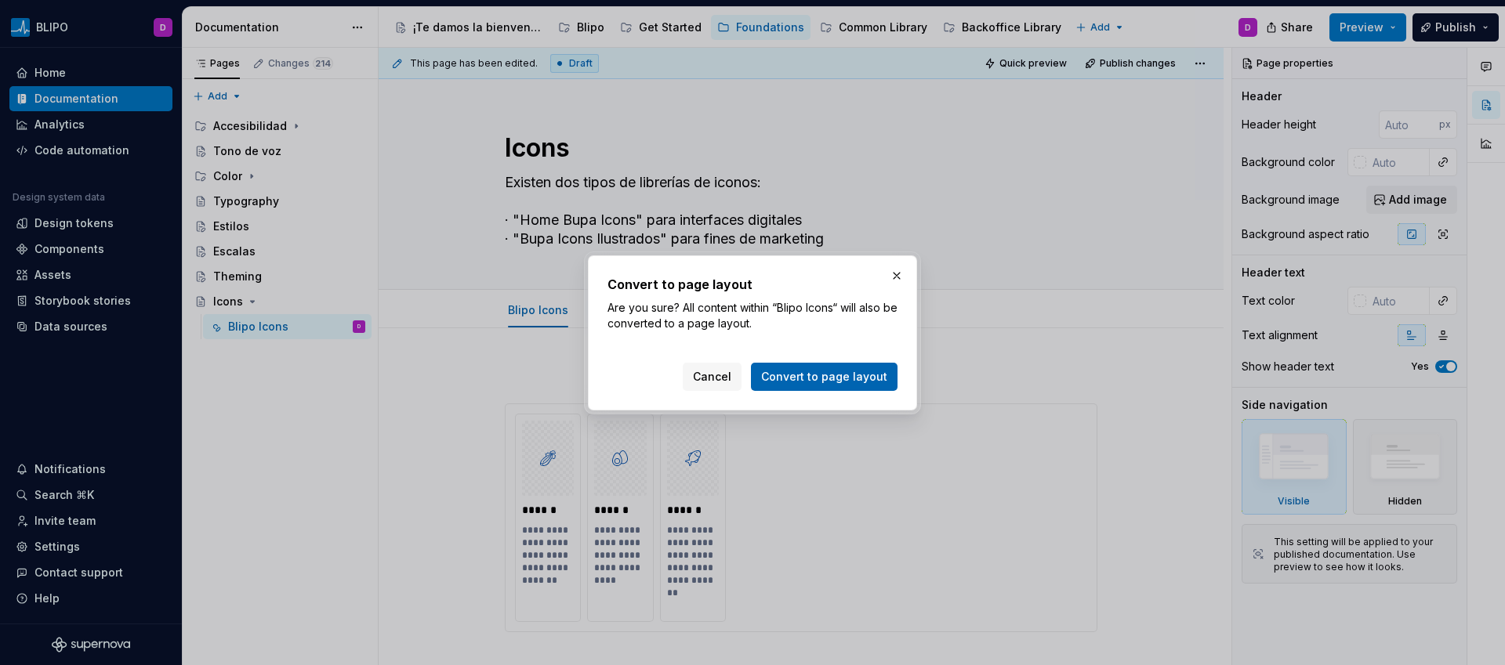
click at [845, 386] on button "Convert to page layout" at bounding box center [824, 377] width 147 height 28
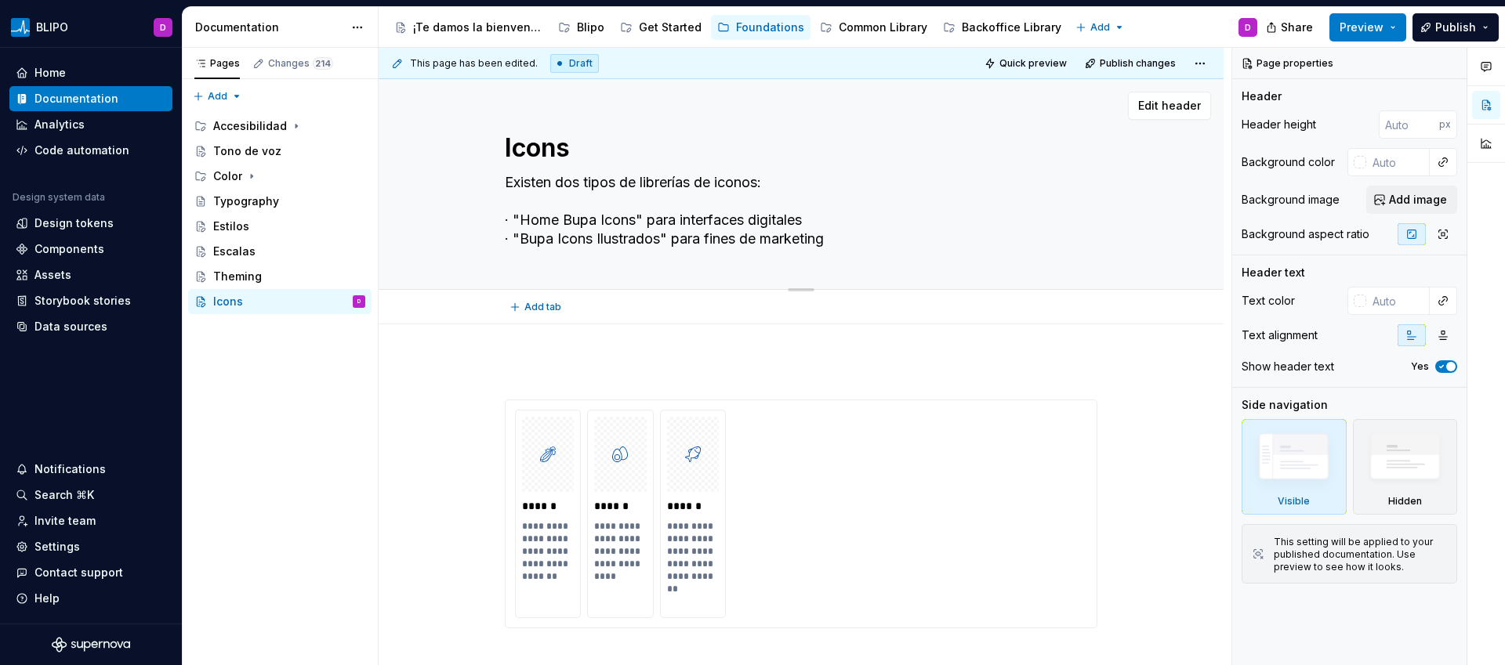
click at [564, 152] on textarea "Icons" at bounding box center [798, 148] width 593 height 38
click at [562, 148] on textarea "Icons" at bounding box center [798, 148] width 593 height 38
type textarea "*"
type textarea "Iconos"
type textarea "*"
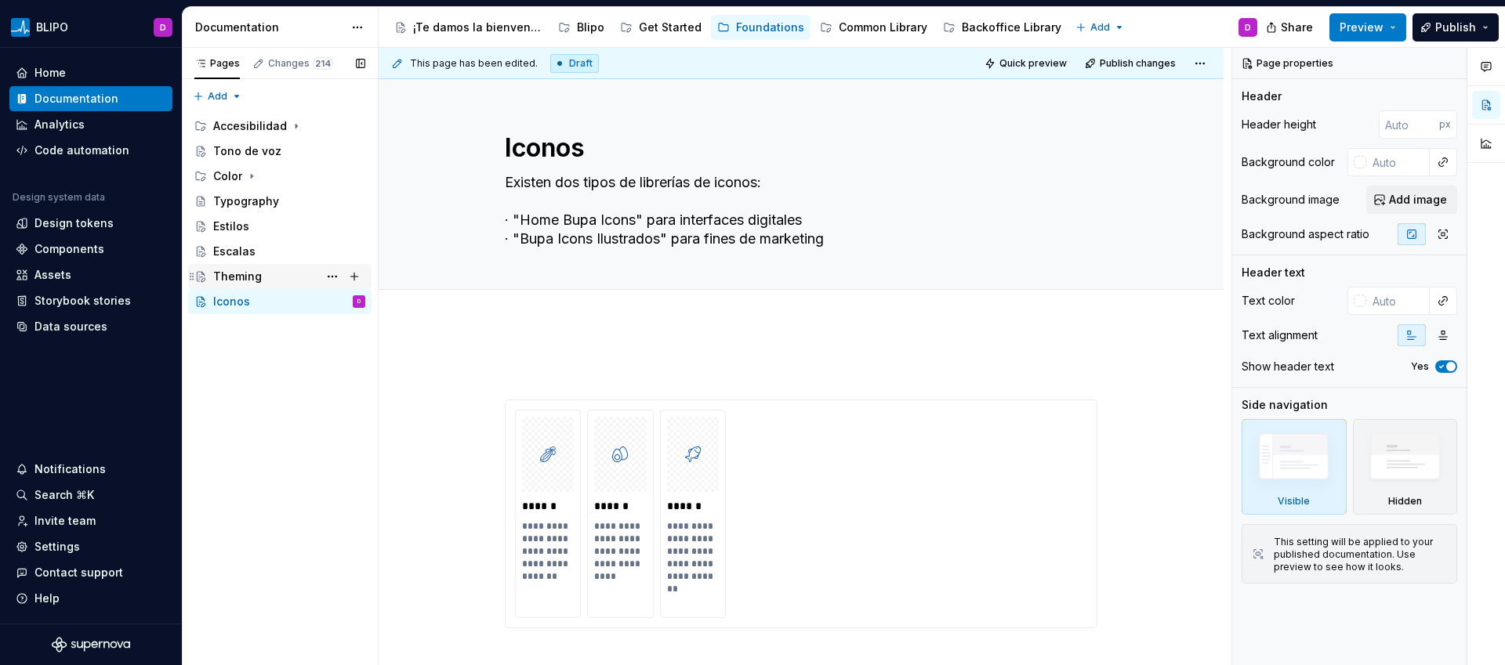
type textarea "Iconos"
click at [261, 285] on div "Theming" at bounding box center [289, 277] width 152 height 22
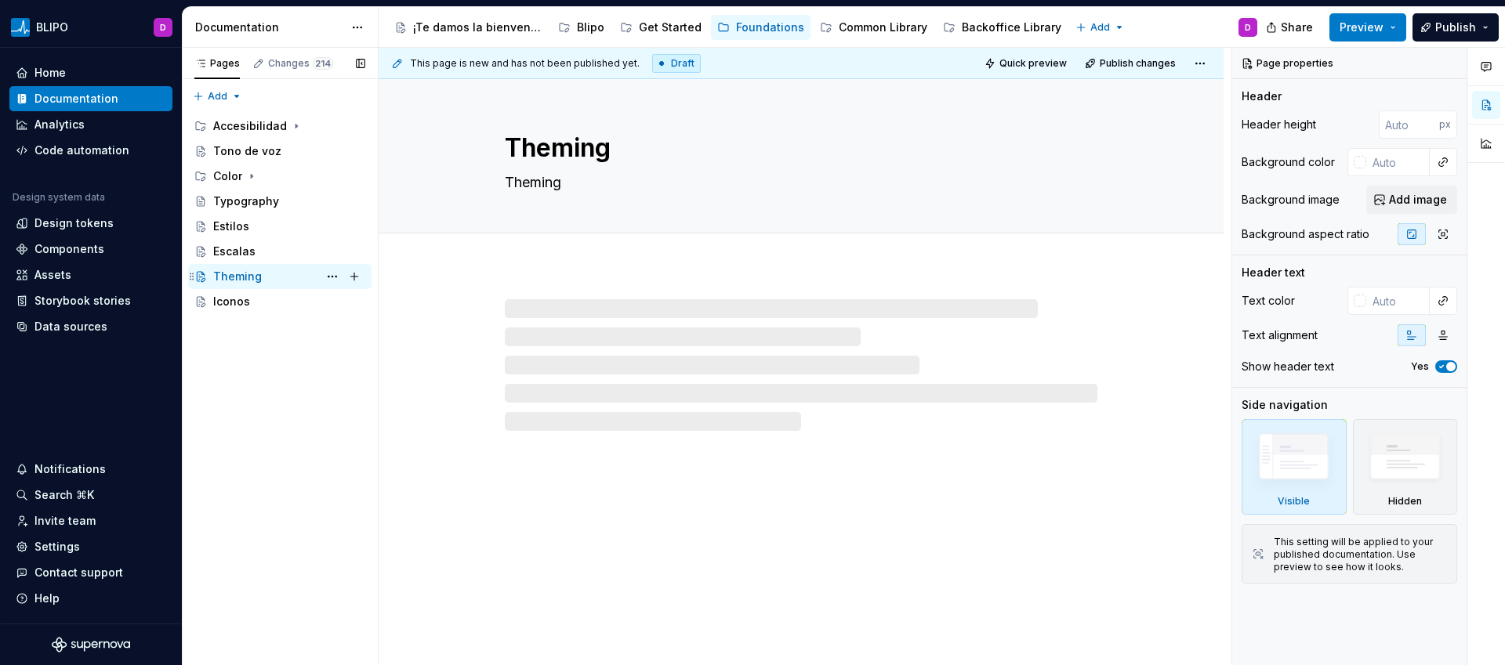
click at [262, 282] on div "Theming D" at bounding box center [289, 277] width 152 height 22
click at [553, 150] on textarea "Theming" at bounding box center [798, 148] width 593 height 38
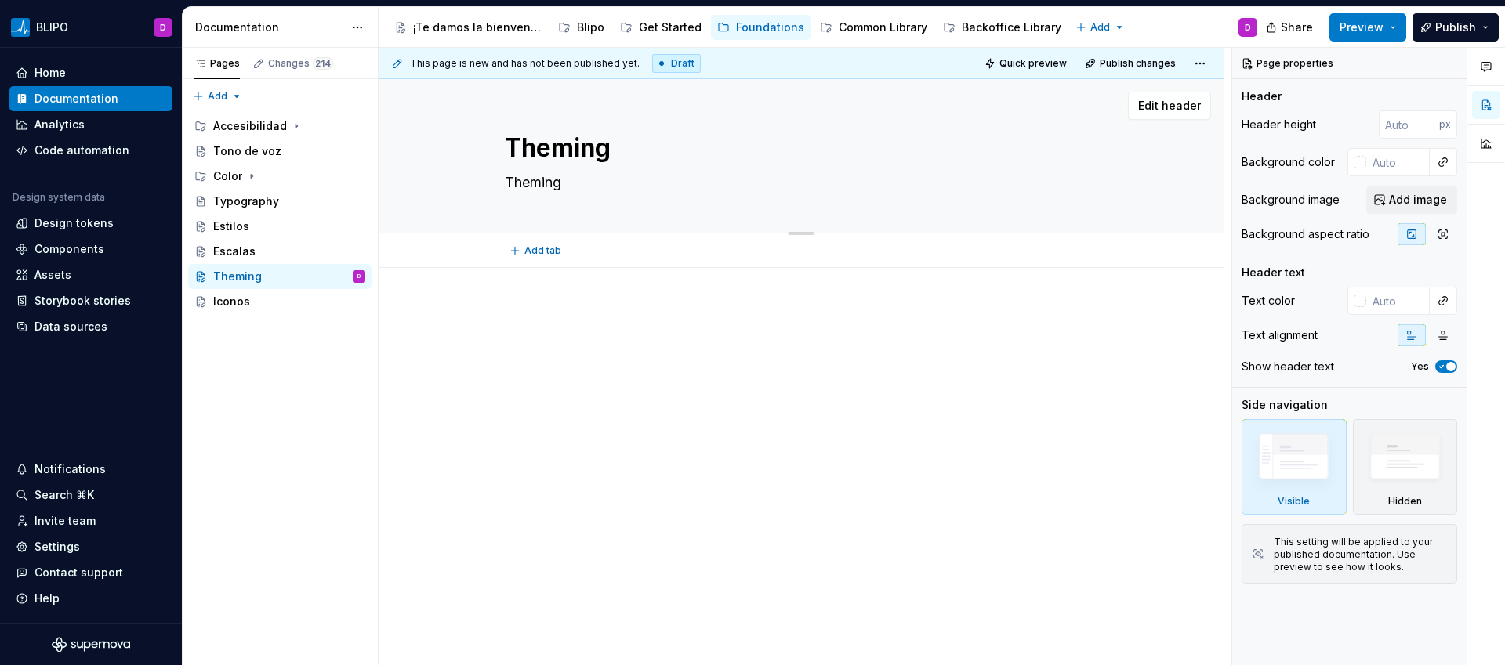
type textarea "*"
type textarea "P"
type textarea "*"
type textarea "Pe"
type textarea "*"
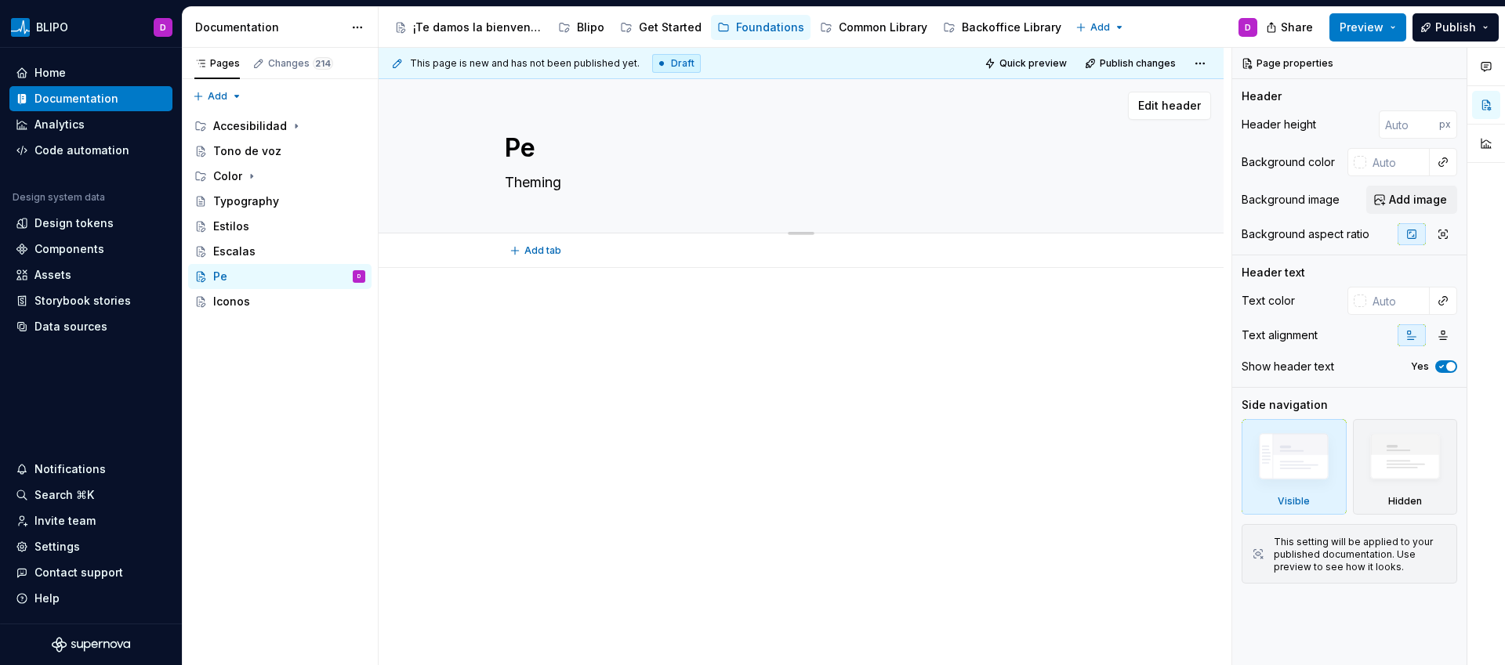
type textarea "Per"
type textarea "*"
type textarea "Pers"
type textarea "*"
type textarea "Perso"
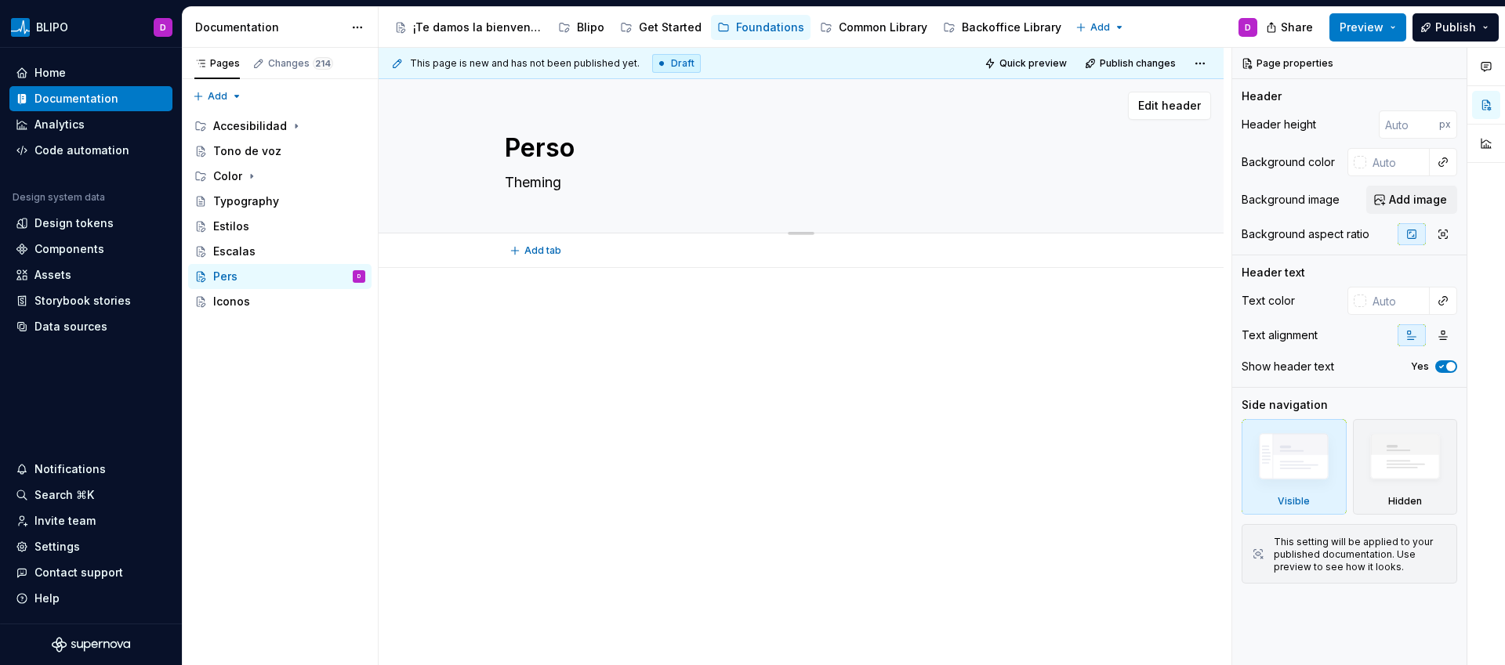
type textarea "*"
type textarea "Person"
type textarea "*"
type textarea "Persona"
type textarea "*"
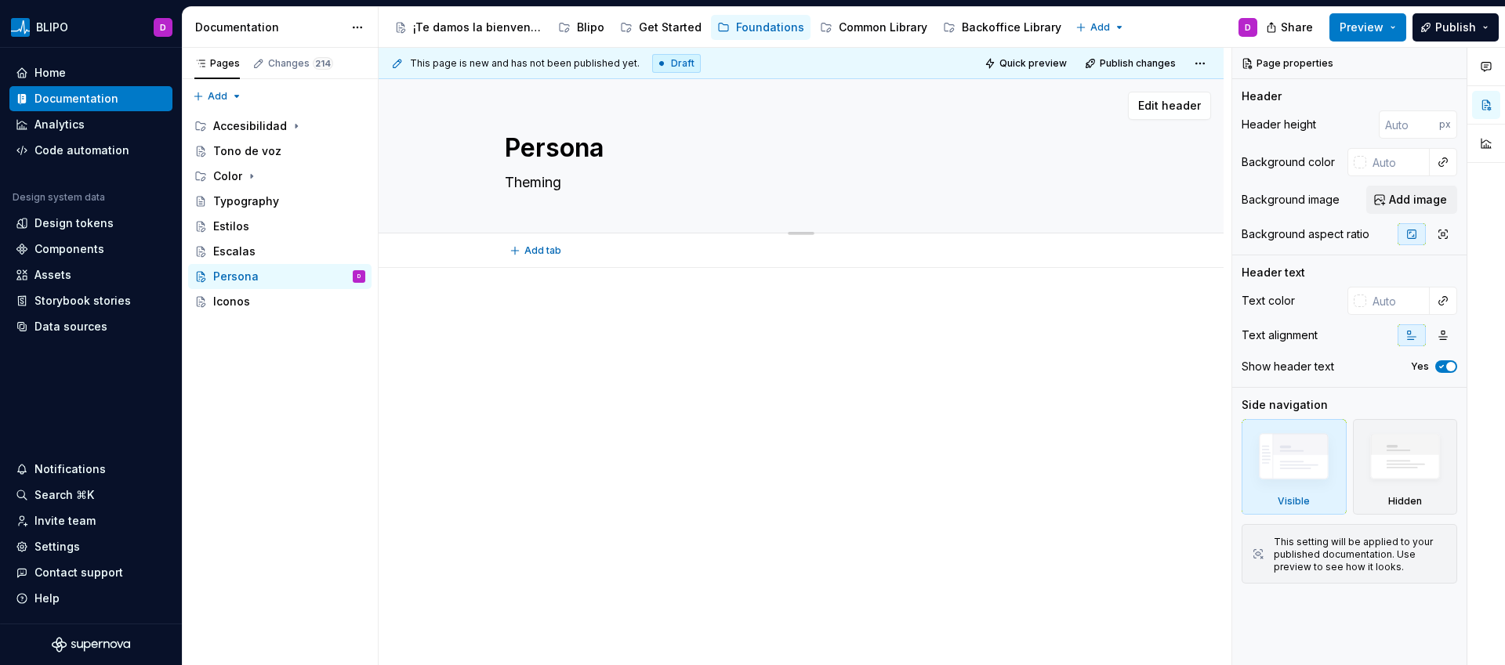
type textarea "Personal"
type textarea "*"
type textarea "Personali"
type textarea "*"
type textarea "Personaliz"
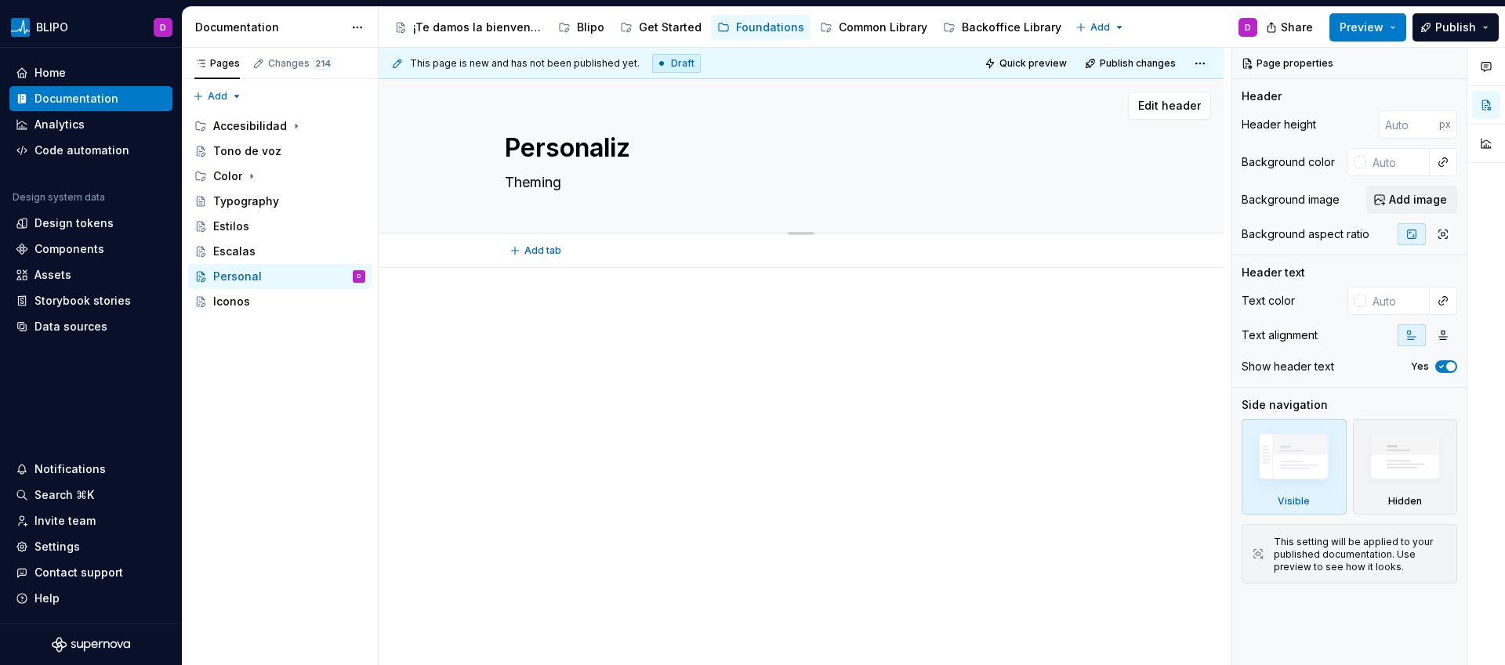
type textarea "*"
type textarea "Personaliza"
type textarea "*"
type textarea "Personalizar"
type textarea "*"
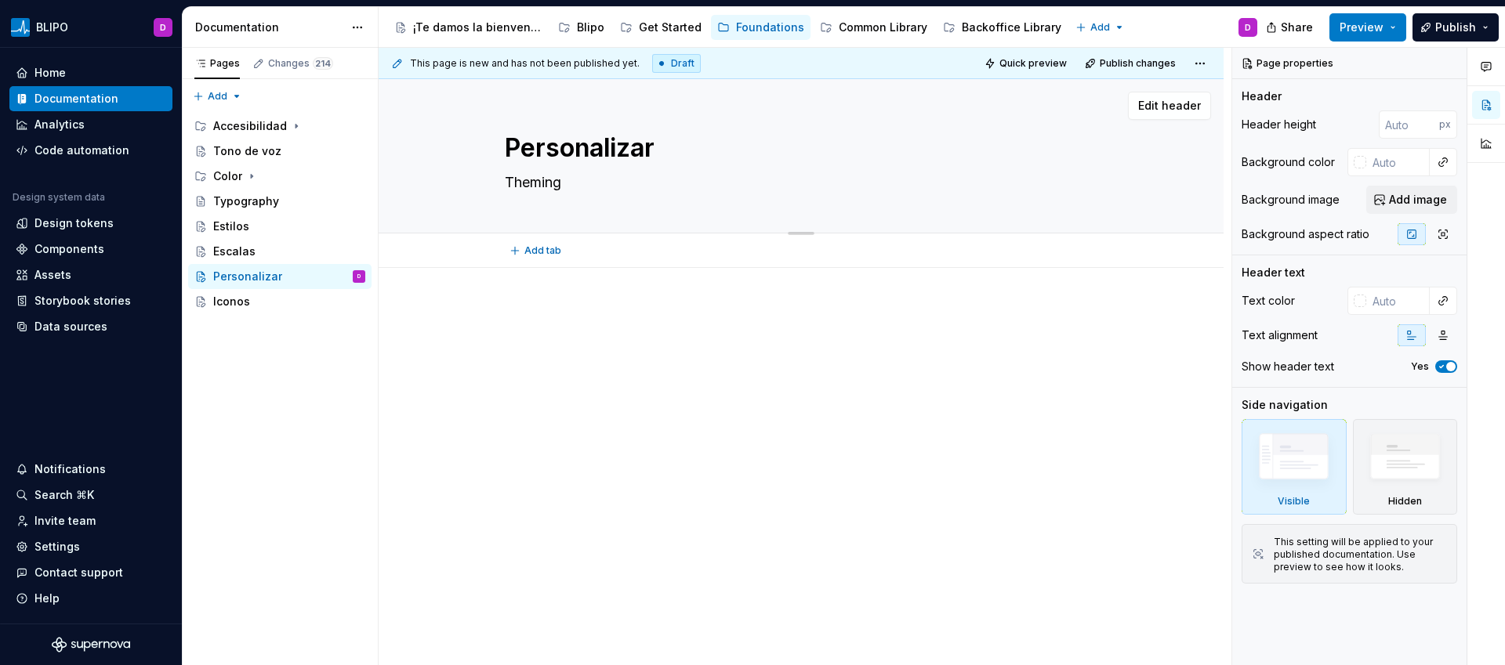
type textarea "Personalizar"
type textarea "*"
type textarea "Personalizar t"
type textarea "*"
type textarea "Personalizar te"
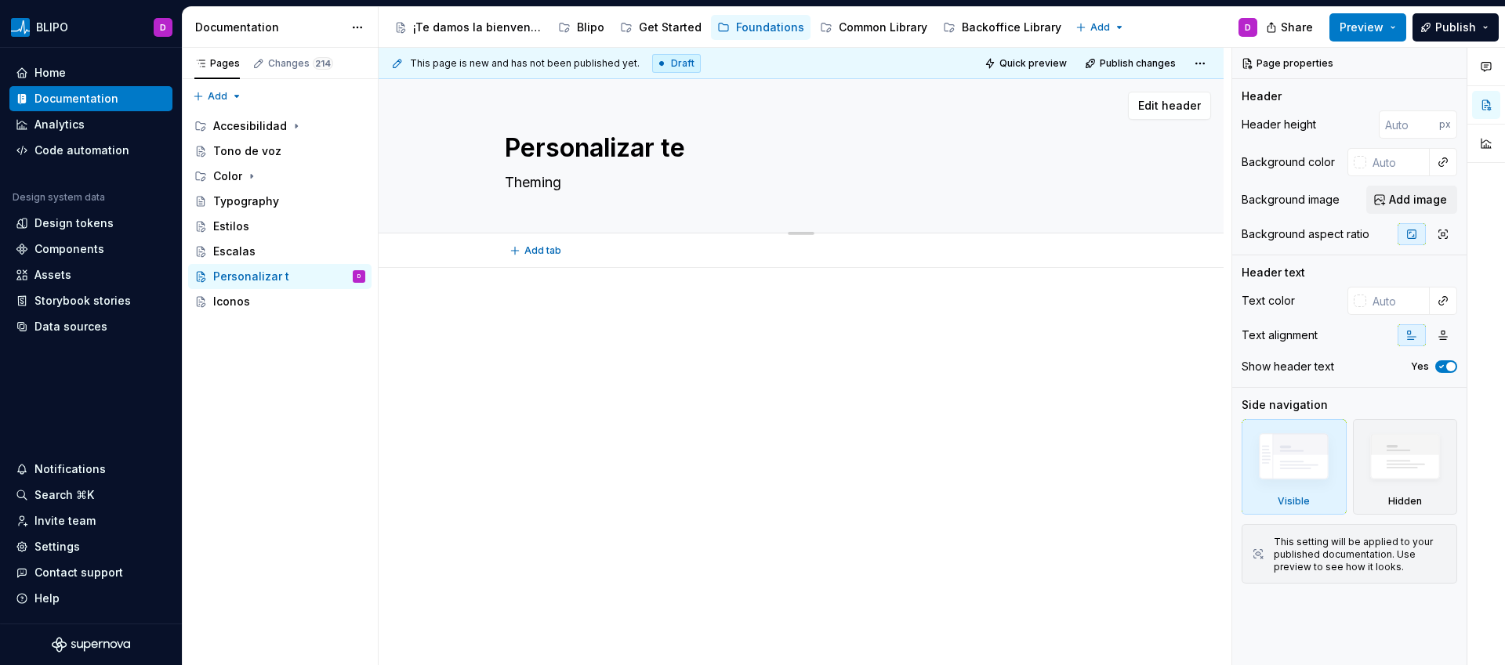
type textarea "*"
type textarea "Personalizar tem"
type textarea "*"
type textarea "Personalizar tema"
type textarea "*"
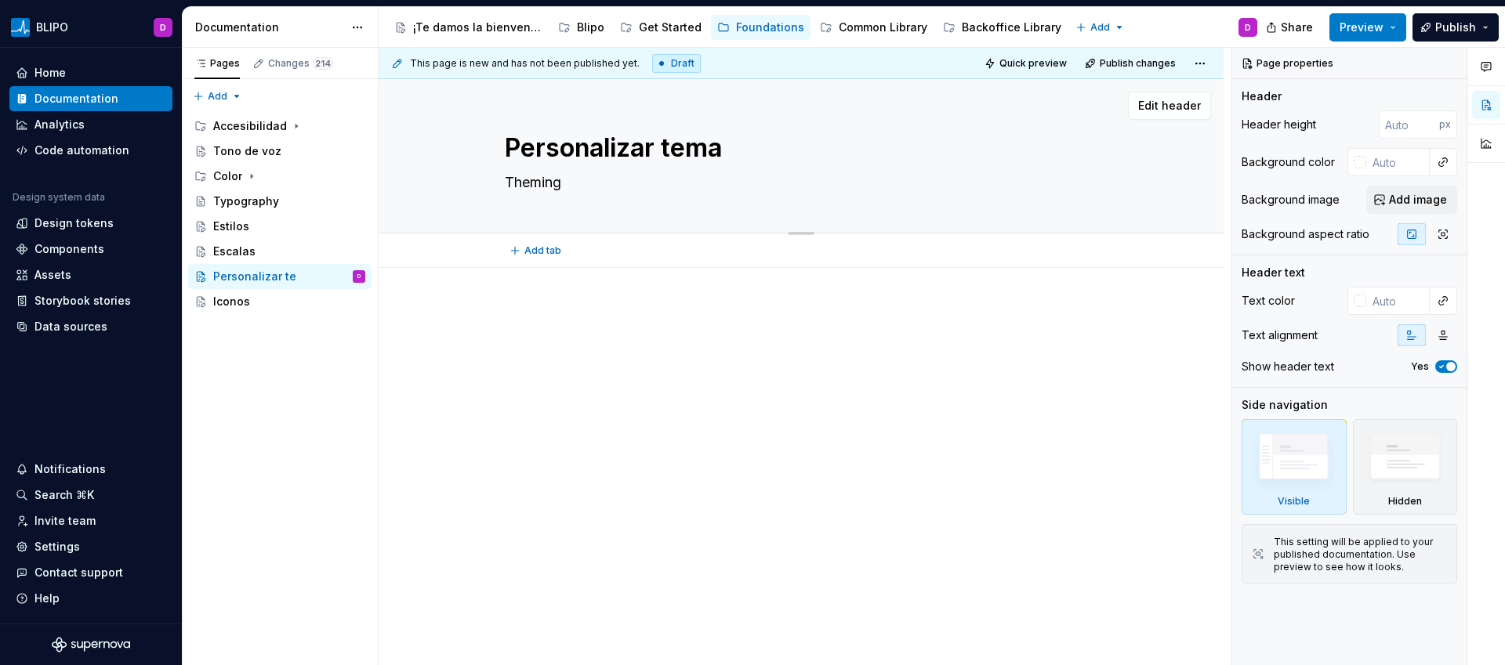
type textarea "Personalizar temas"
type textarea "*"
type textarea "T"
type textarea "*"
type textarea "Te"
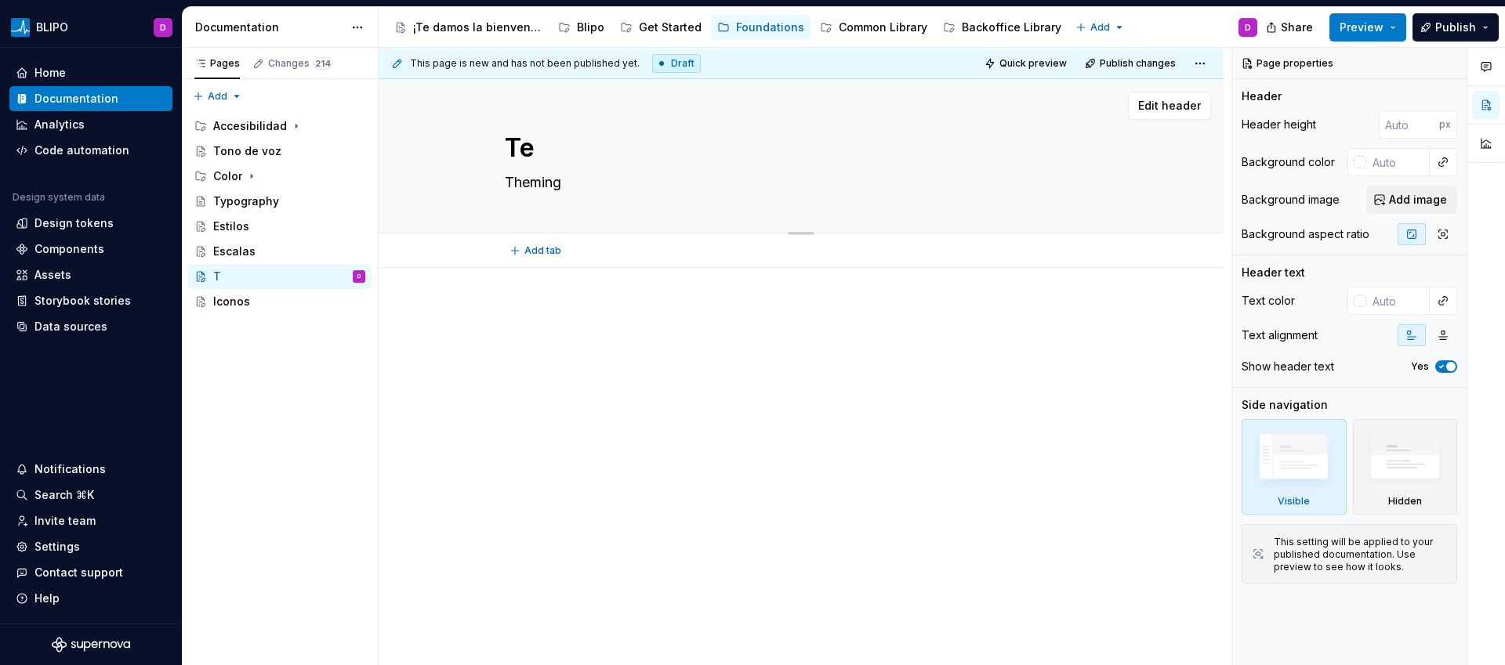
type textarea "*"
type textarea "Tem"
type textarea "*"
type textarea "Tema"
type textarea "*"
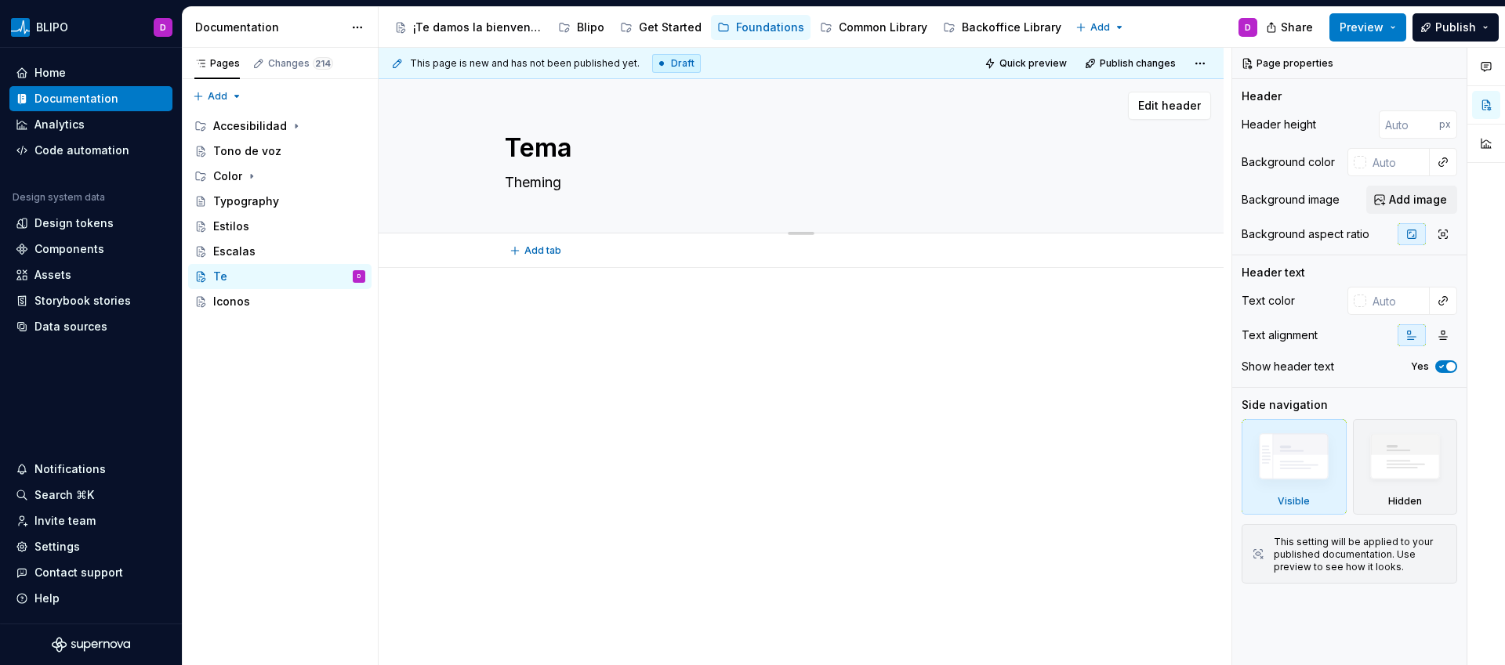
type textarea "Temas"
type textarea "*"
type textarea "Temas"
click at [690, 389] on div at bounding box center [801, 426] width 845 height 316
click at [285, 201] on div "Typography" at bounding box center [289, 201] width 152 height 22
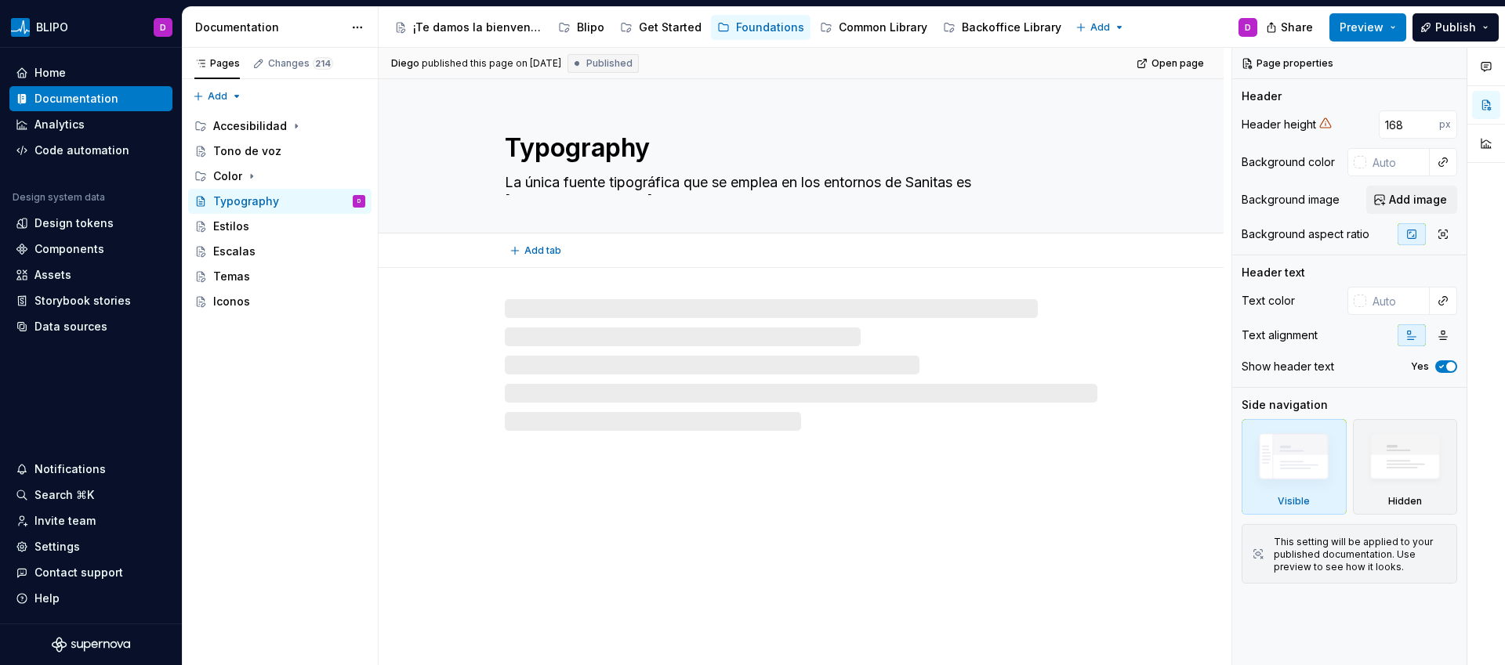
click at [592, 156] on textarea "Typography" at bounding box center [798, 148] width 593 height 38
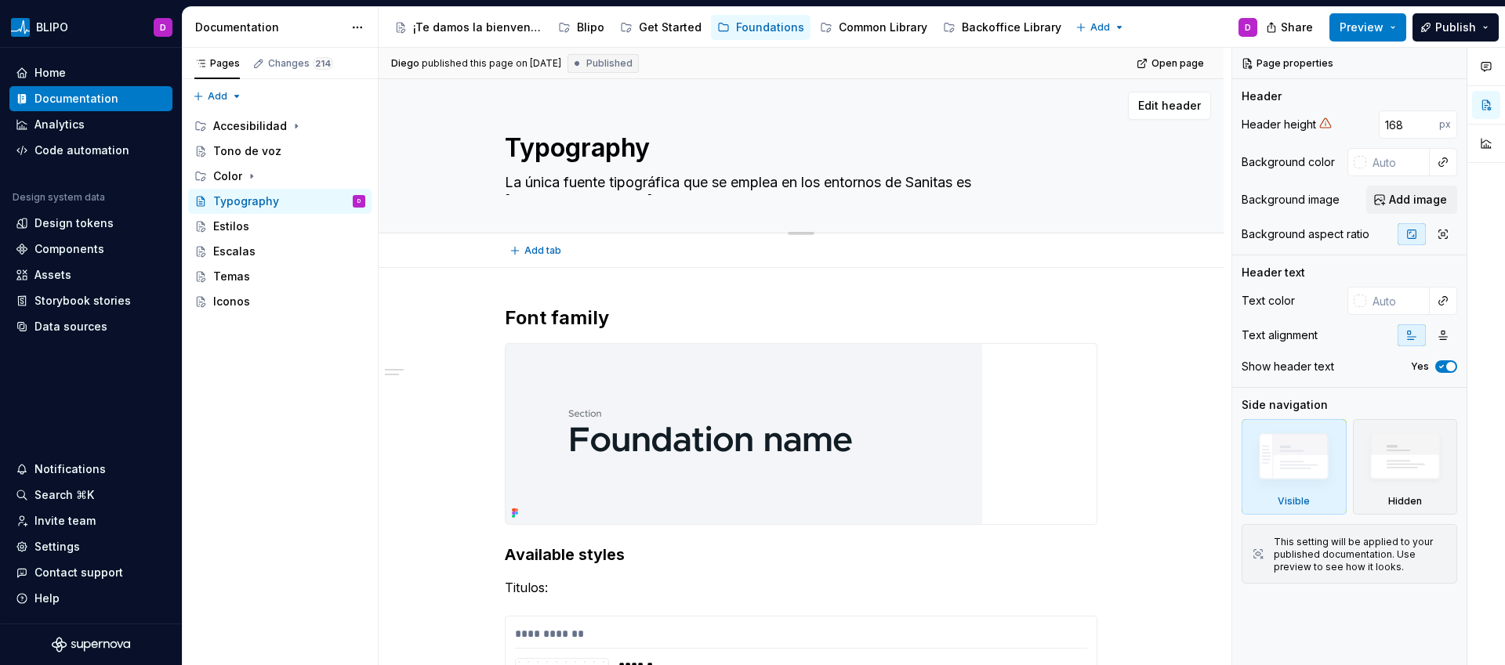
type textarea "*"
type textarea "T"
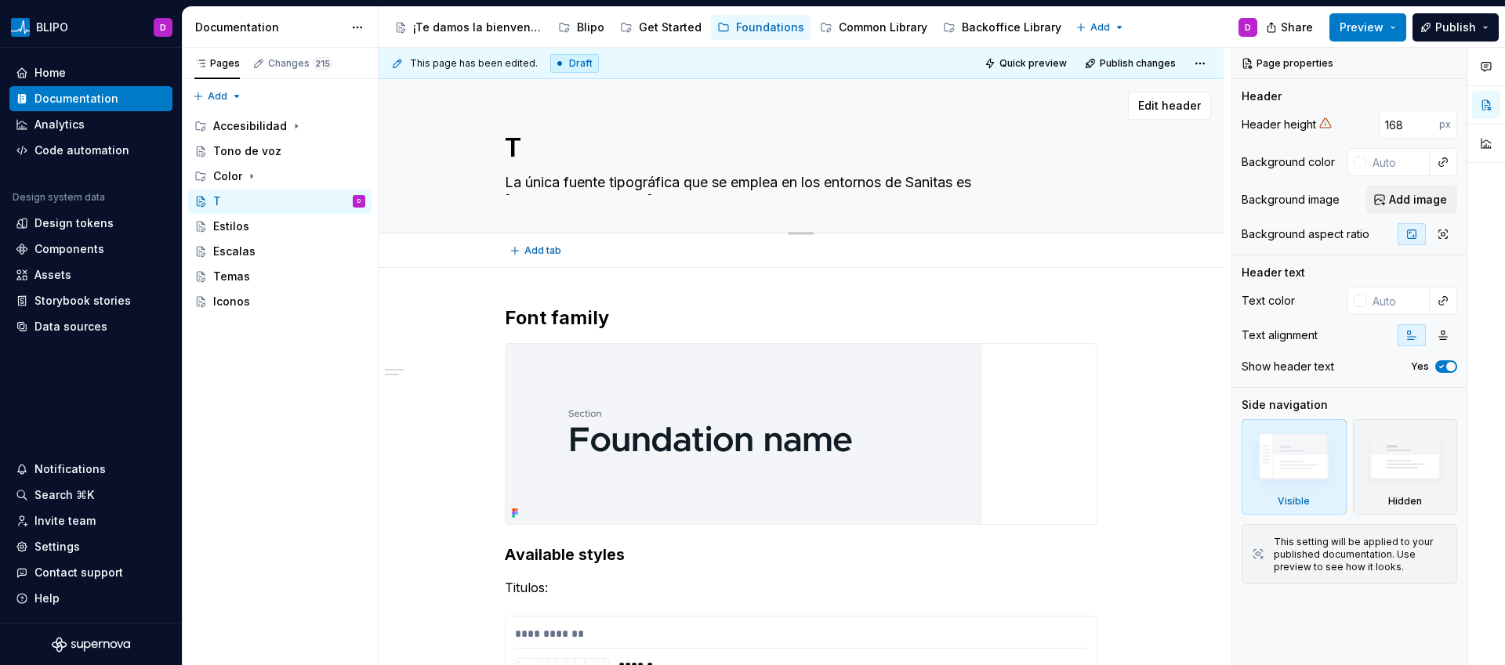
type textarea "*"
type textarea "Ti"
type textarea "*"
type textarea "Tip"
type textarea "*"
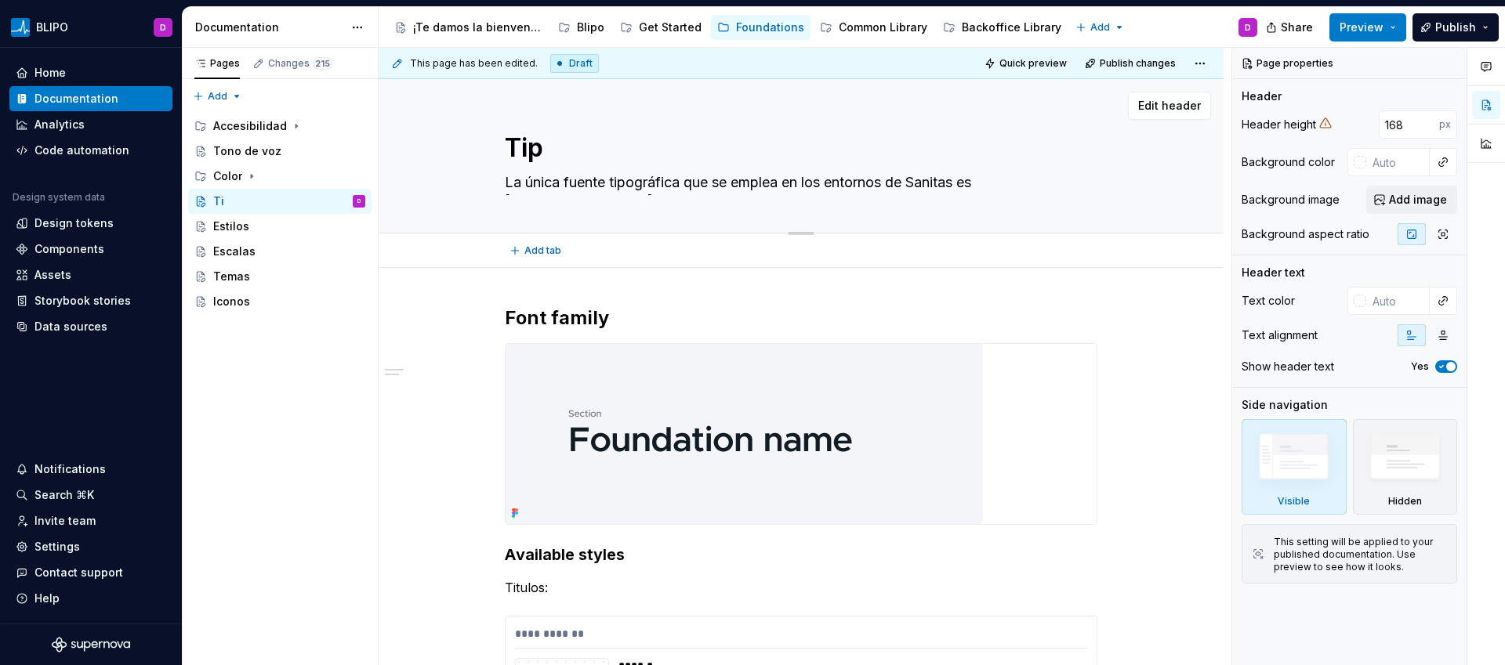
type textarea "Tipo"
type textarea "*"
type textarea "Tipog"
type textarea "*"
type textarea "Tipogr"
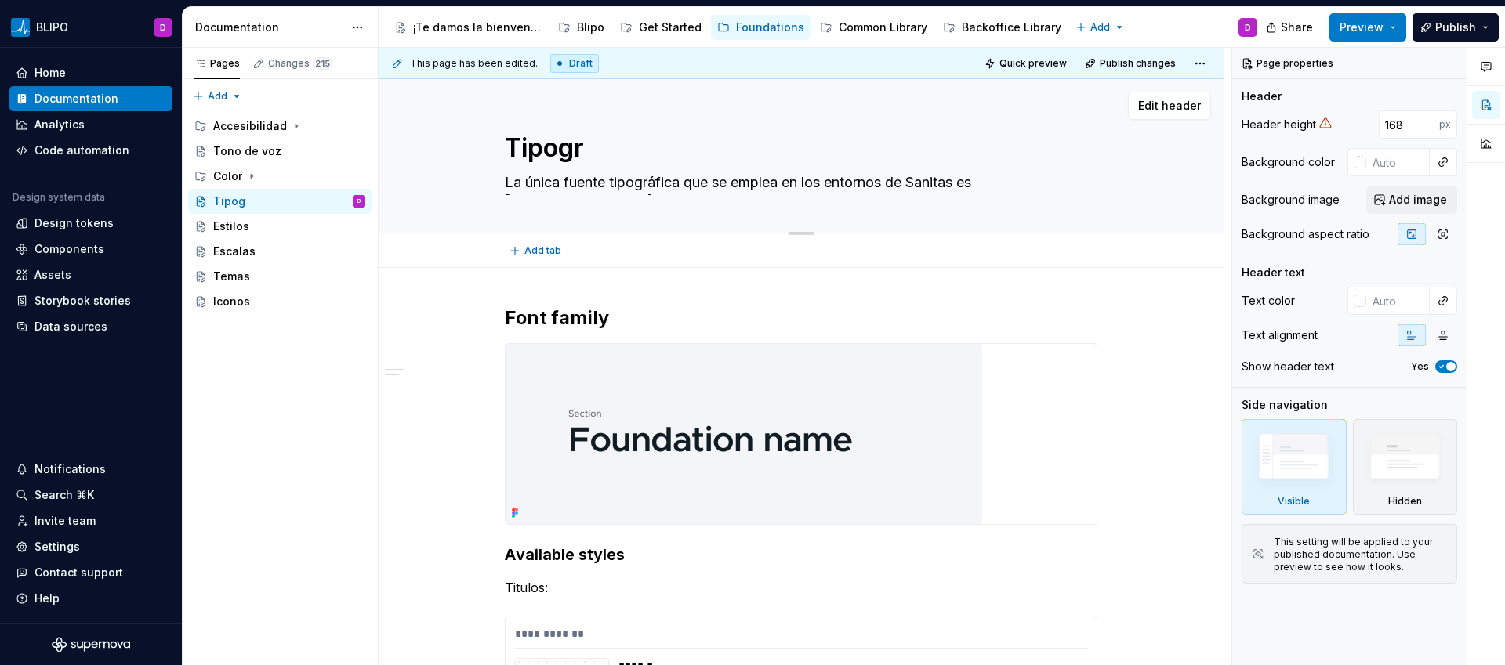
type textarea "*"
type textarea "Tipogra"
type textarea "*"
type textarea "Tipograf"
type textarea "*"
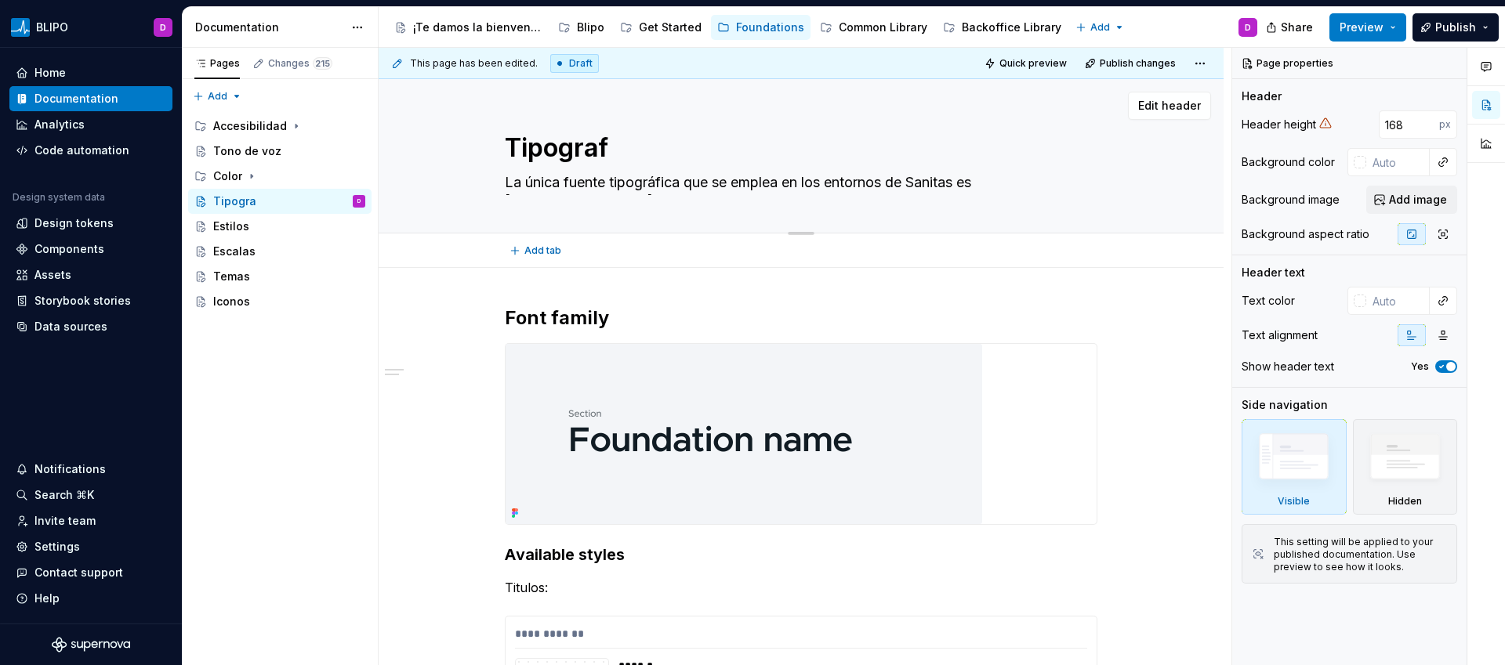
type textarea "Tipograf´"
type textarea "*"
type textarea "Tipografí"
type textarea "*"
type textarea "Tipografía"
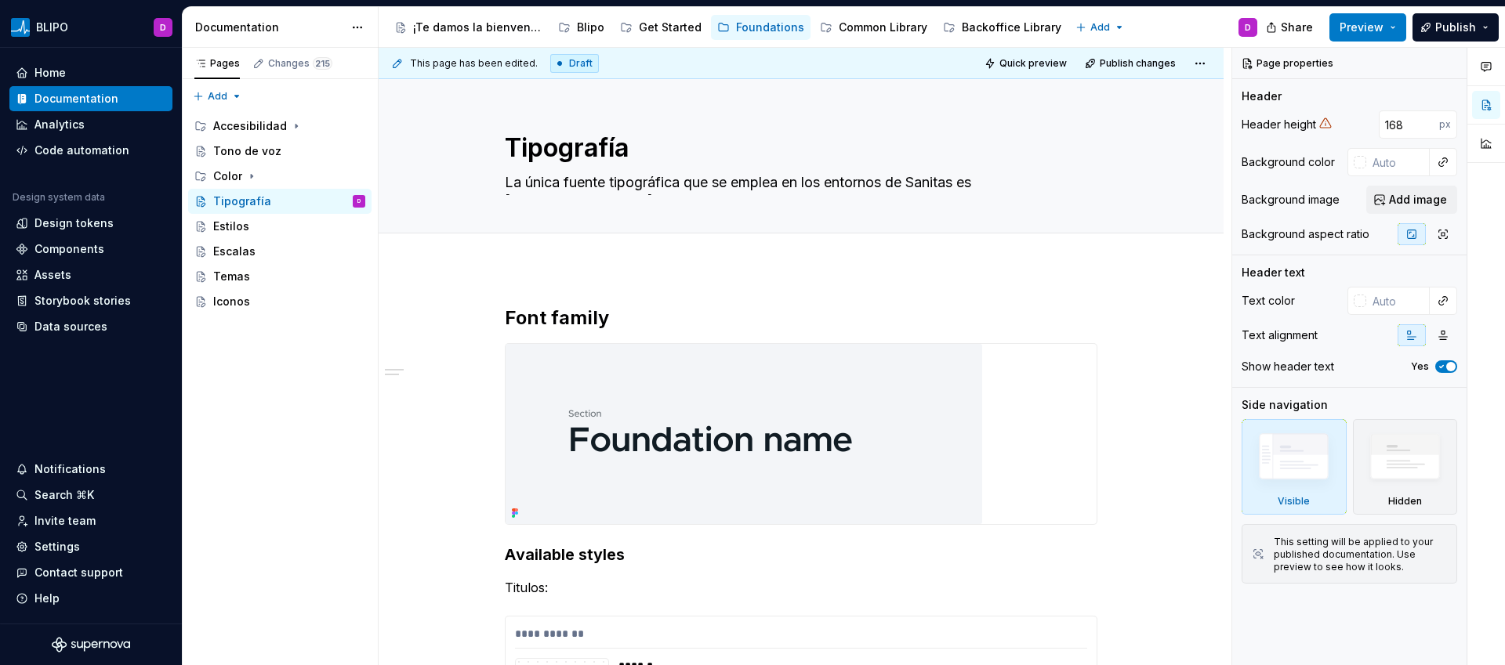
type textarea "*"
type textarea "Tipografía"
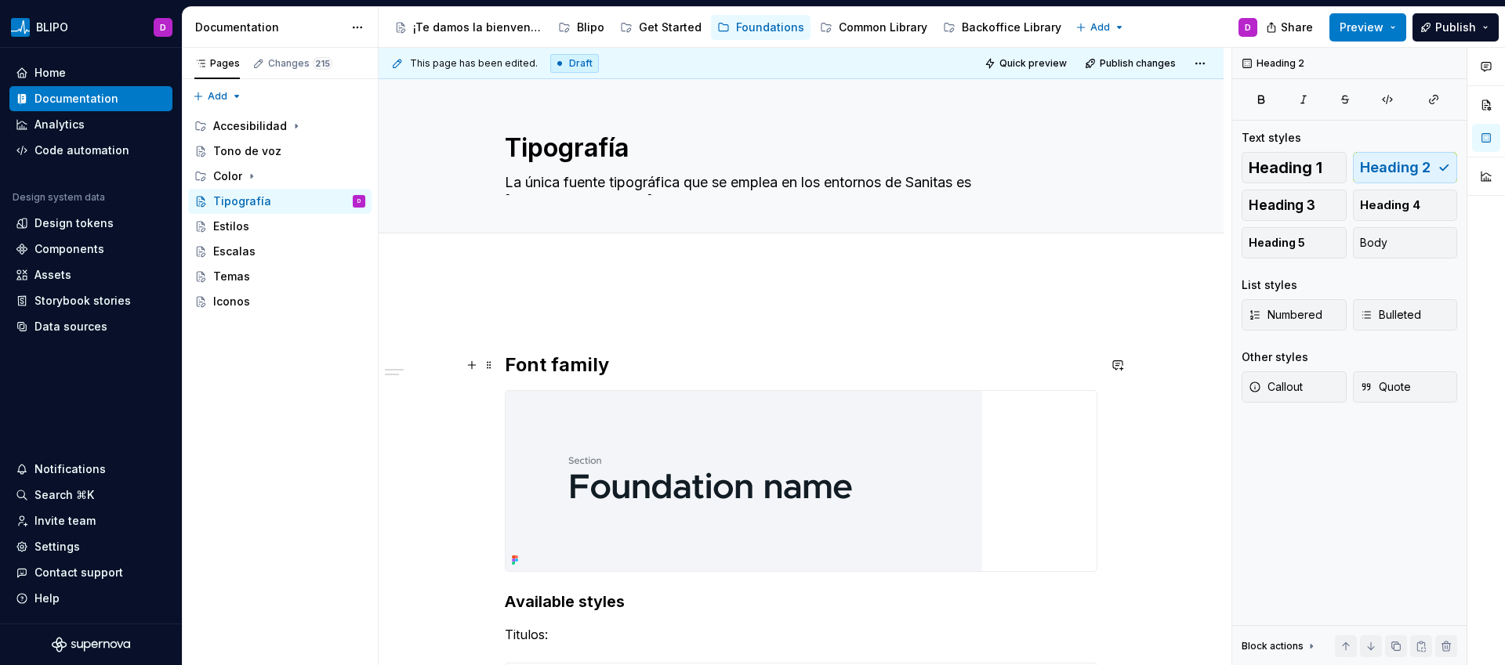
click at [657, 364] on h2 "Font family" at bounding box center [801, 365] width 593 height 25
click at [488, 319] on span at bounding box center [489, 315] width 13 height 22
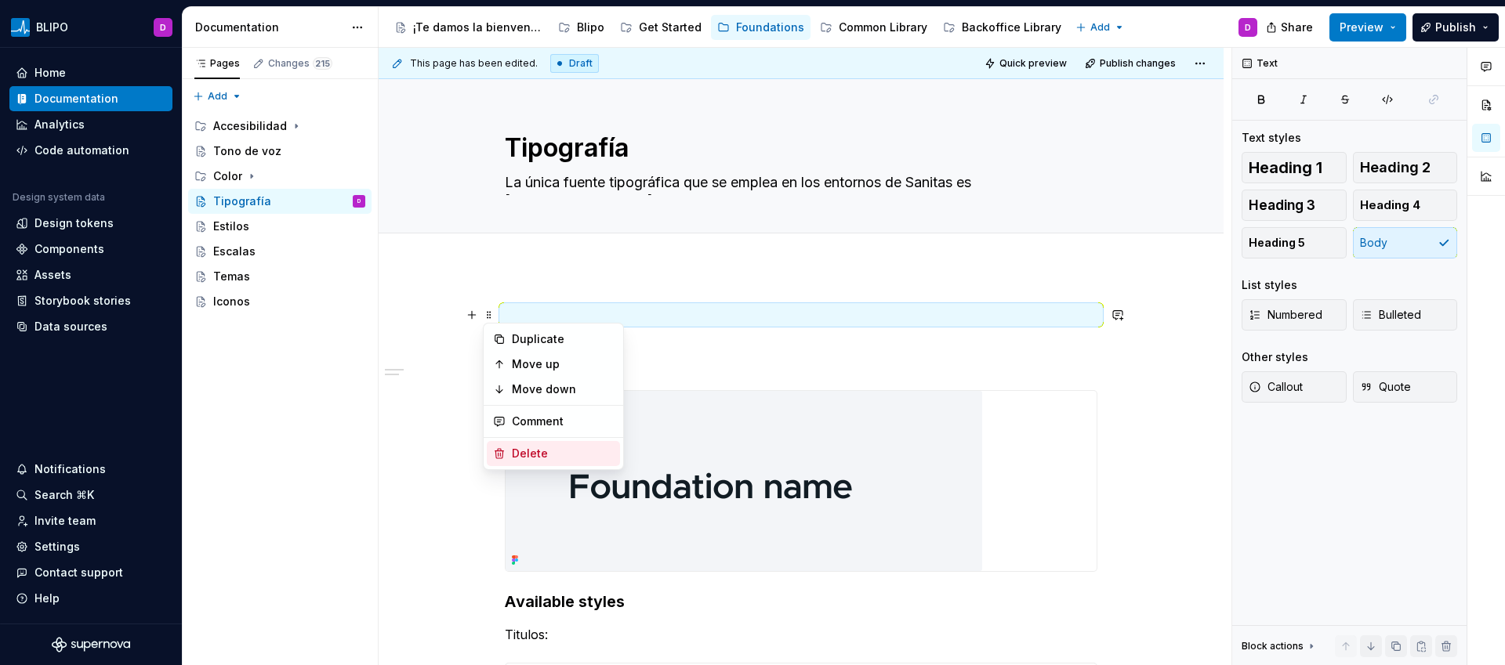
click at [518, 444] on div "Delete" at bounding box center [553, 453] width 133 height 25
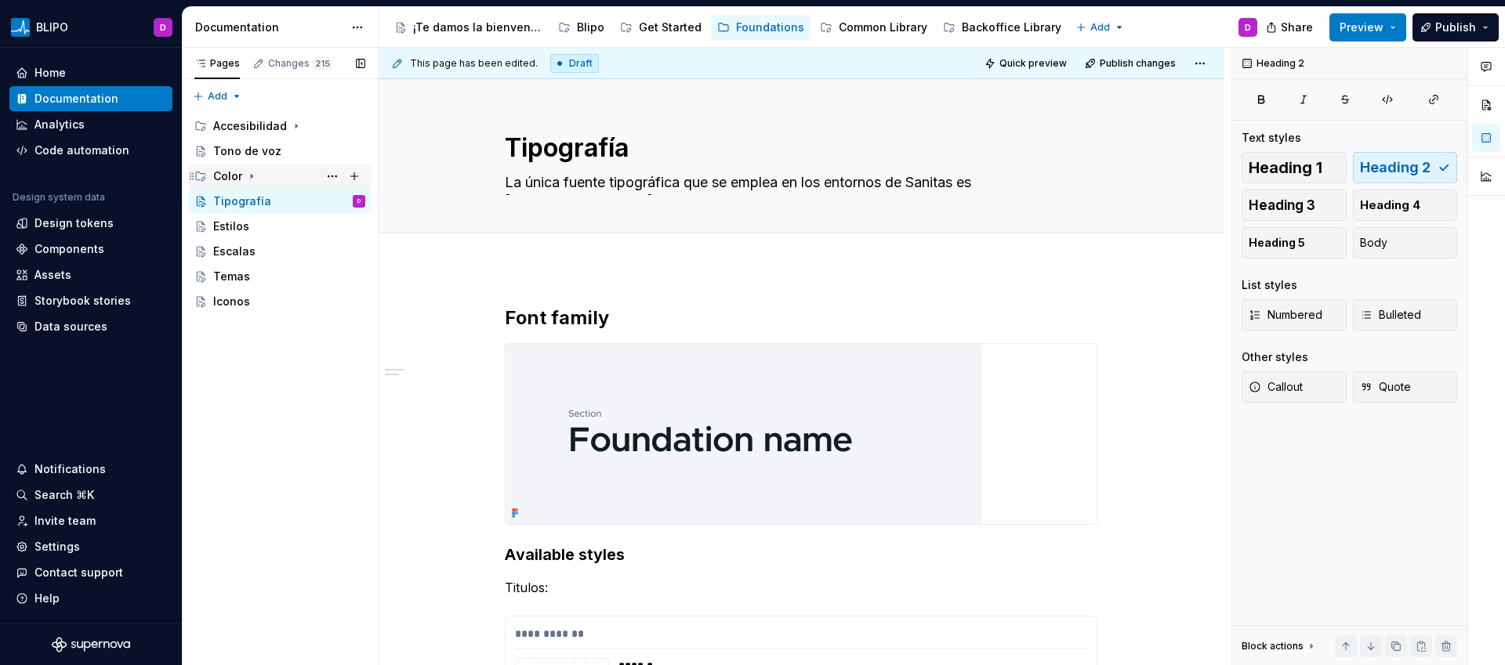
click at [251, 173] on icon "Page tree" at bounding box center [251, 176] width 13 height 13
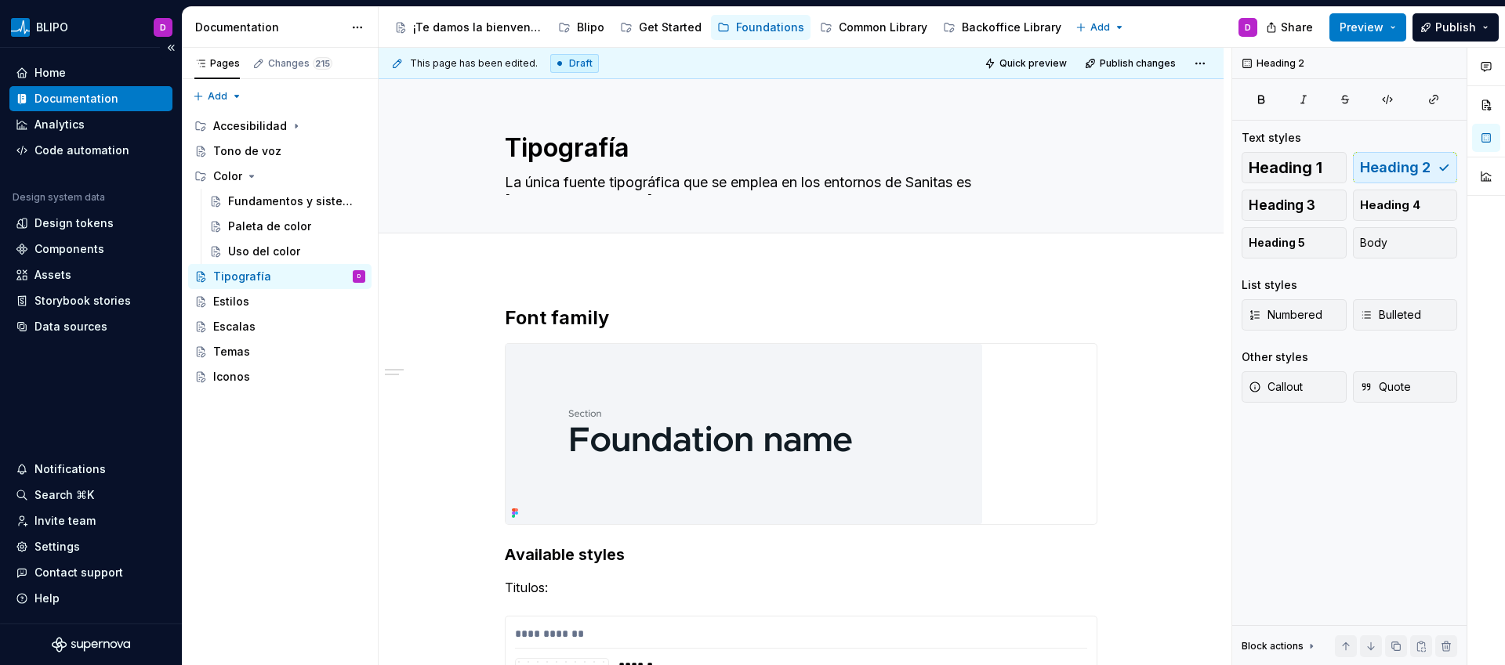
type textarea "*"
